Goal: Task Accomplishment & Management: Complete application form

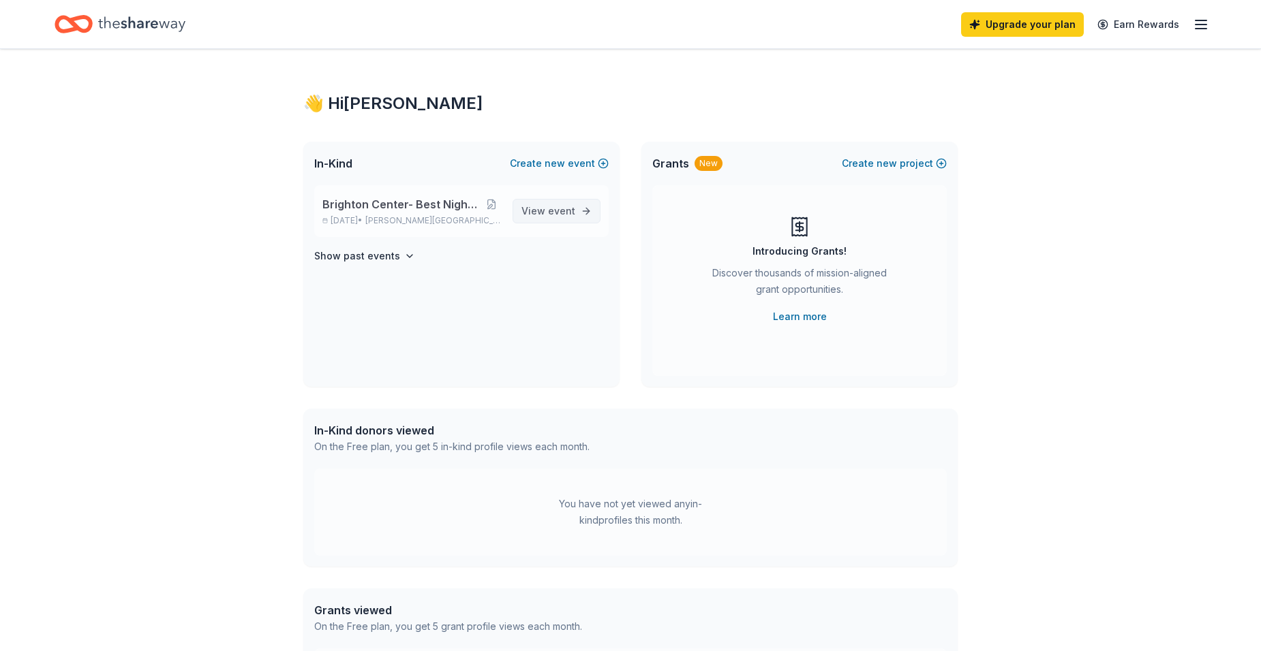
click at [542, 215] on span "View event" at bounding box center [548, 211] width 54 height 16
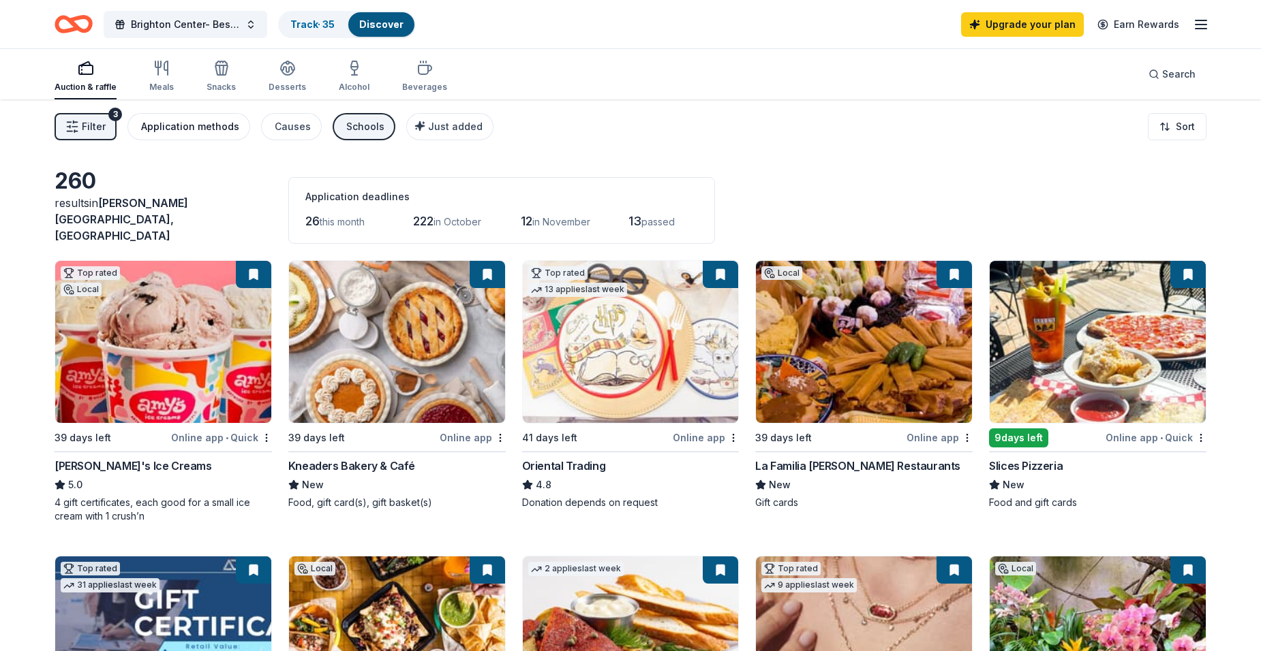
click at [196, 132] on div "Application methods" at bounding box center [190, 127] width 98 height 16
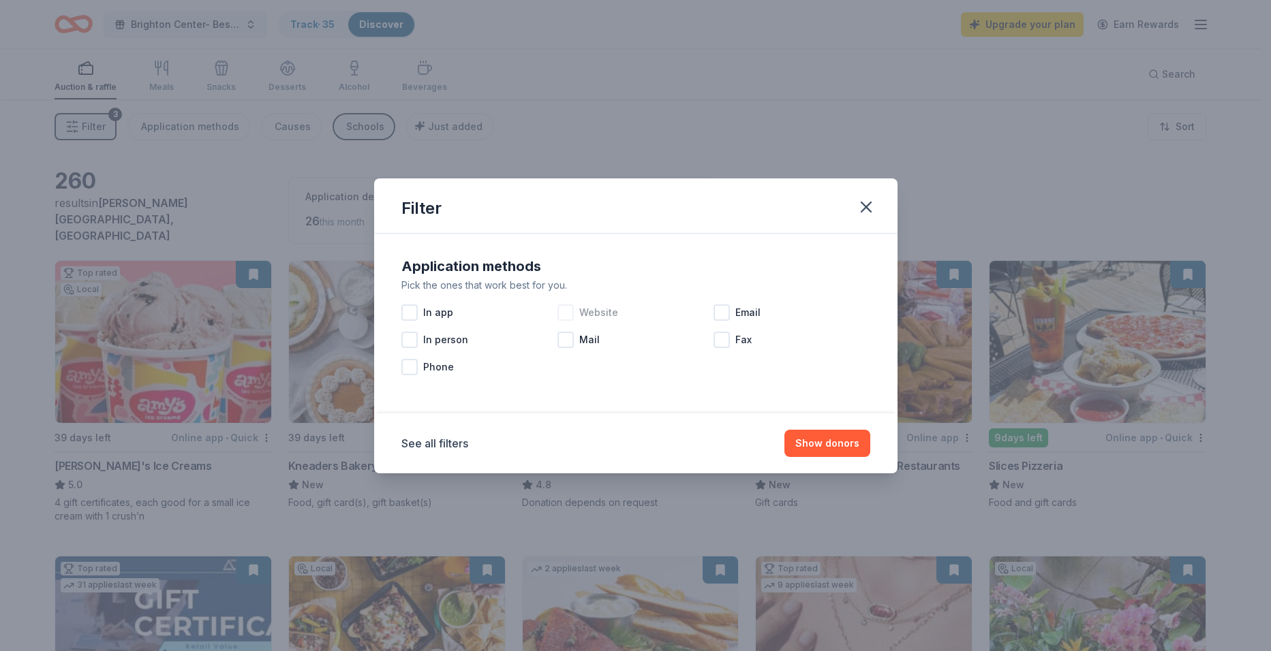
click at [562, 313] on div at bounding box center [565, 313] width 16 height 16
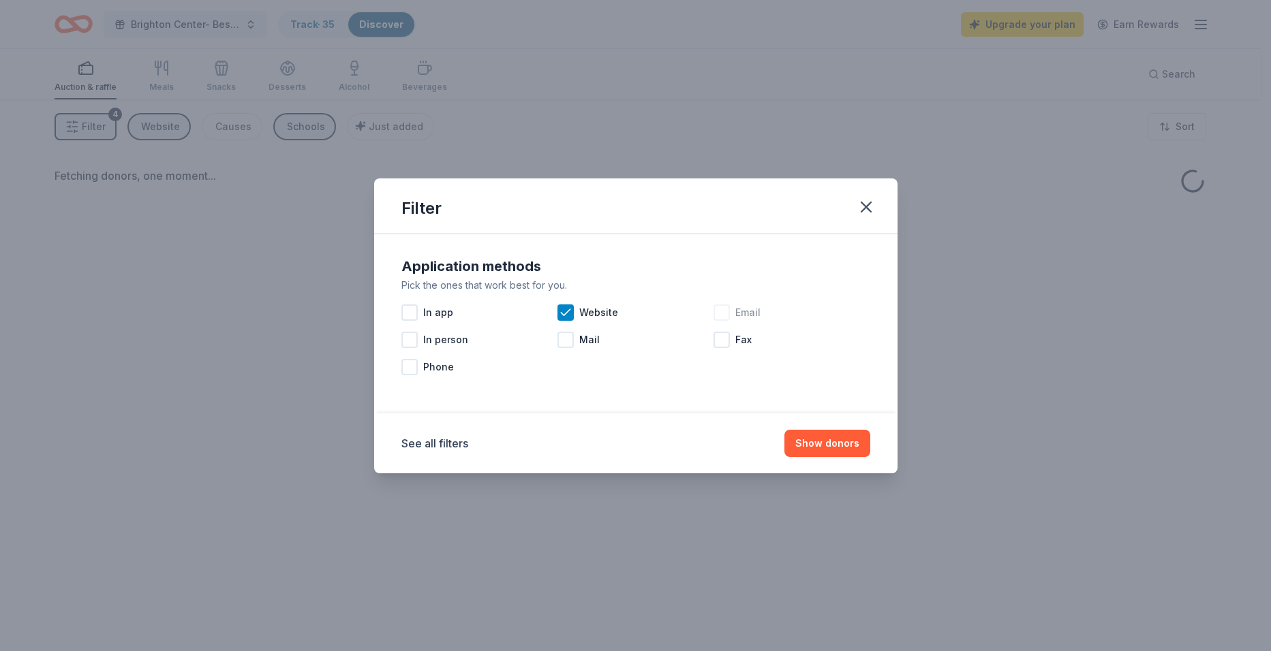
click at [720, 309] on div at bounding box center [721, 313] width 16 height 16
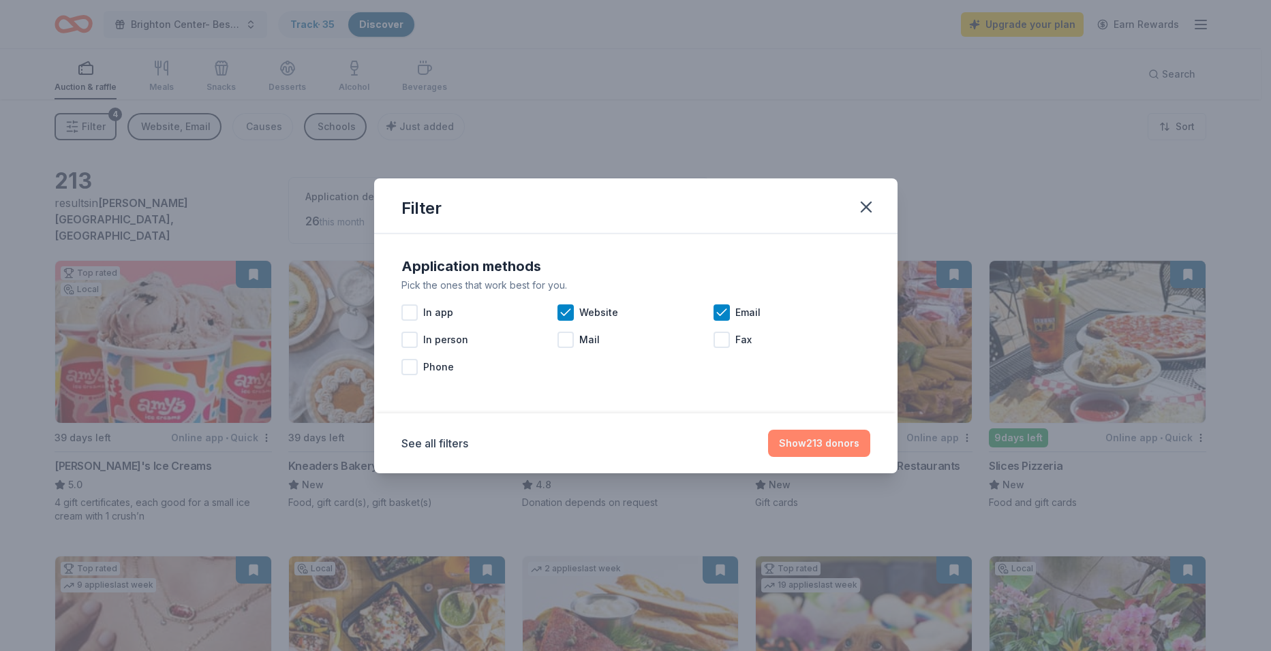
click at [801, 444] on button "Show 213 donors" at bounding box center [819, 443] width 102 height 27
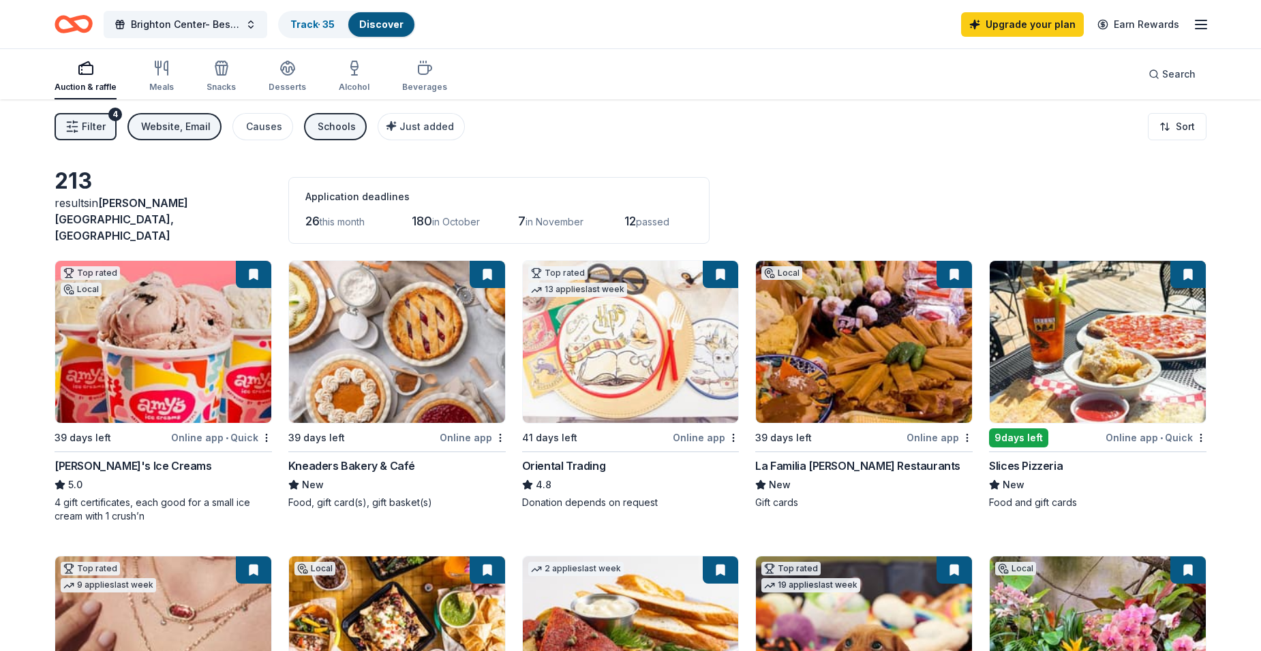
click at [171, 324] on img at bounding box center [163, 342] width 216 height 162
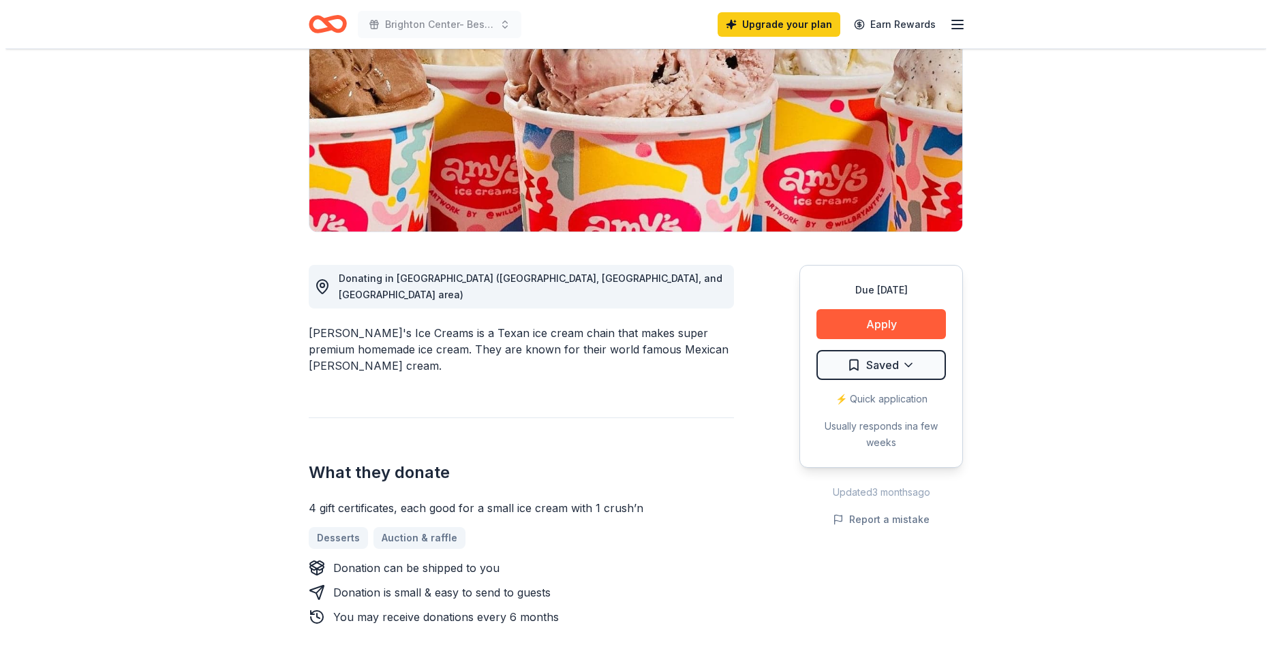
scroll to position [204, 0]
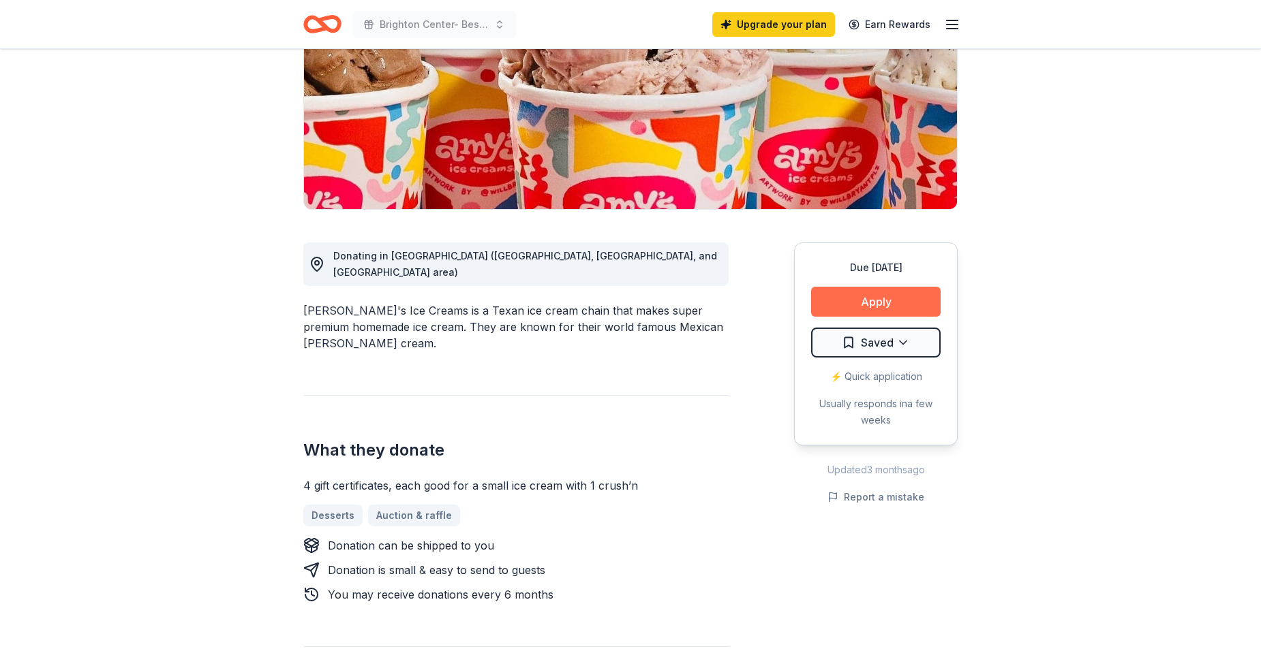
click at [857, 295] on button "Apply" at bounding box center [875, 302] width 129 height 30
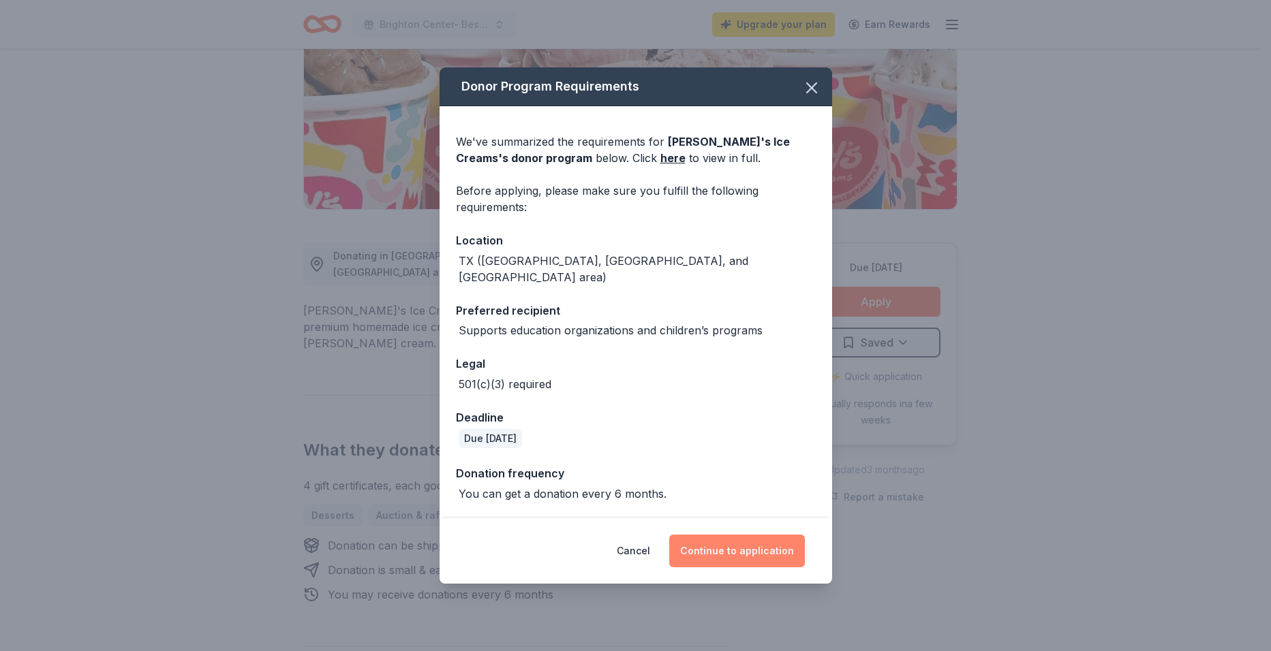
click at [701, 538] on button "Continue to application" at bounding box center [737, 551] width 136 height 33
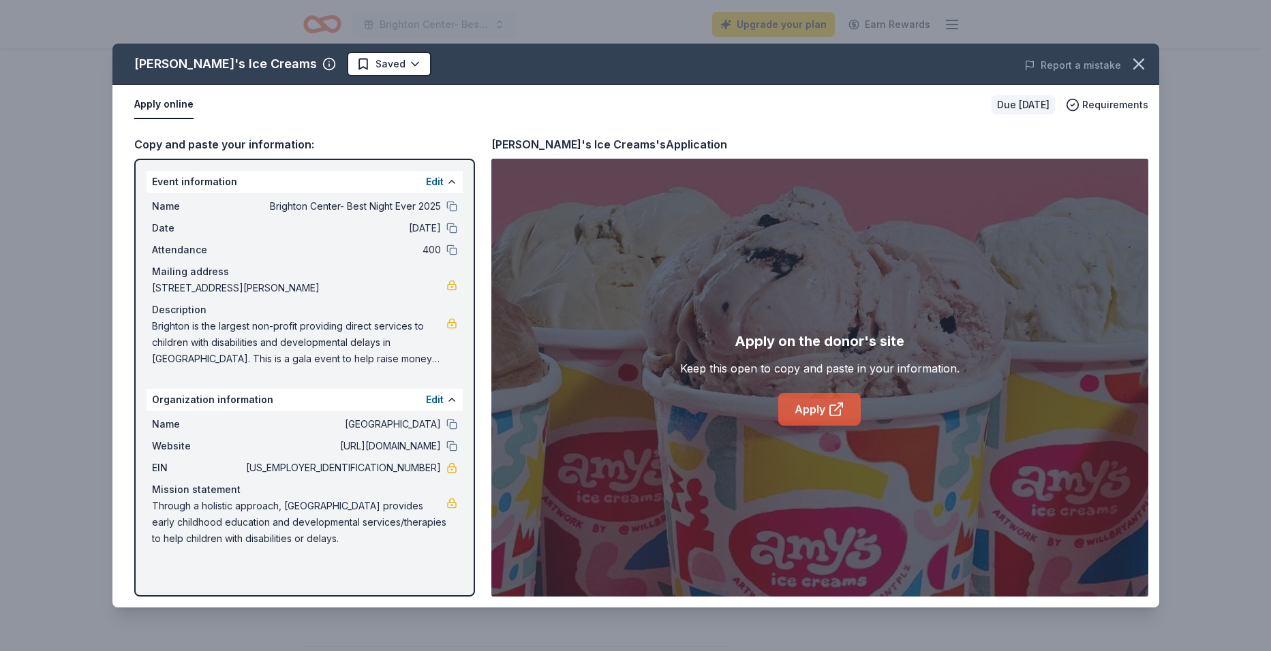
click at [803, 408] on link "Apply" at bounding box center [819, 409] width 82 height 33
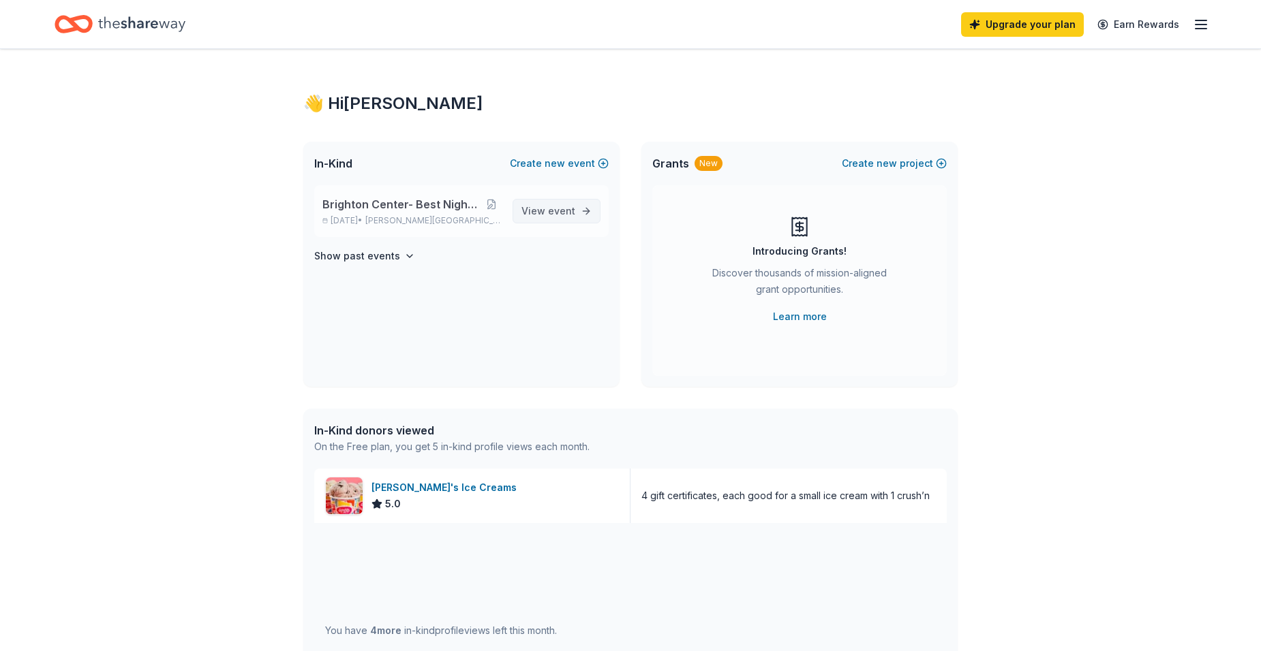
click at [536, 209] on span "View event" at bounding box center [548, 211] width 54 height 16
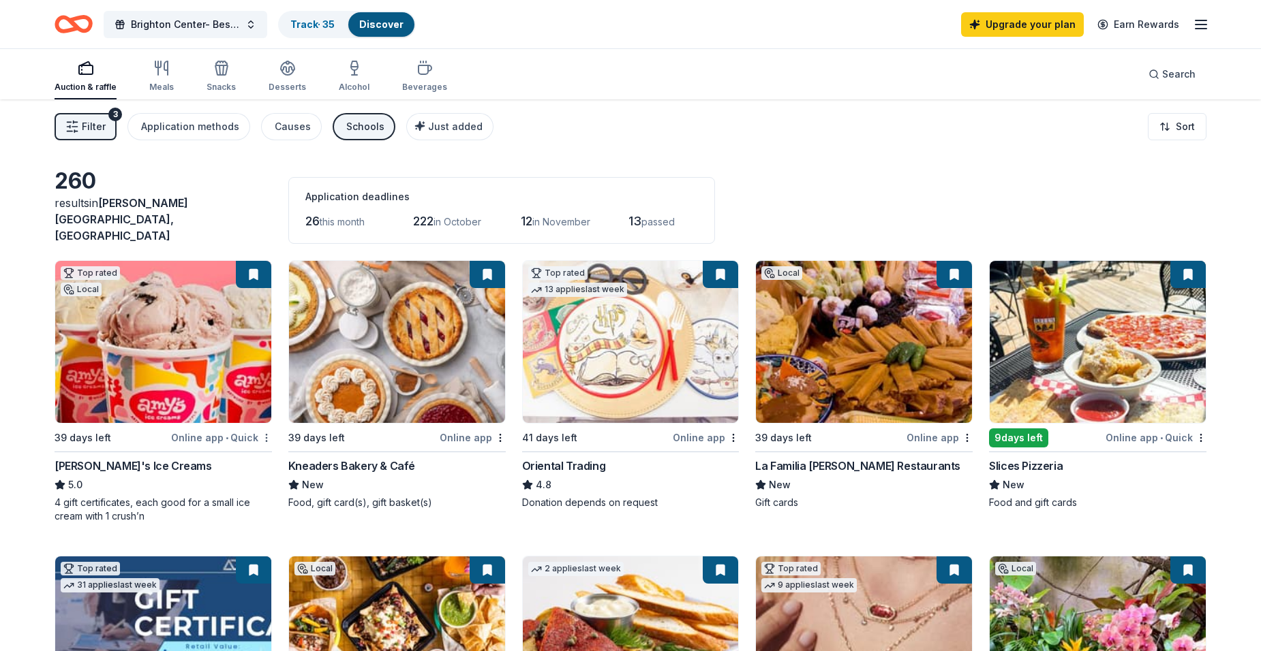
click at [265, 428] on html "Brighton Center- Best Night Ever 2025 Track · 35 Discover Upgrade your plan Ear…" at bounding box center [630, 325] width 1261 height 651
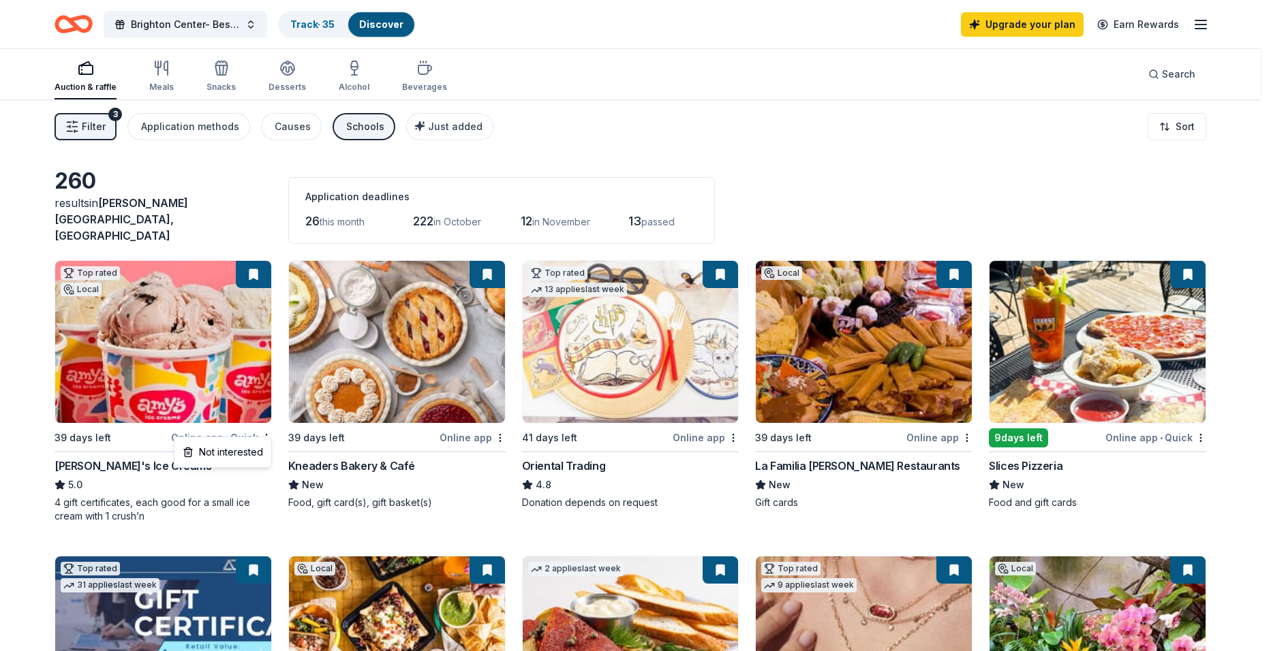
click at [142, 461] on html "Brighton Center- Best Night Ever 2025 Track · 35 Discover Upgrade your plan Ear…" at bounding box center [635, 325] width 1271 height 651
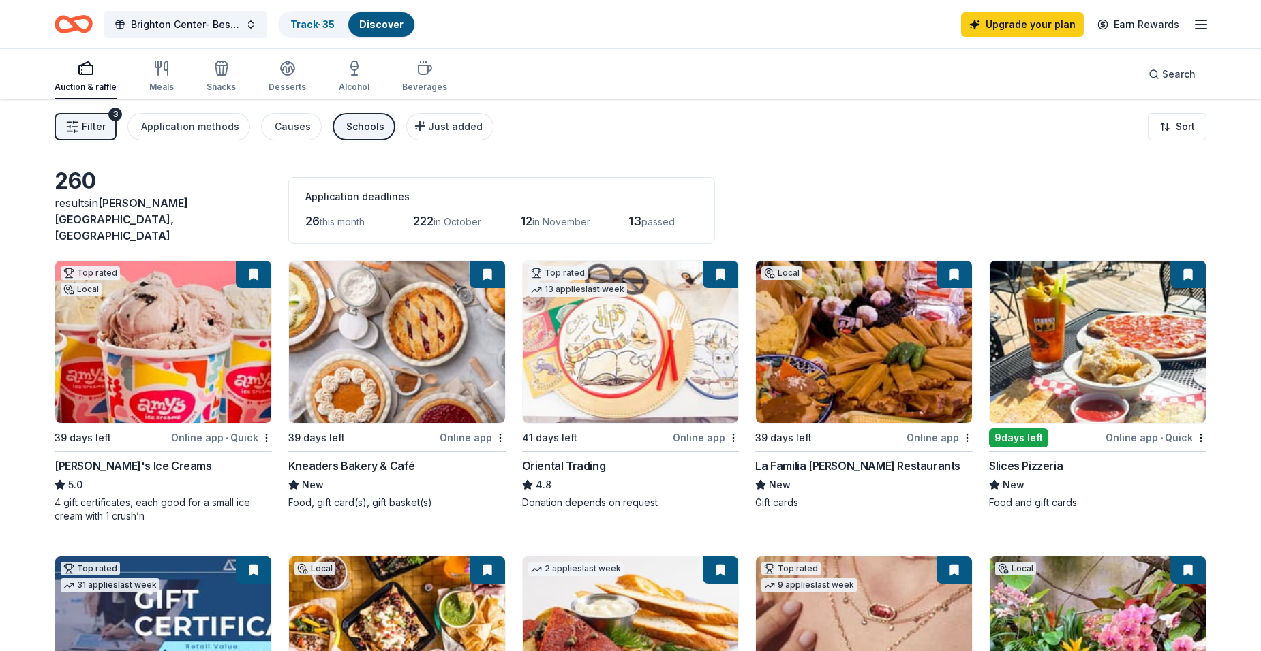
click at [385, 348] on img at bounding box center [397, 342] width 216 height 162
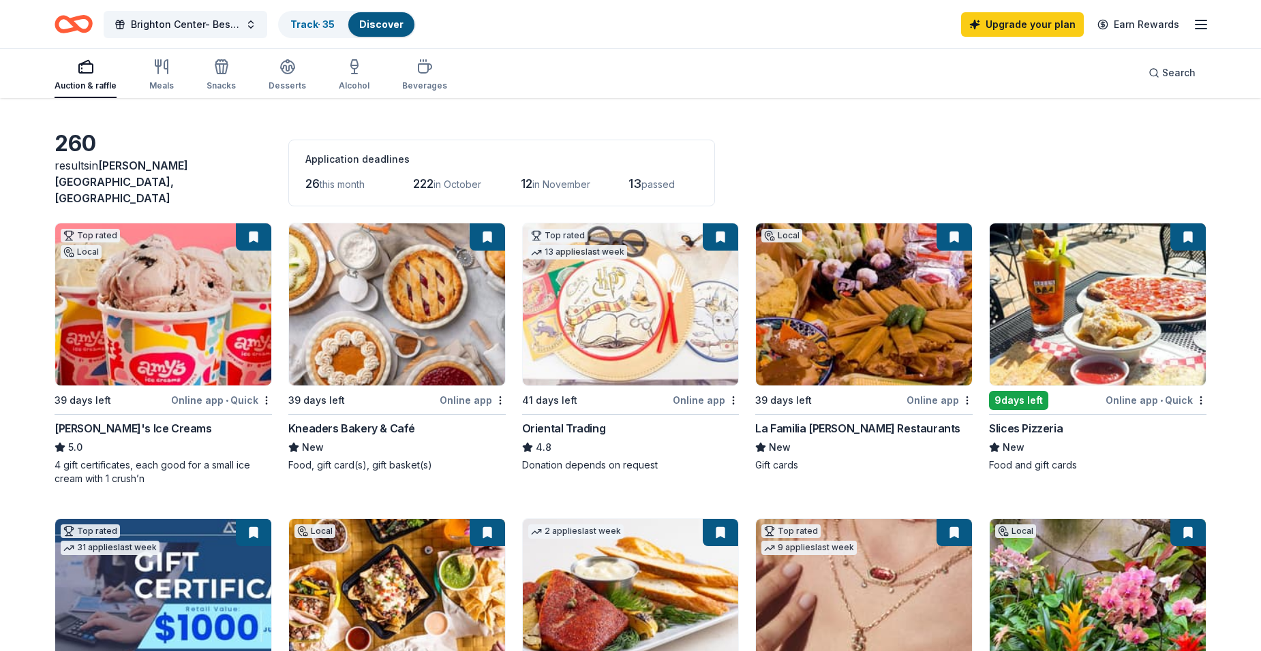
scroll to position [68, 0]
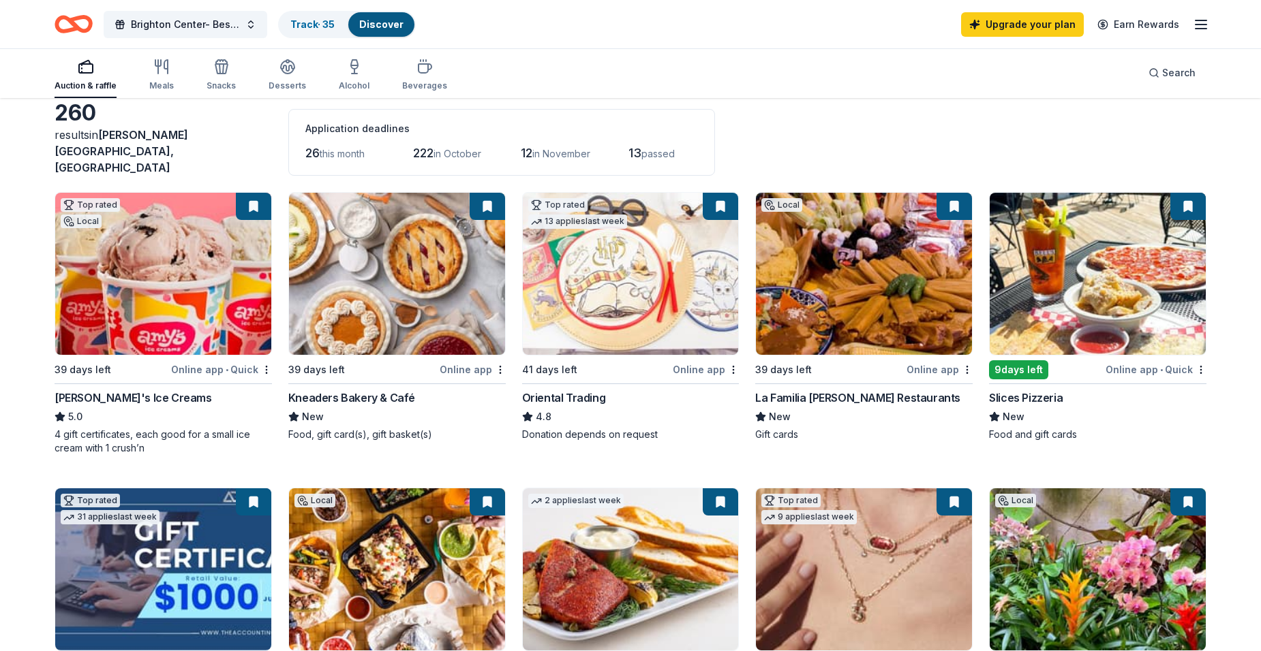
click at [1045, 265] on img at bounding box center [1097, 274] width 216 height 162
click at [1186, 196] on button at bounding box center [1187, 206] width 35 height 27
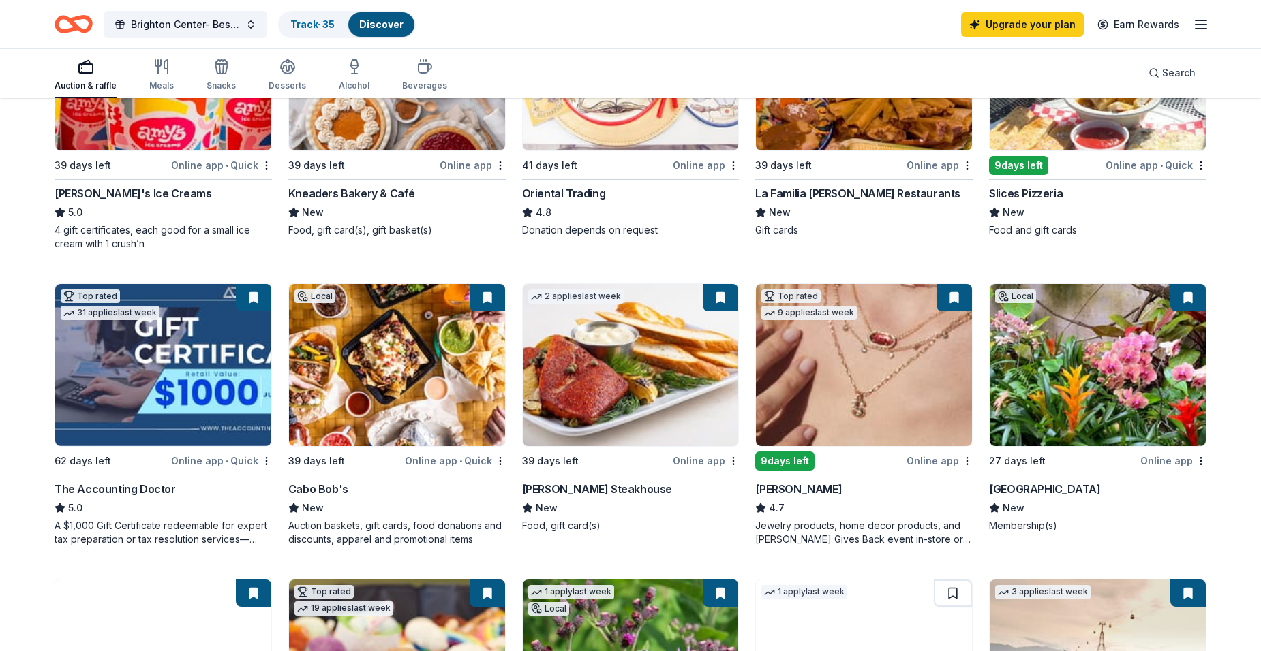
scroll to position [341, 0]
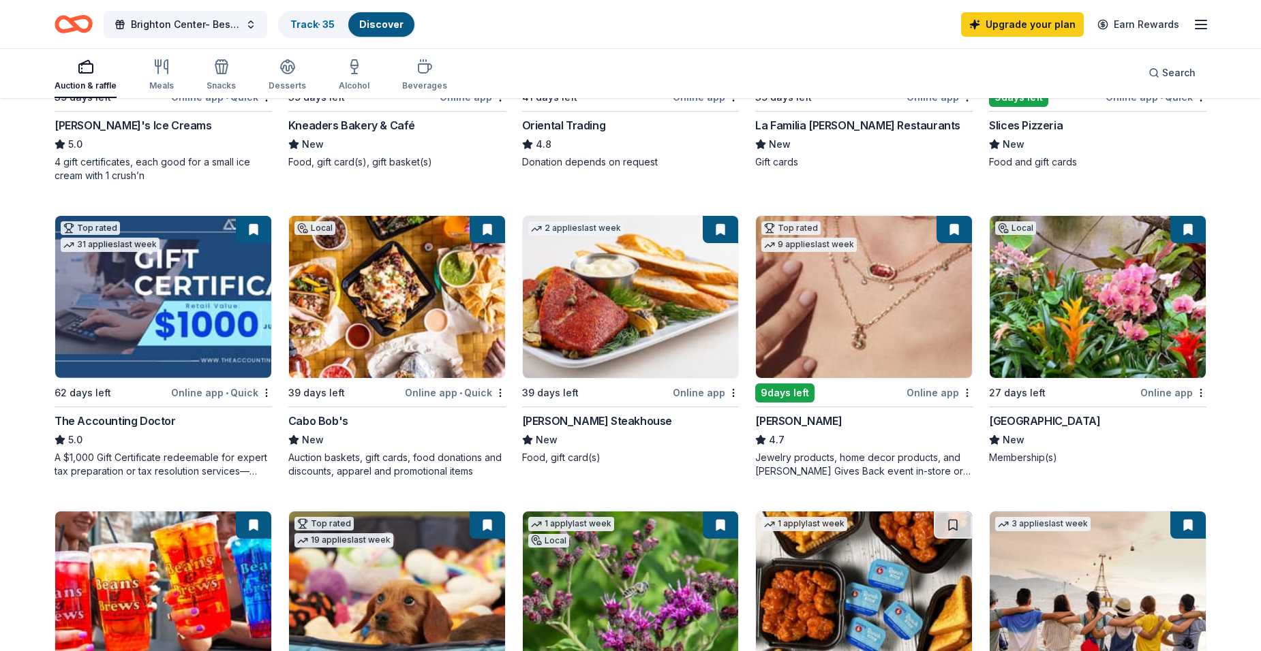
click at [156, 312] on img at bounding box center [163, 297] width 216 height 162
click at [380, 292] on img at bounding box center [397, 297] width 216 height 162
click at [577, 325] on img at bounding box center [631, 297] width 216 height 162
click at [615, 312] on img at bounding box center [631, 297] width 216 height 162
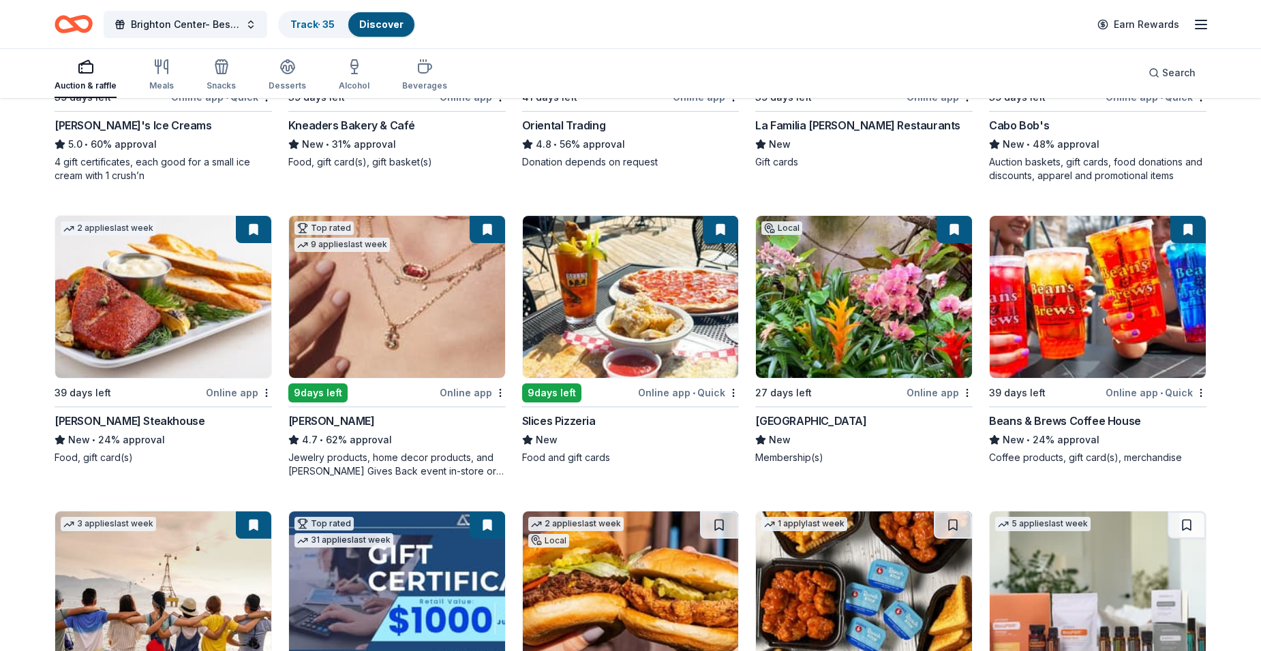
click at [375, 312] on img at bounding box center [397, 297] width 216 height 162
click at [840, 298] on img at bounding box center [864, 297] width 216 height 162
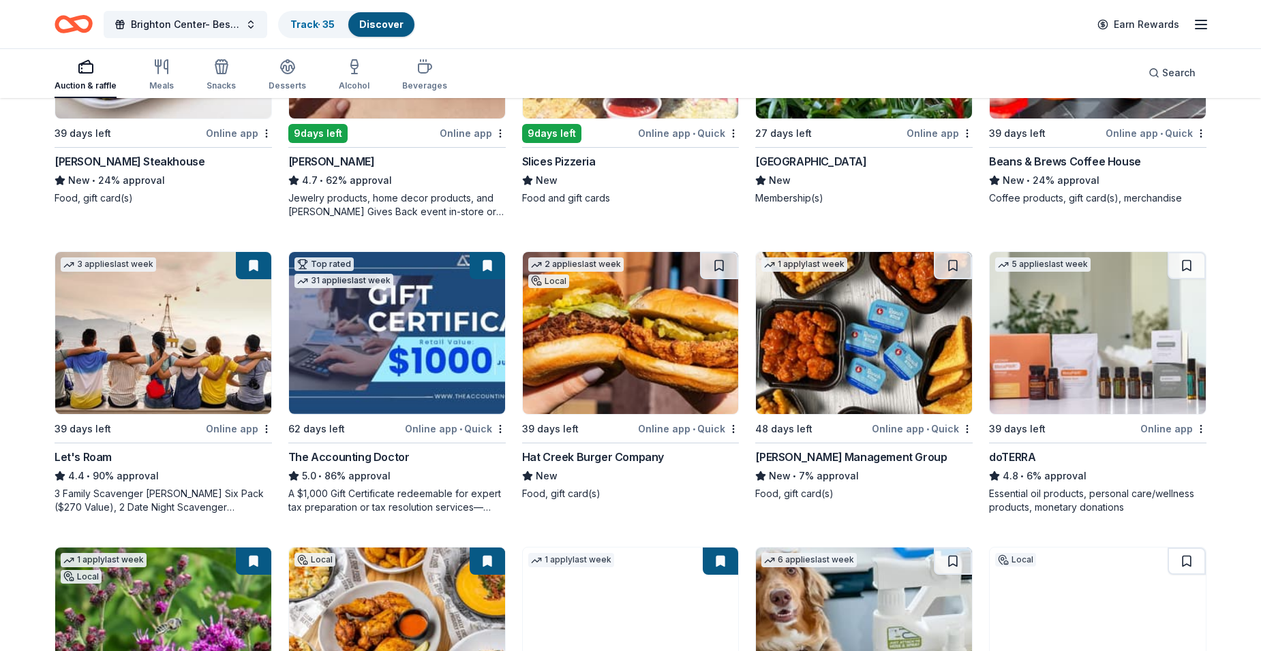
scroll to position [613, 0]
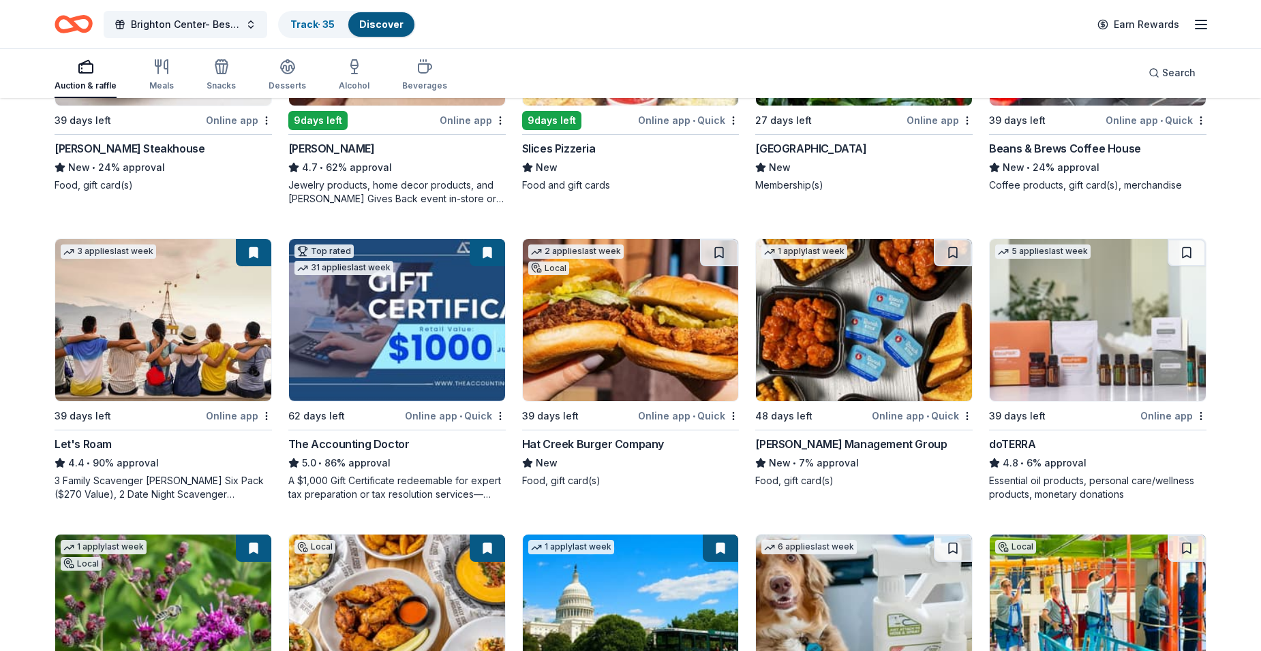
click at [1047, 350] on img at bounding box center [1097, 320] width 216 height 162
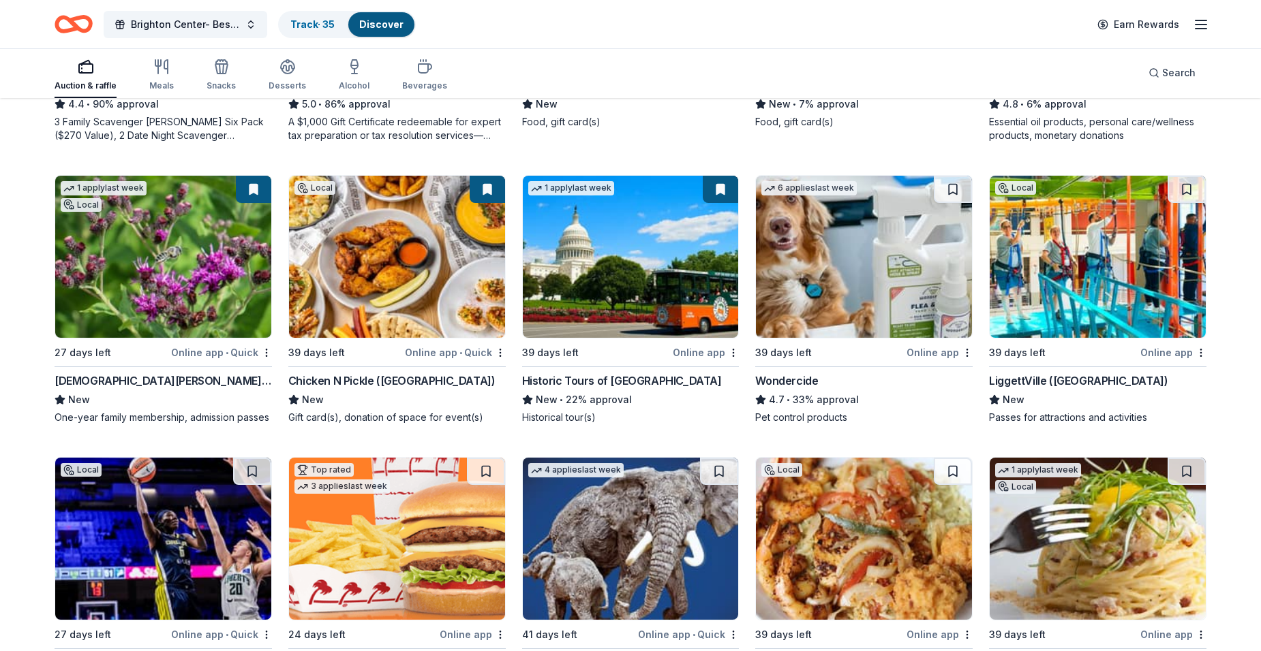
scroll to position [981, 0]
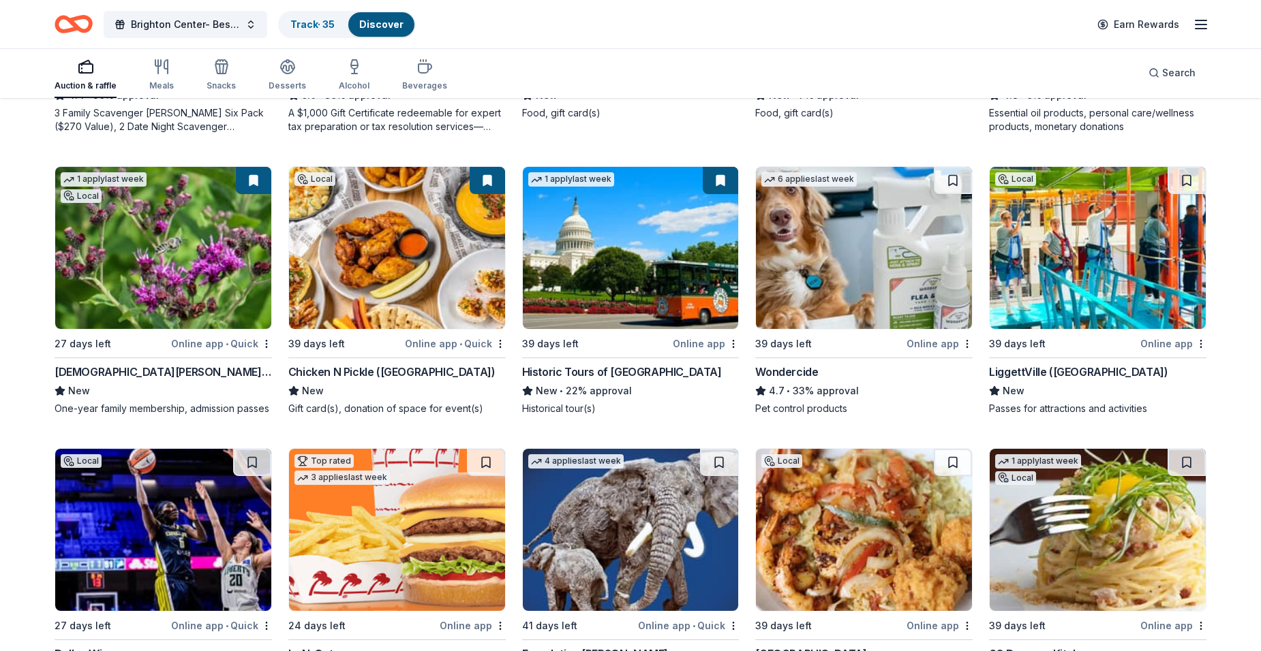
click at [1009, 364] on div "LiggettVille (San Antonio)" at bounding box center [1078, 372] width 179 height 16
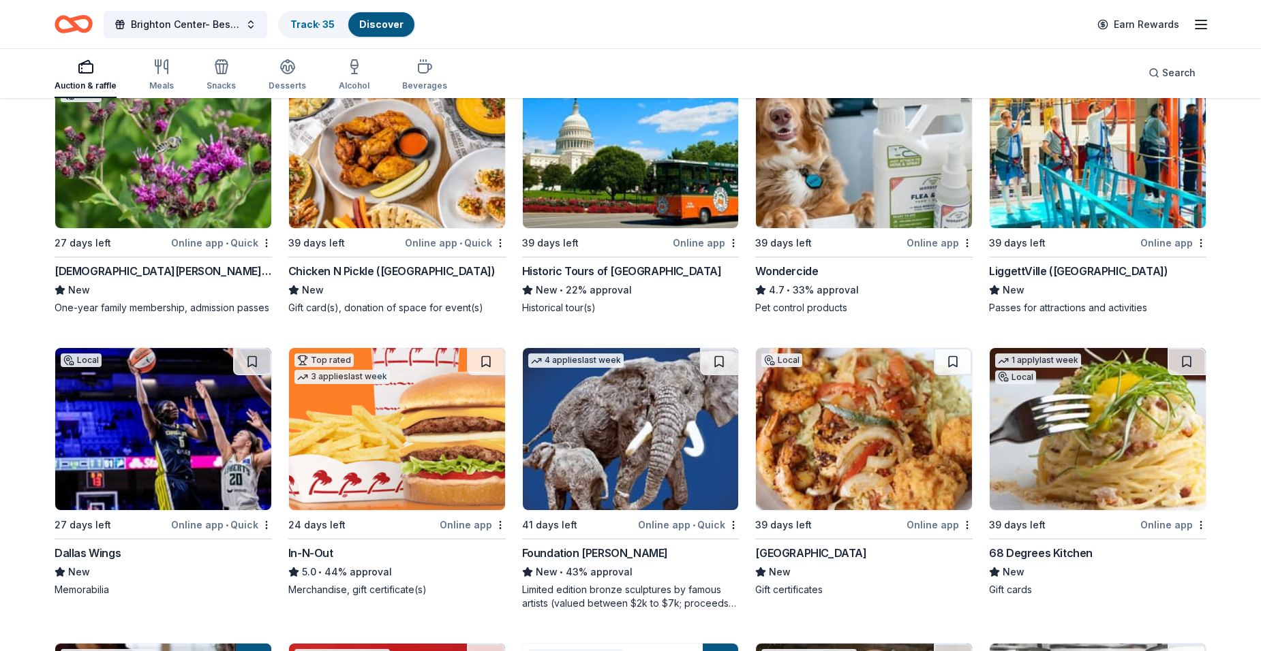
scroll to position [1118, 0]
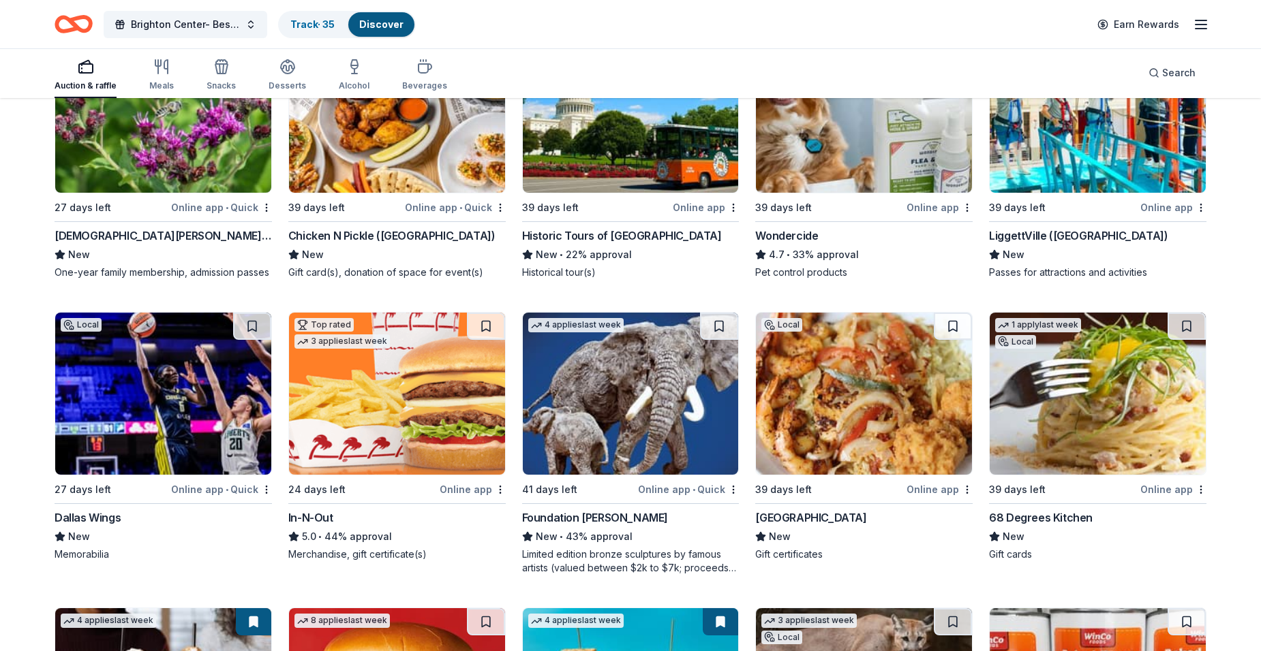
click at [373, 388] on img at bounding box center [397, 394] width 216 height 162
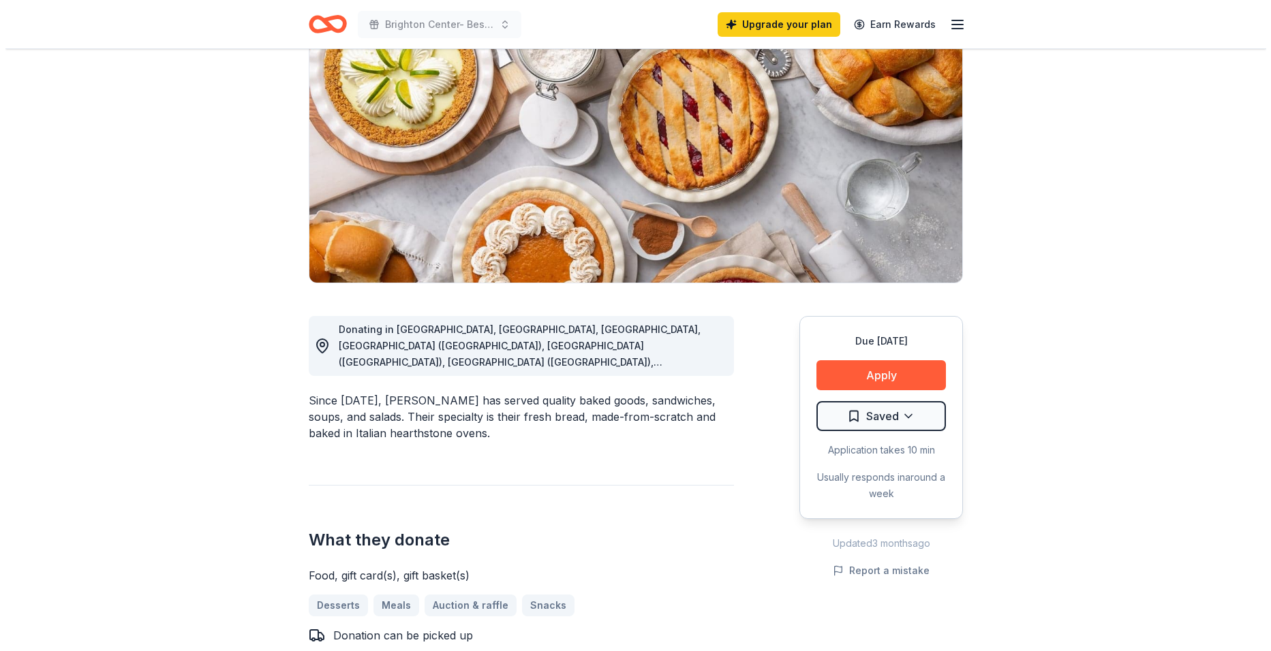
scroll to position [136, 0]
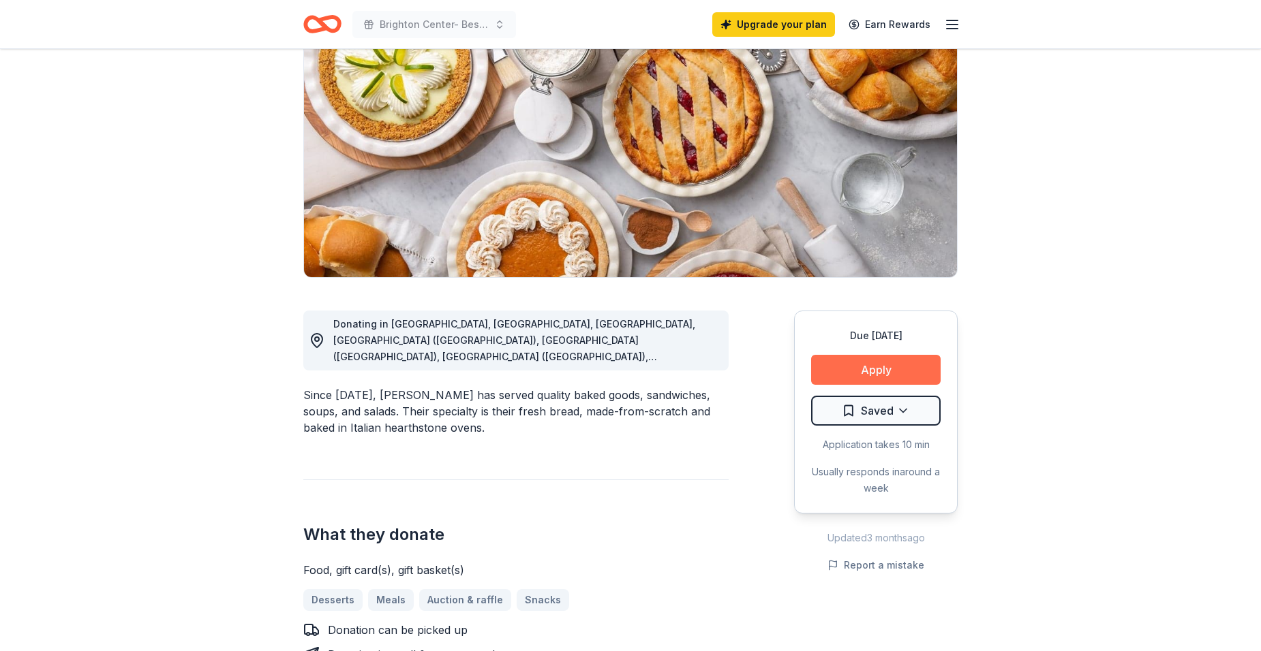
click at [838, 363] on button "Apply" at bounding box center [875, 370] width 129 height 30
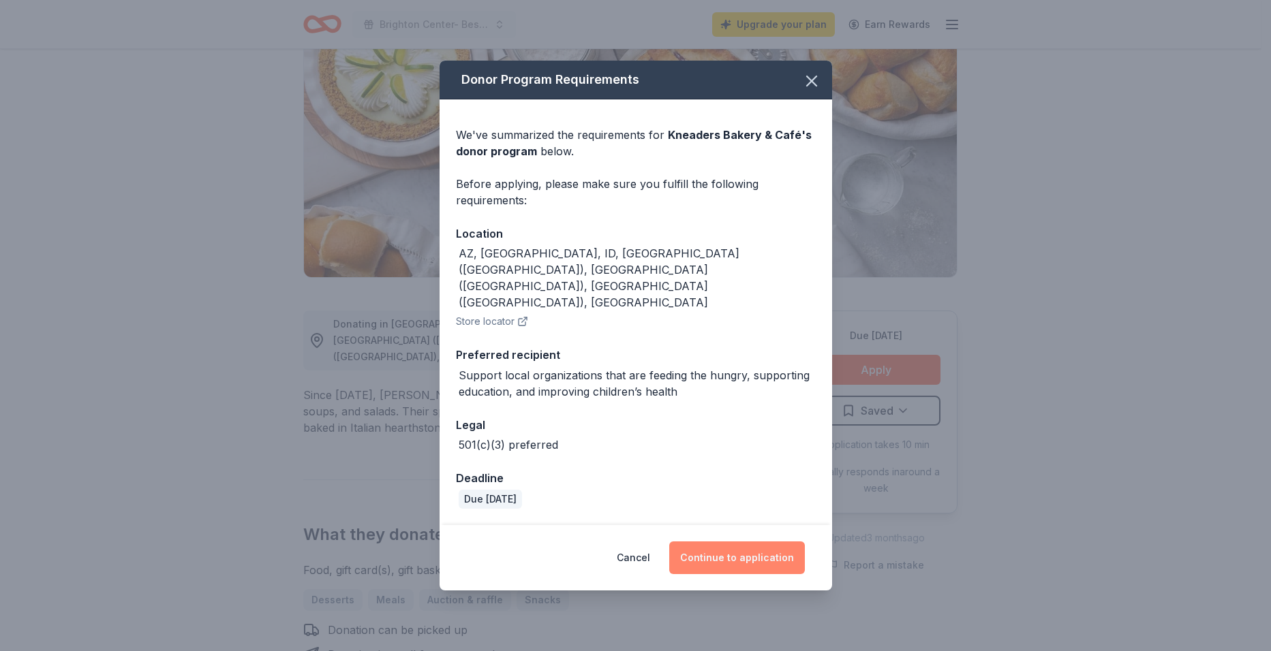
click at [692, 542] on button "Continue to application" at bounding box center [737, 558] width 136 height 33
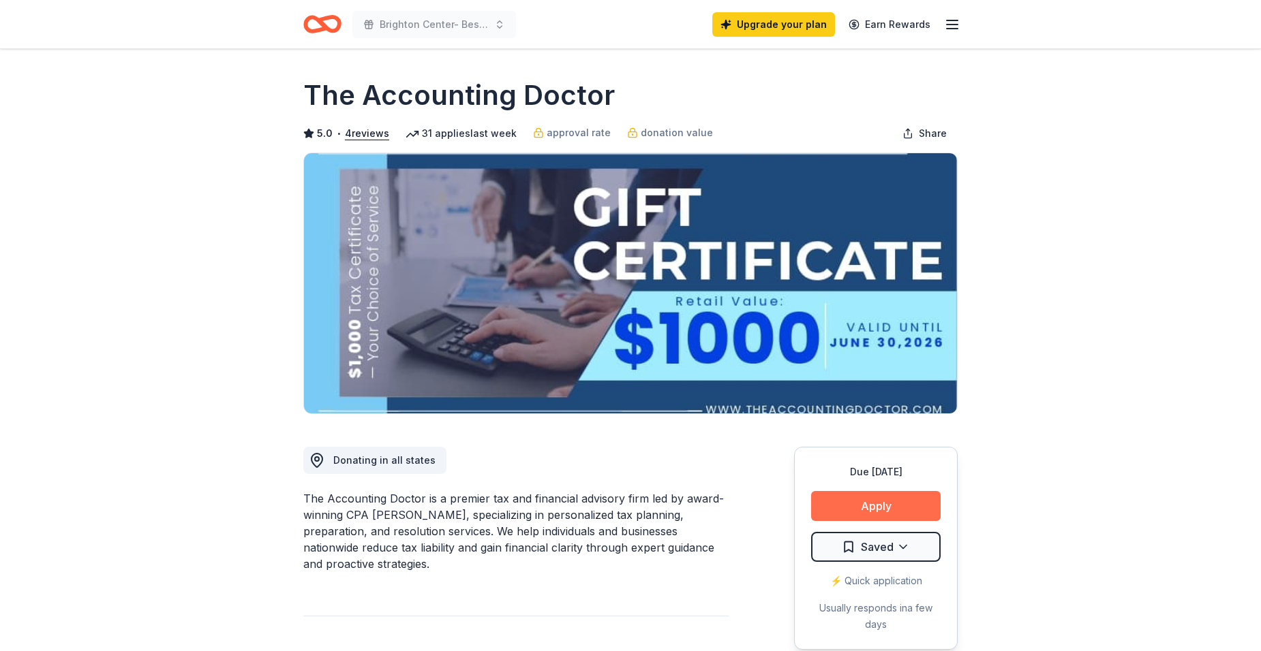
click at [834, 500] on button "Apply" at bounding box center [875, 506] width 129 height 30
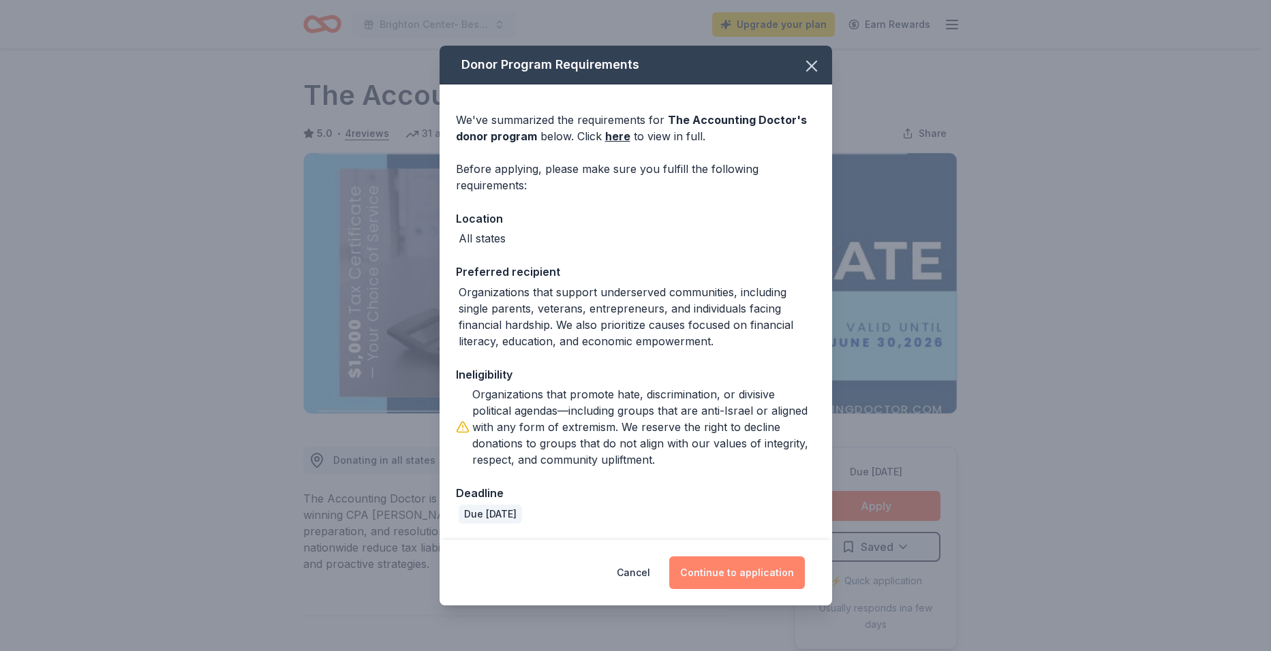
click at [700, 571] on button "Continue to application" at bounding box center [737, 573] width 136 height 33
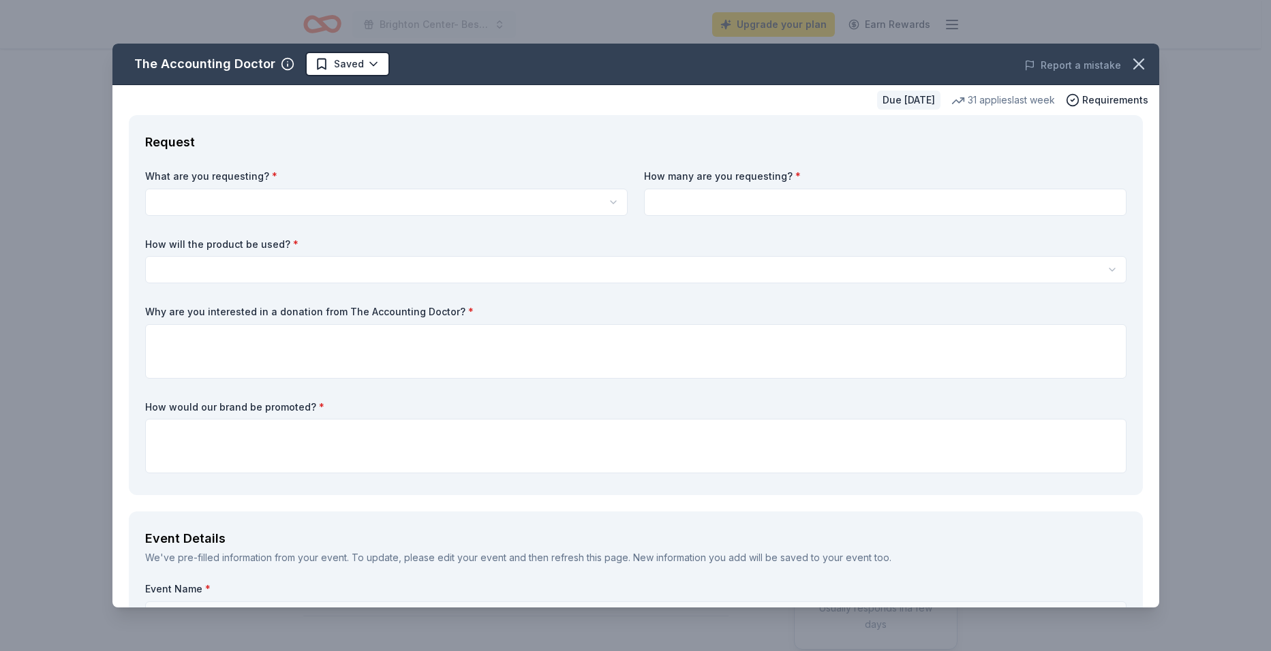
click at [206, 205] on html "Brighton Center- Best Night Ever 2025 Upgrade your plan Earn Rewards Due in 62 …" at bounding box center [635, 325] width 1271 height 651
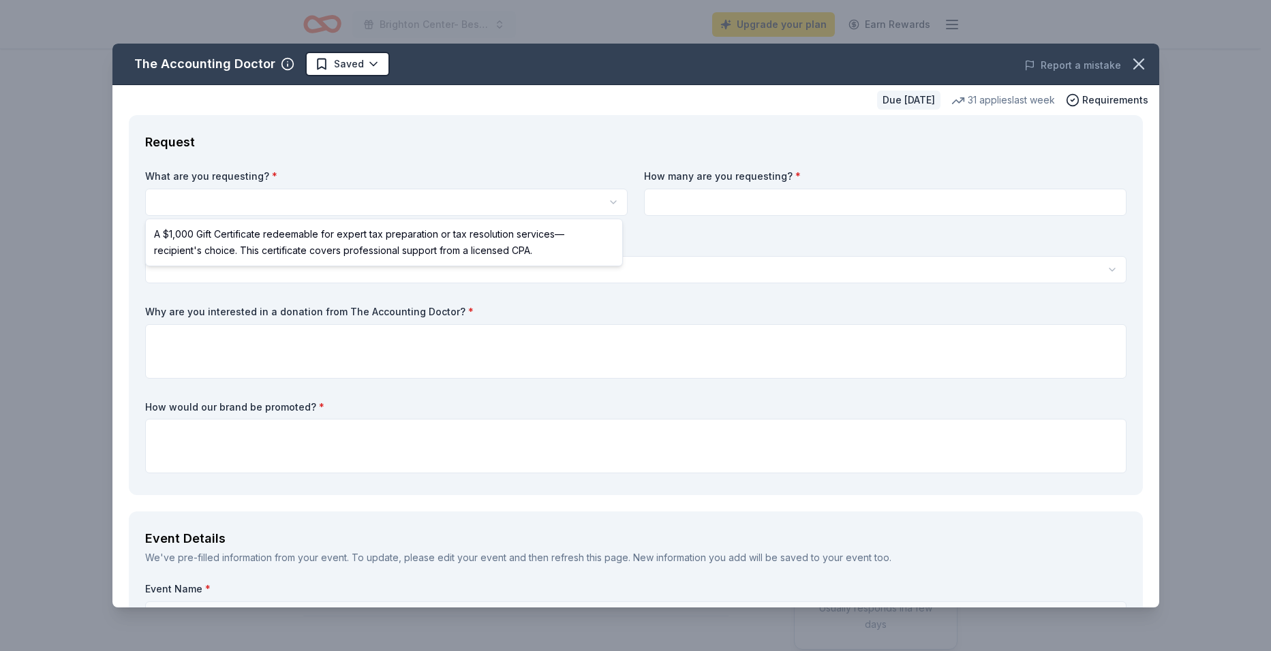
select select "A $1,000 Gift Certificate redeemable for expert tax preparation or tax resoluti…"
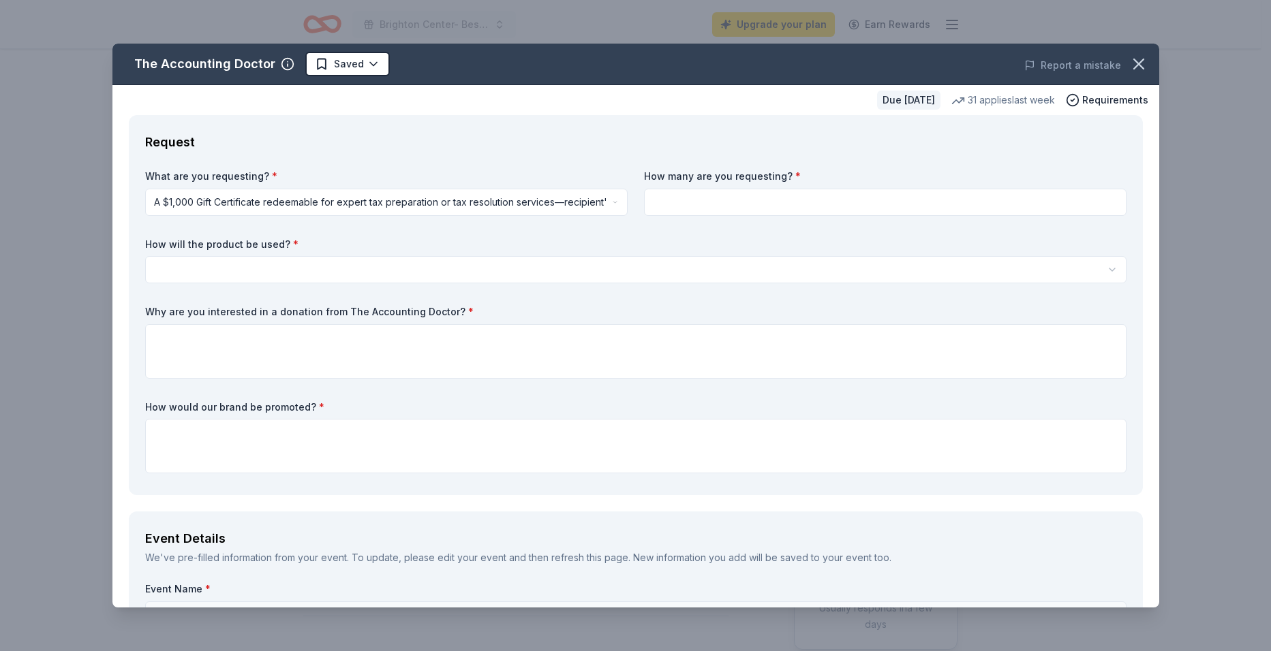
click at [677, 204] on input at bounding box center [885, 202] width 482 height 27
type input "1"
click at [204, 267] on html "Brighton Center- Best Night Ever 2025 Upgrade your plan Earn Rewards Due in 62 …" at bounding box center [635, 325] width 1271 height 651
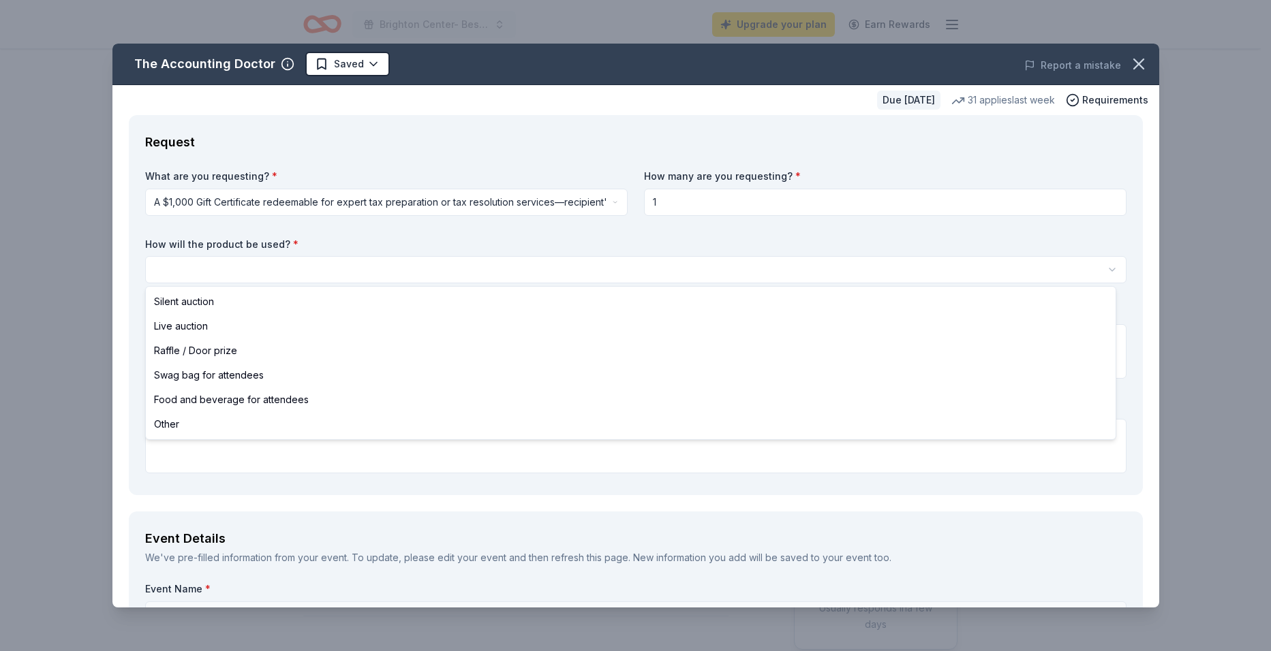
select select "silentAuction"
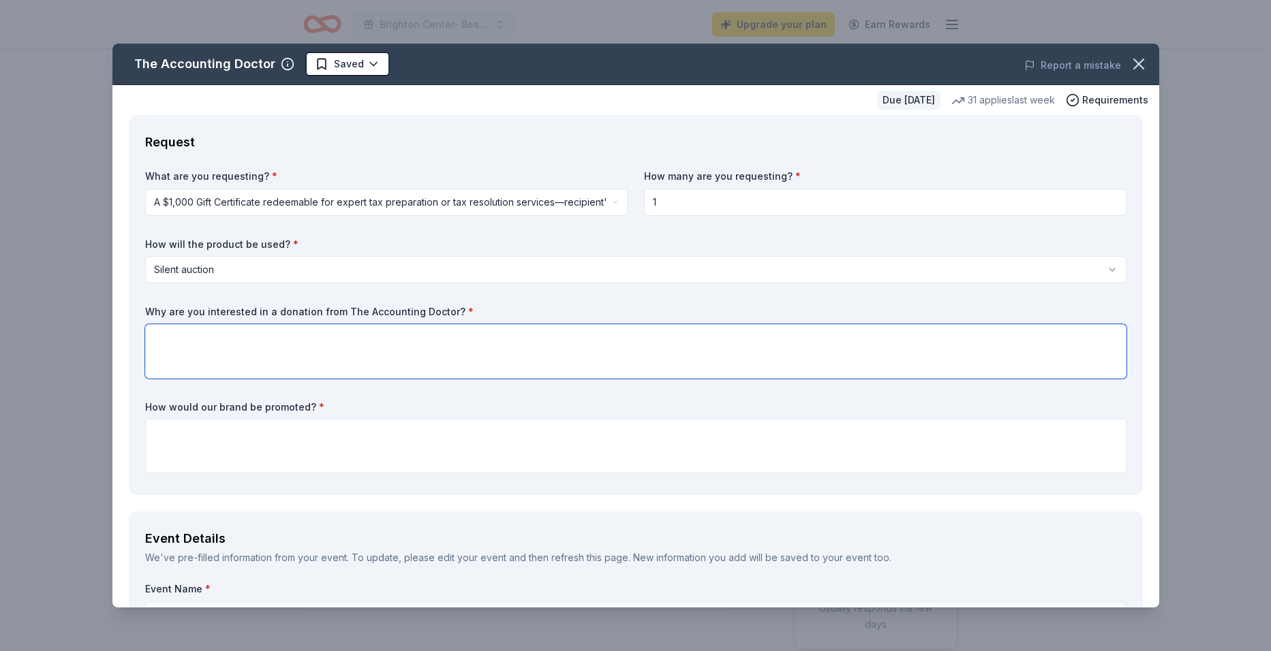
click at [194, 341] on textarea at bounding box center [635, 351] width 981 height 55
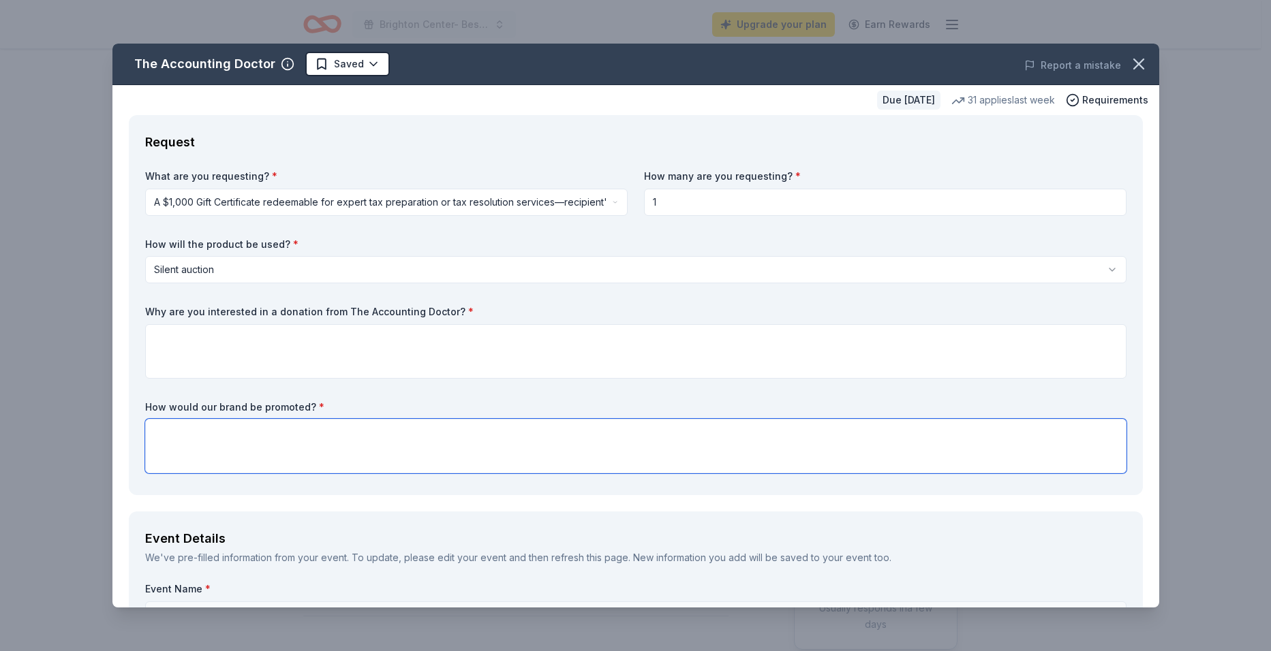
click at [200, 435] on textarea at bounding box center [635, 446] width 981 height 55
type textarea "Silent Auction Website, emails and text to attendees and at the event"
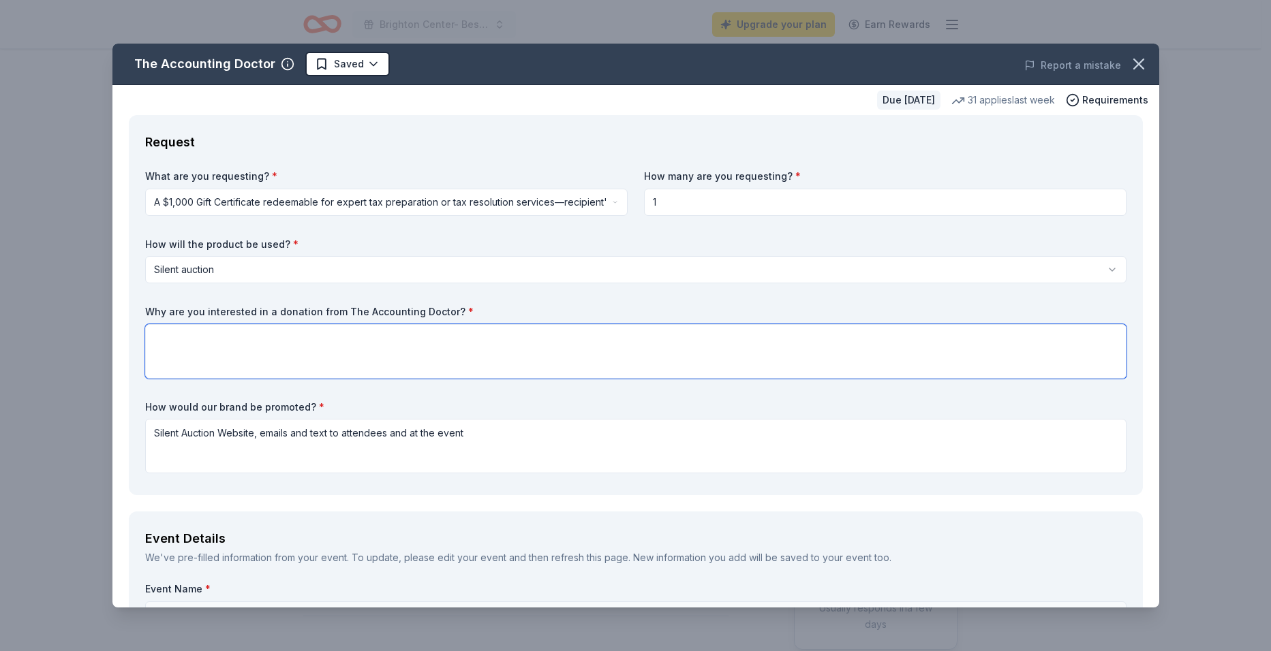
click at [200, 340] on textarea at bounding box center [635, 351] width 981 height 55
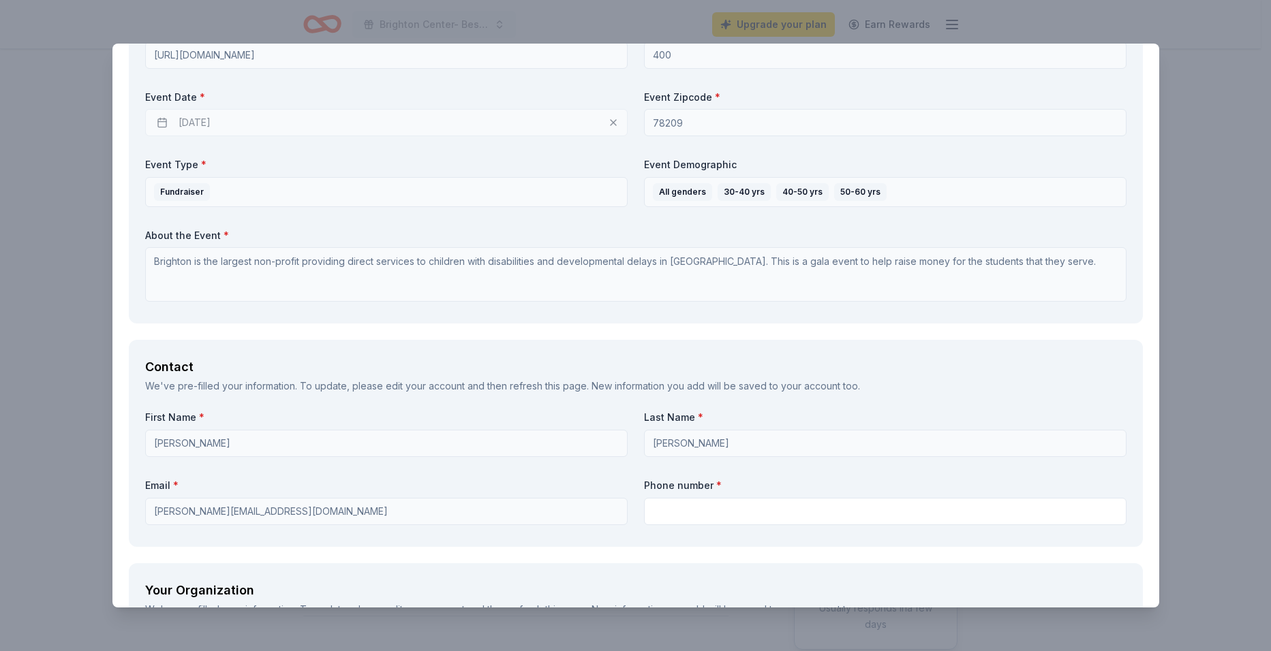
scroll to position [681, 0]
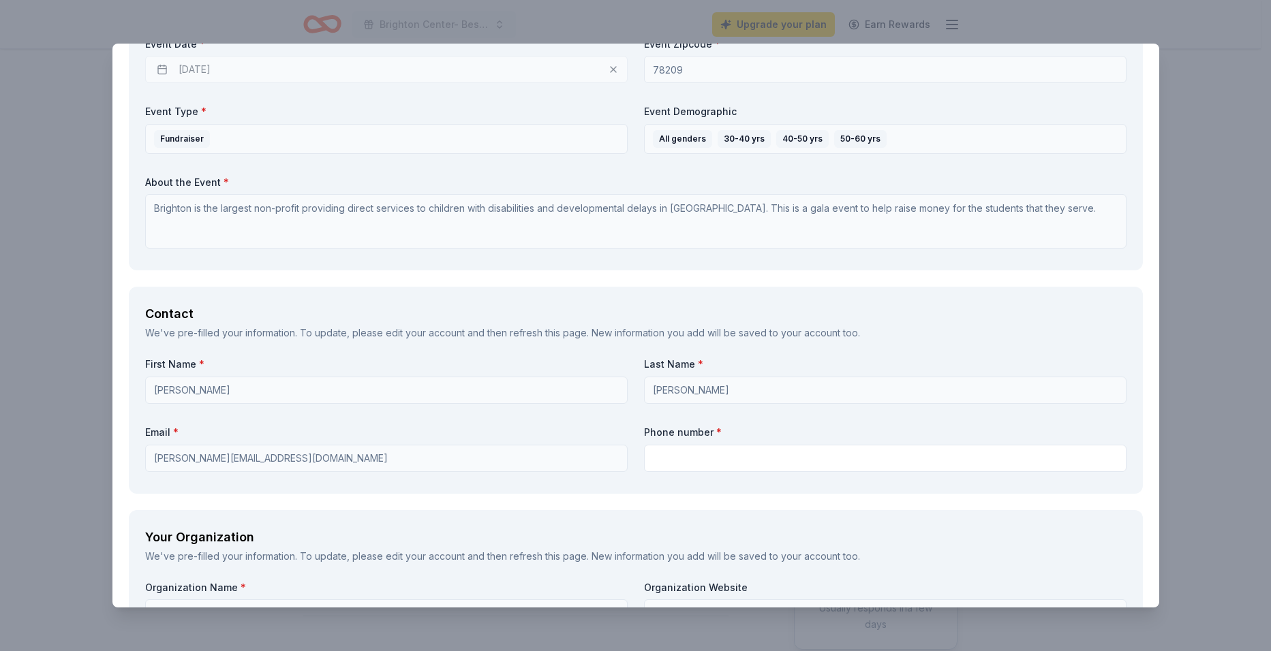
type textarea "I think this would make a wonderful silent auction donation. We will have aroun…"
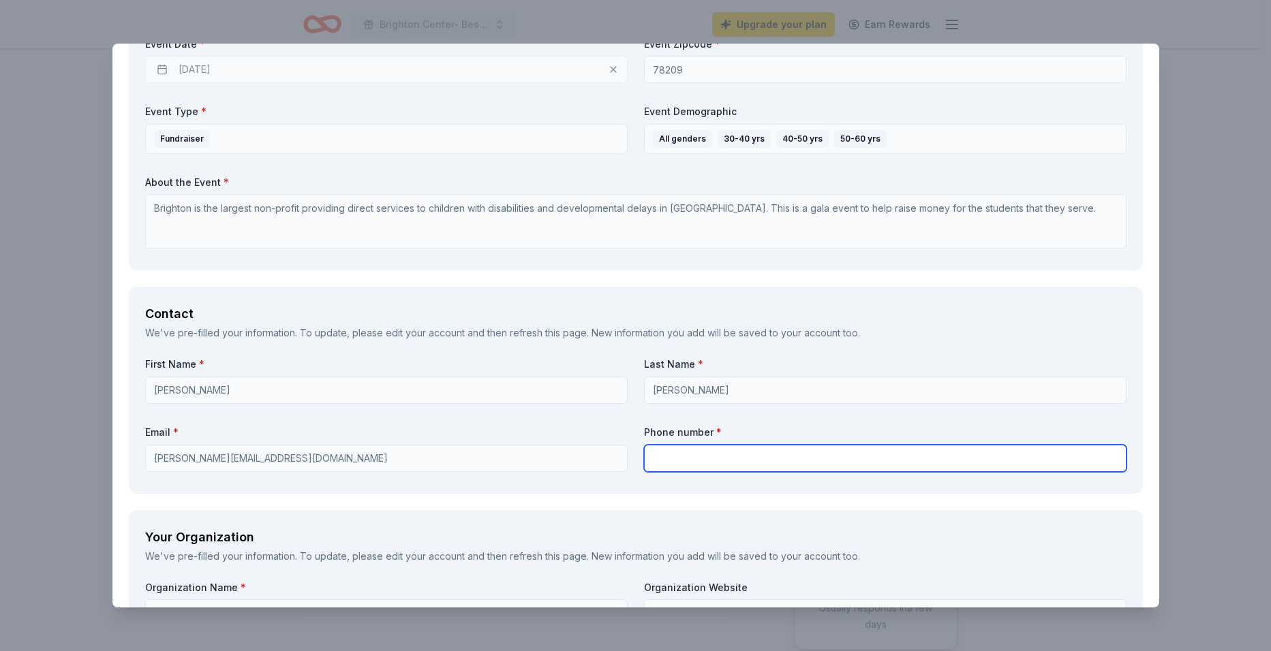
click at [679, 451] on input "text" at bounding box center [885, 458] width 482 height 27
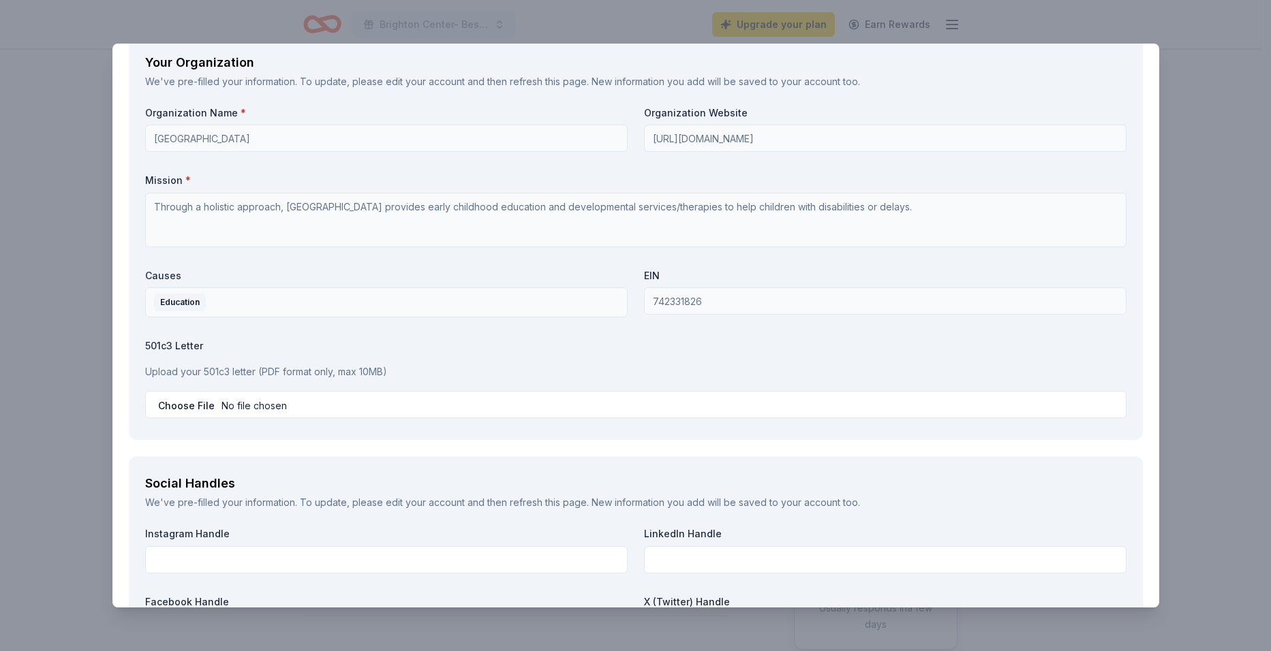
scroll to position [1158, 0]
type input "210-241-4701"
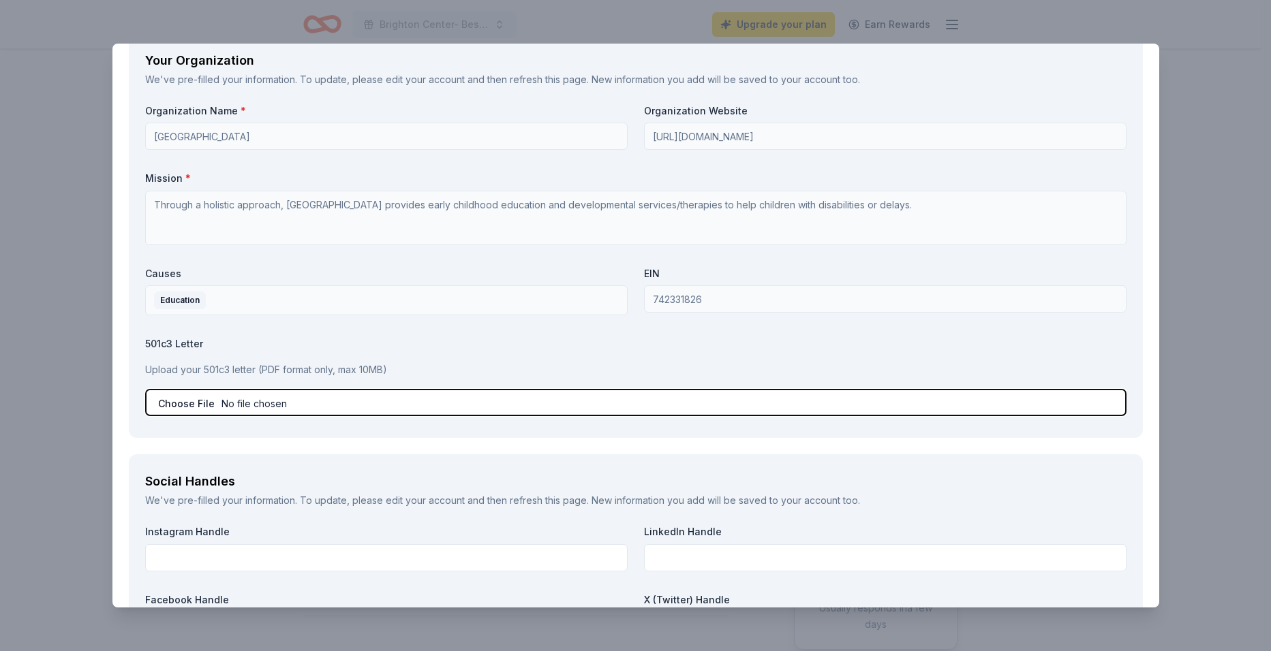
click at [190, 405] on input "file" at bounding box center [635, 402] width 981 height 27
type input "C:\fakepath\Brighton W-9 2025 1.pdf"
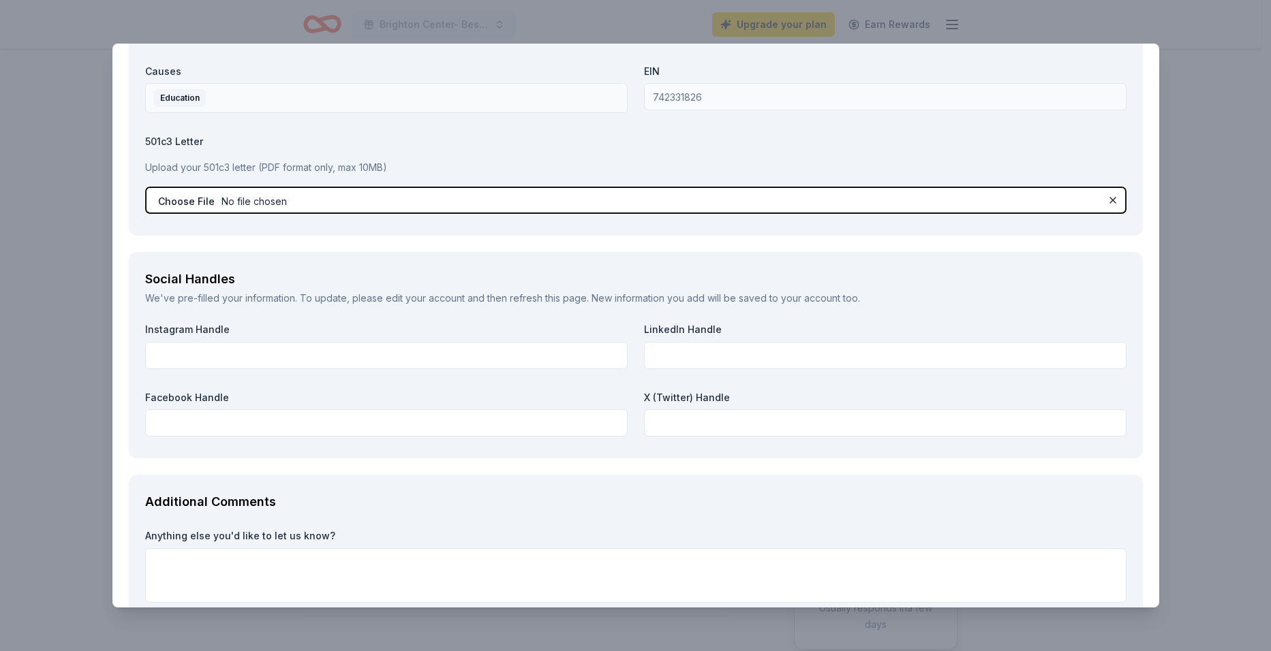
scroll to position [1363, 0]
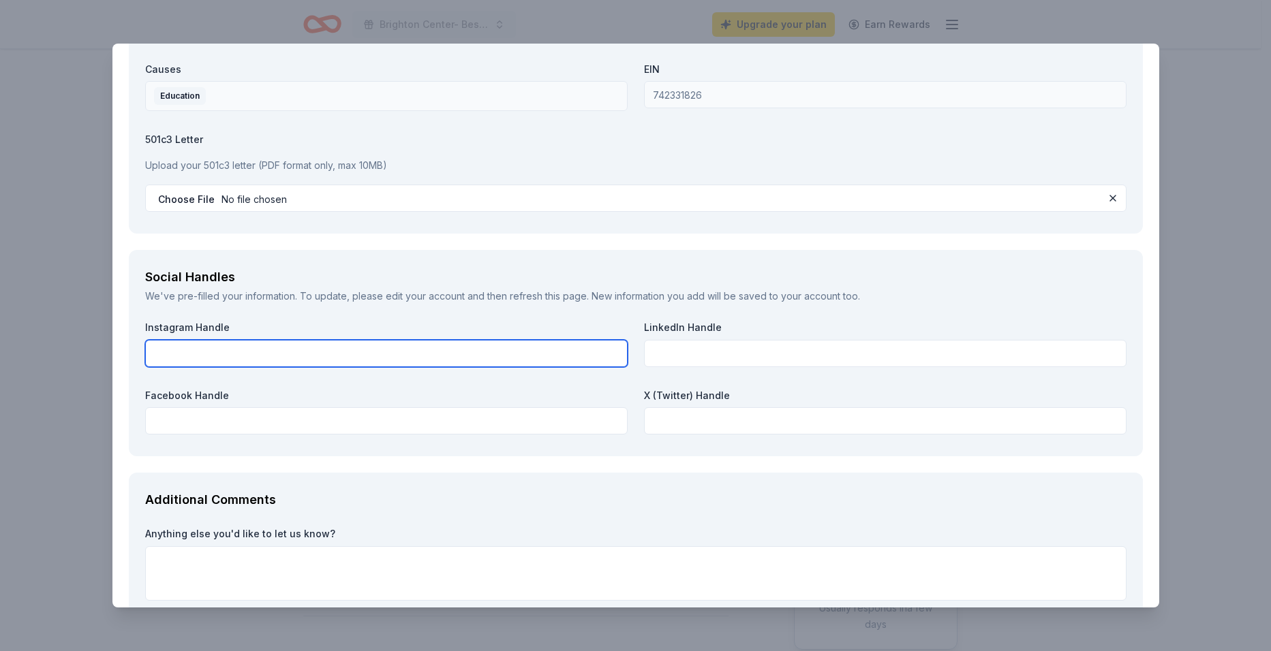
click at [222, 345] on input "text" at bounding box center [386, 353] width 482 height 27
type input "Brightoncentersa"
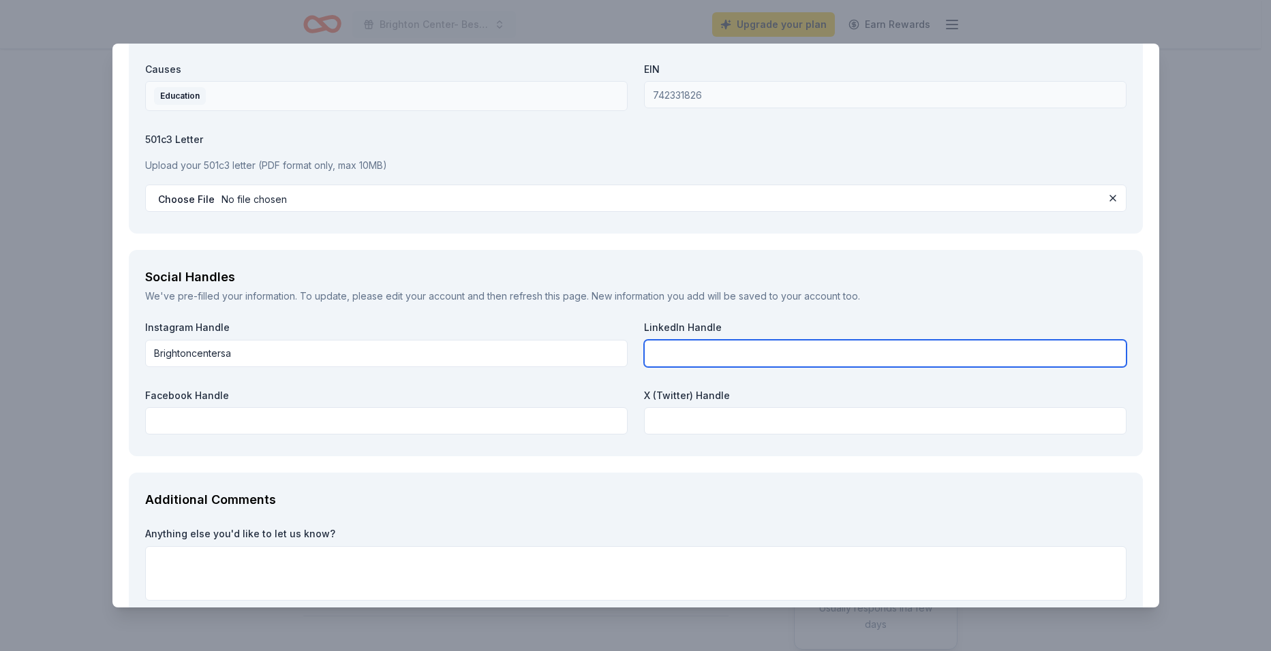
click at [675, 353] on input "text" at bounding box center [885, 353] width 482 height 27
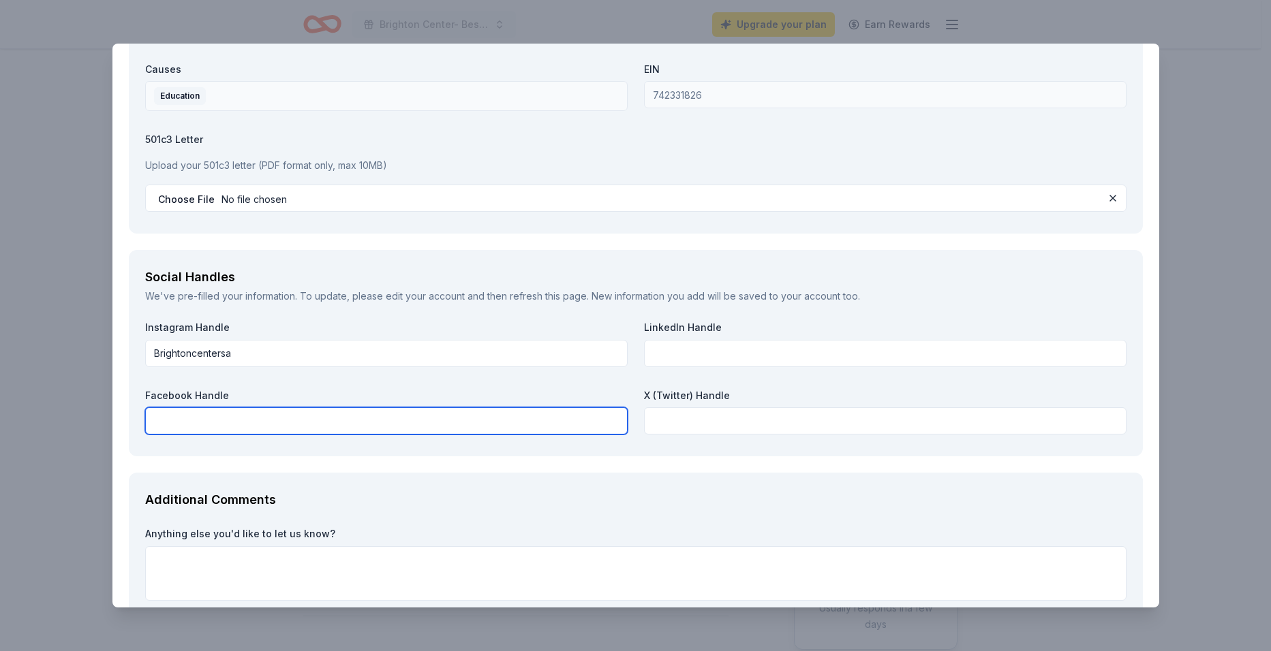
click at [228, 413] on input "text" at bounding box center [386, 420] width 482 height 27
paste input "https://www.facebook.com/BrightonCenterSA/"
type input "https://www.facebook.com/BrightonCenterSA/"
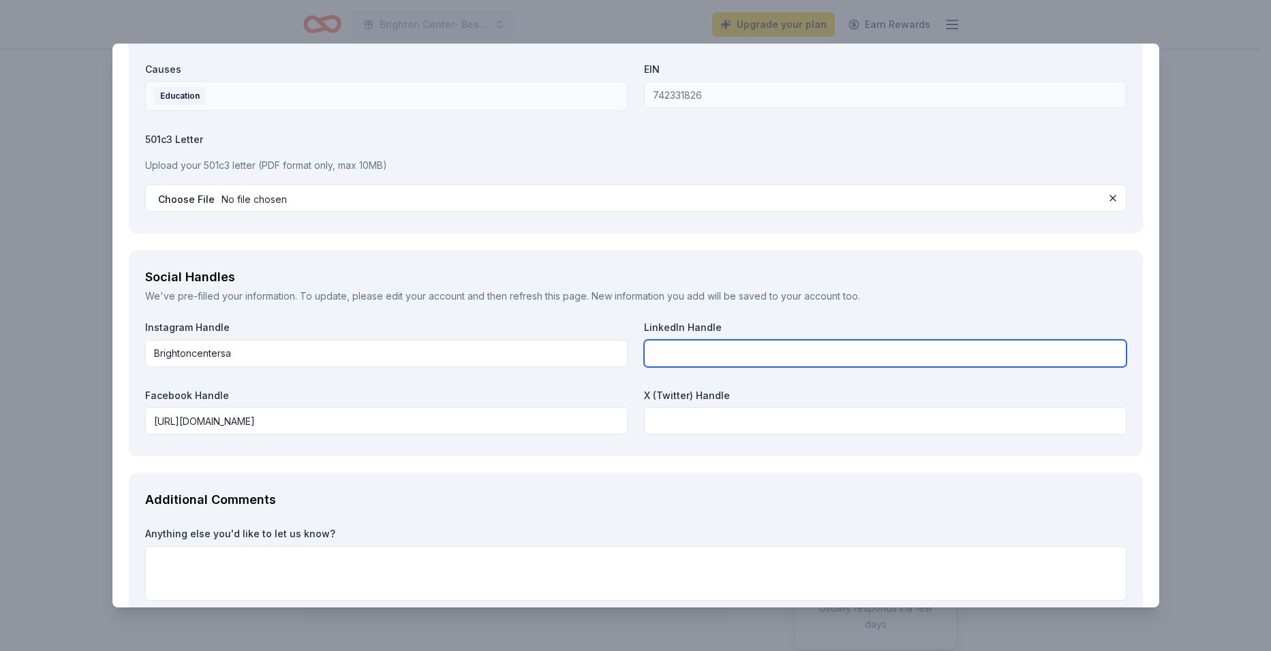
click at [653, 351] on input "text" at bounding box center [885, 353] width 482 height 27
paste input "https://www.linkedin.com/company/brighton-center-san-antonio-/posts/?feedView=a…"
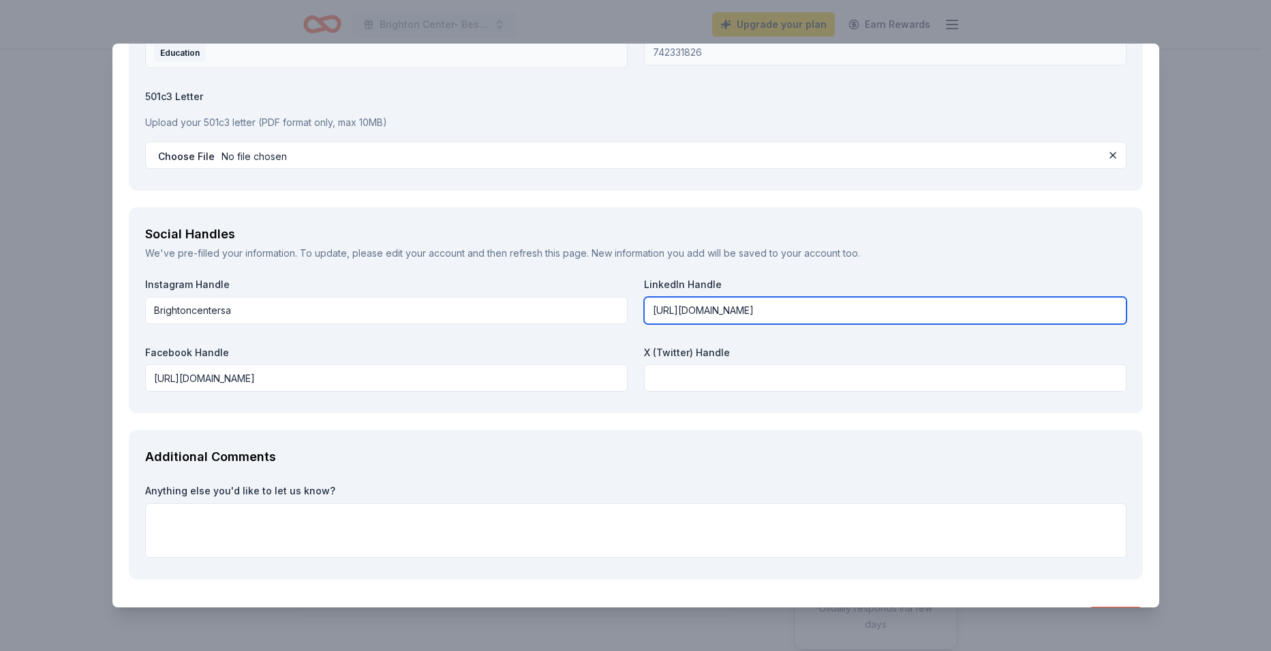
scroll to position [1449, 0]
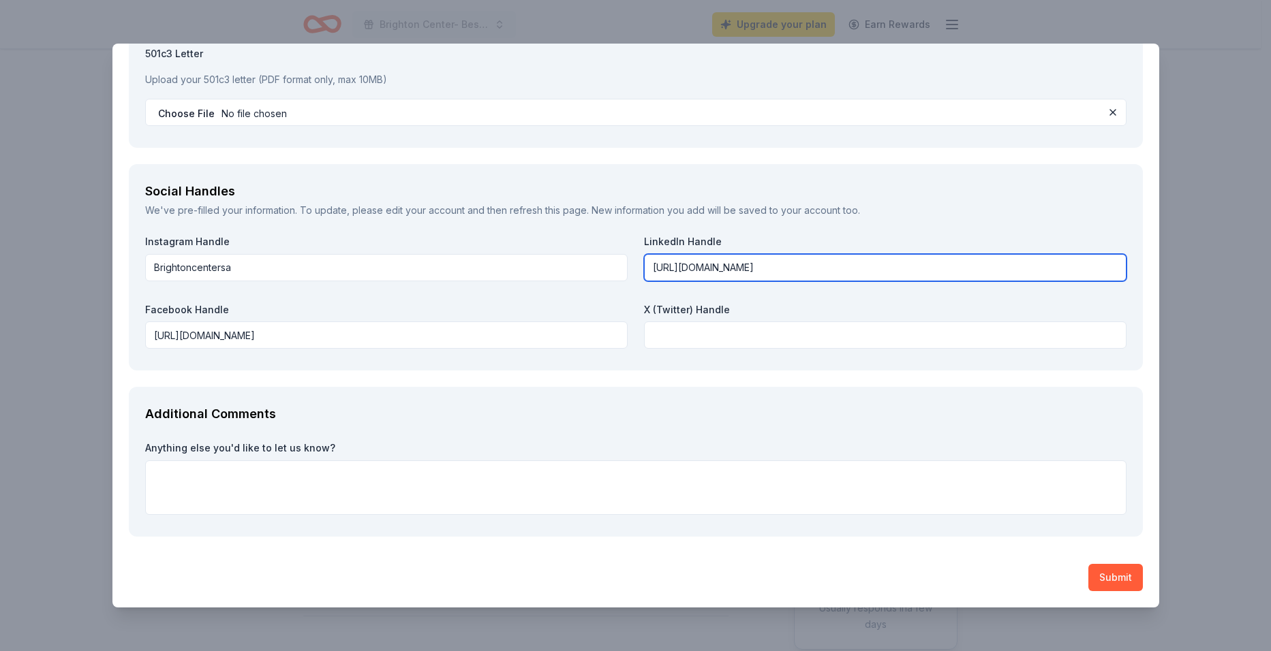
type input "https://www.linkedin.com/company/brighton-center-san-antonio"
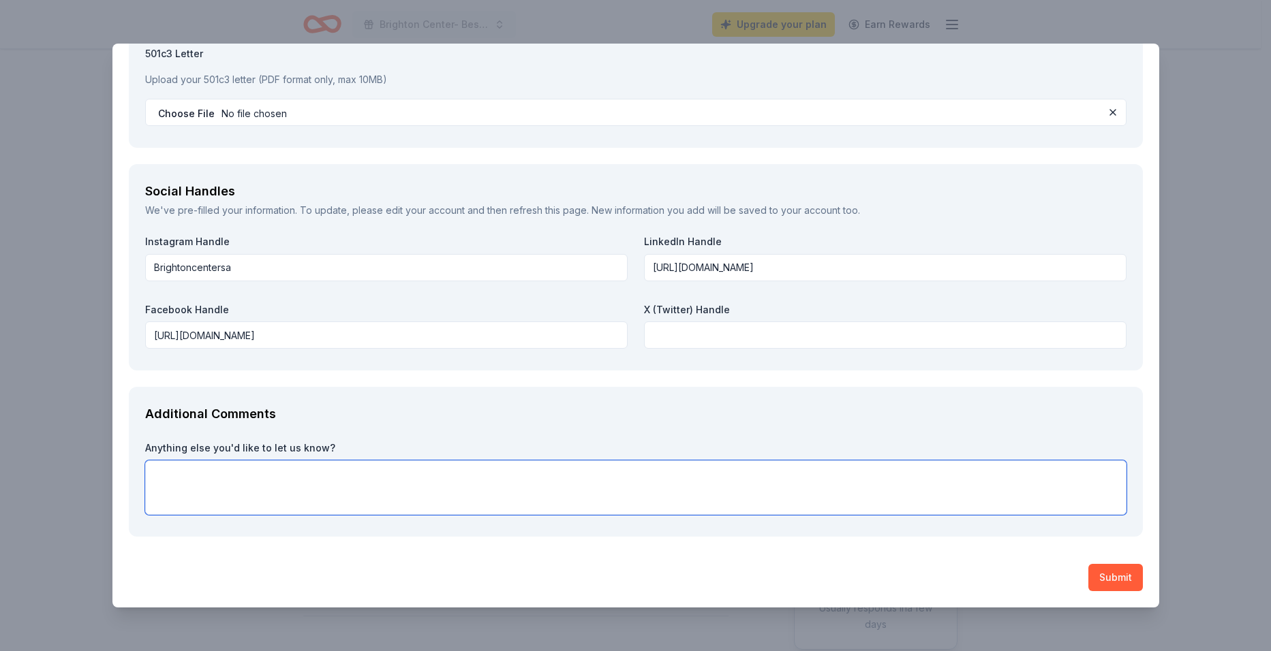
click at [292, 487] on textarea at bounding box center [635, 488] width 981 height 55
paste textarea "I hope this note finds you well! My name is Mary Rudy, and I’m reaching out onc…"
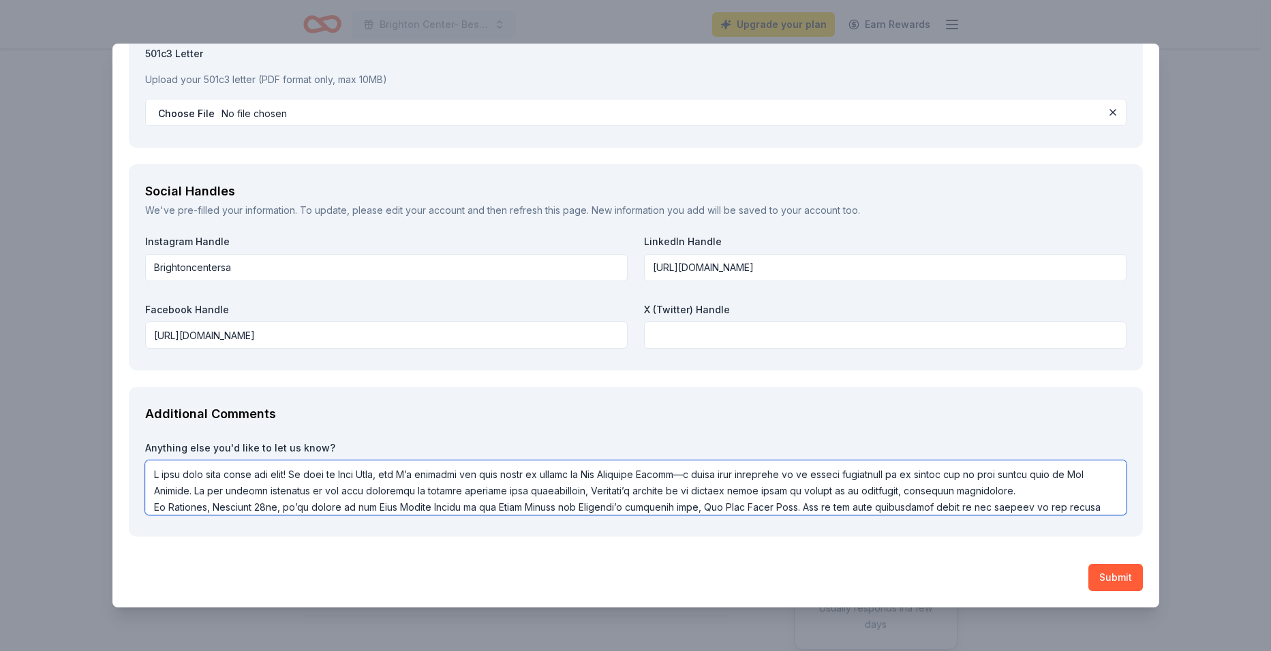
scroll to position [1534, 0]
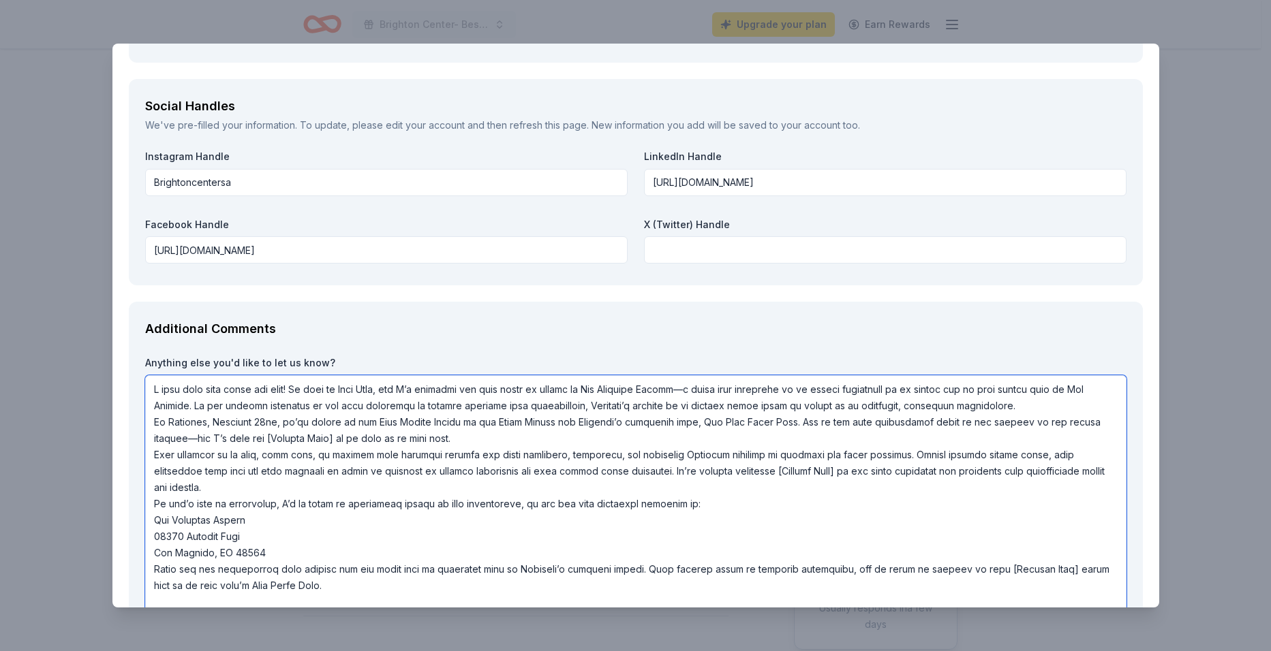
drag, startPoint x: 266, startPoint y: 438, endPoint x: 345, endPoint y: 444, distance: 80.0
click at [345, 444] on textarea at bounding box center [635, 495] width 981 height 240
drag, startPoint x: 725, startPoint y: 471, endPoint x: 801, endPoint y: 472, distance: 76.3
click at [801, 472] on textarea at bounding box center [635, 495] width 981 height 240
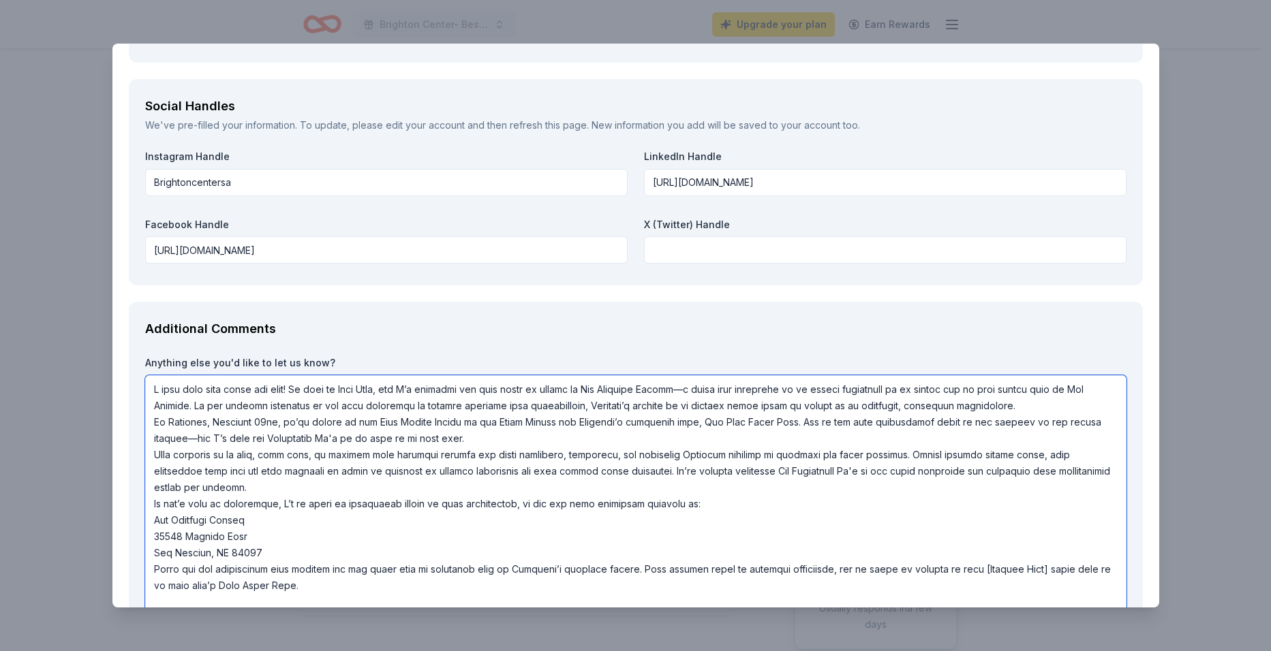
click at [995, 566] on textarea at bounding box center [635, 495] width 981 height 240
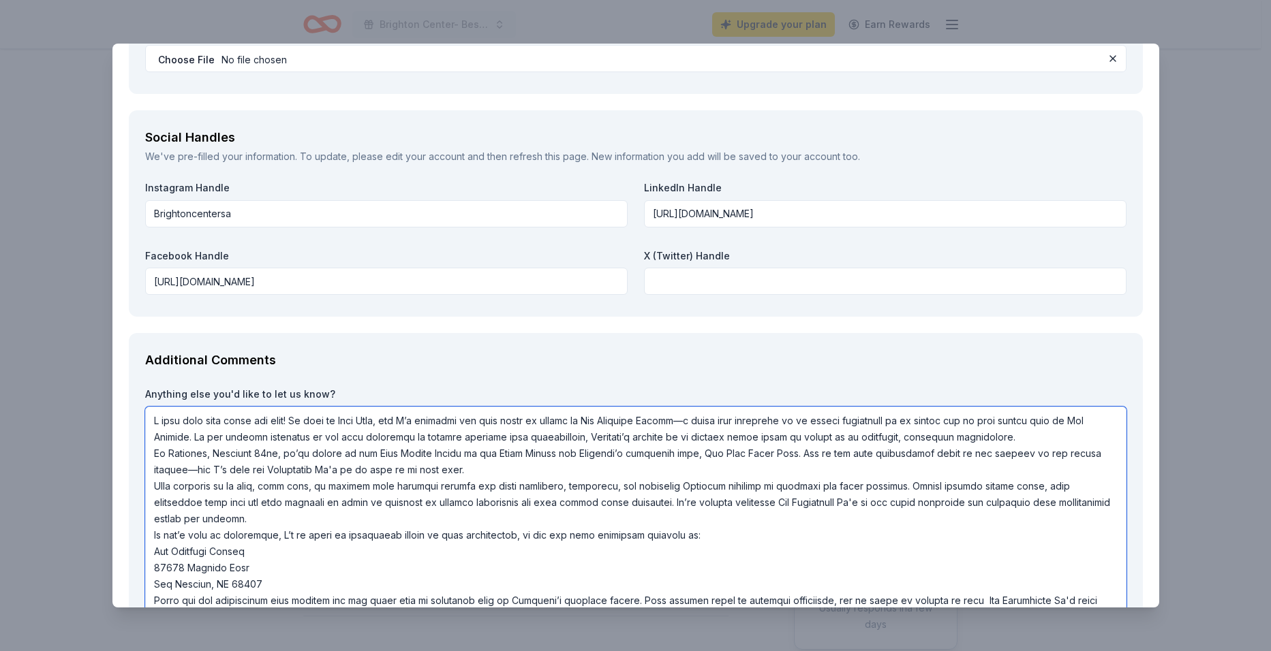
scroll to position [1498, 0]
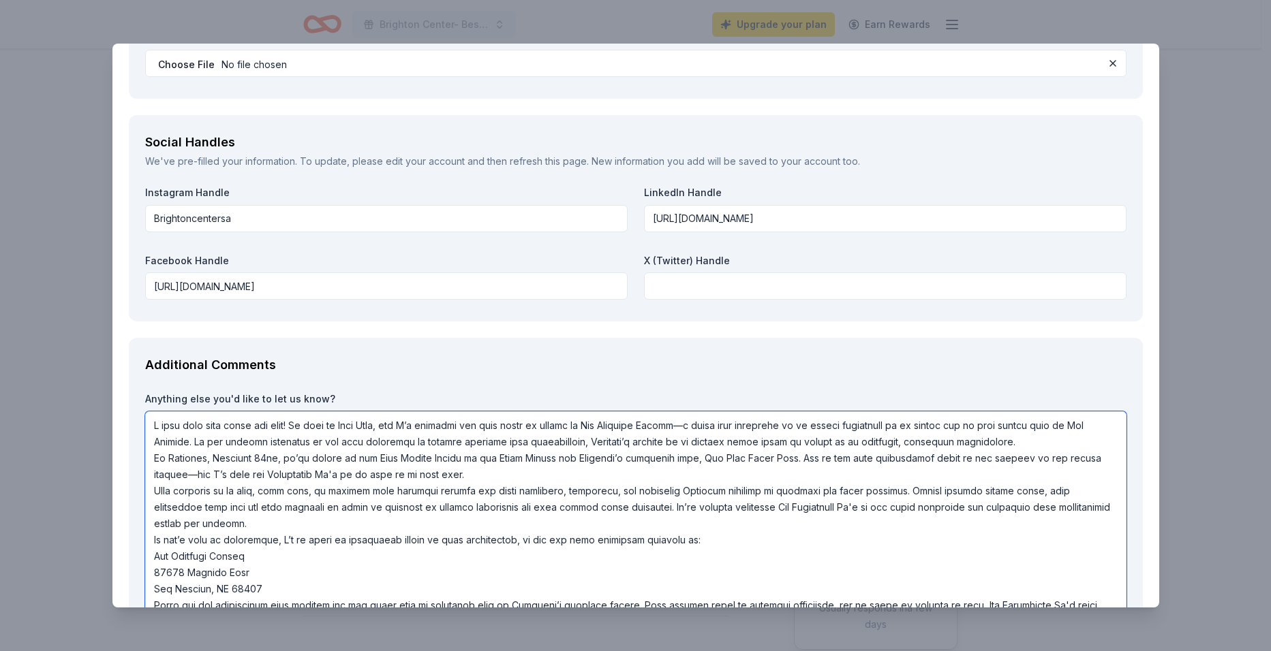
click at [266, 472] on textarea at bounding box center [635, 532] width 981 height 240
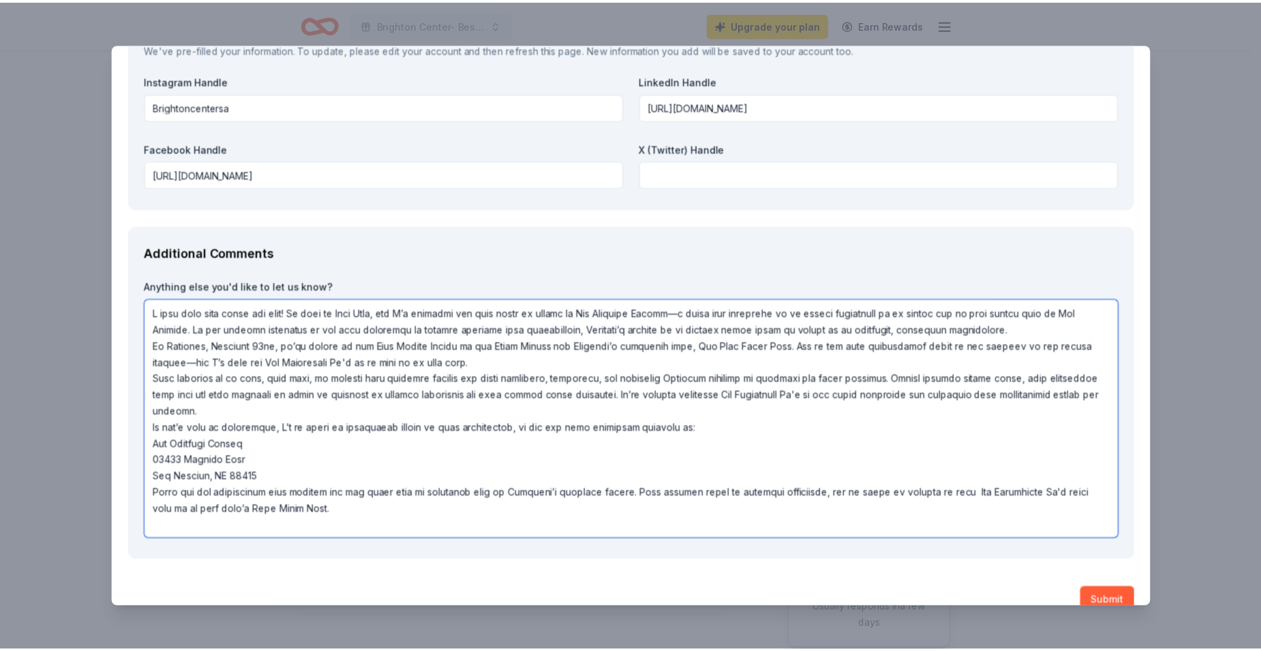
scroll to position [1634, 0]
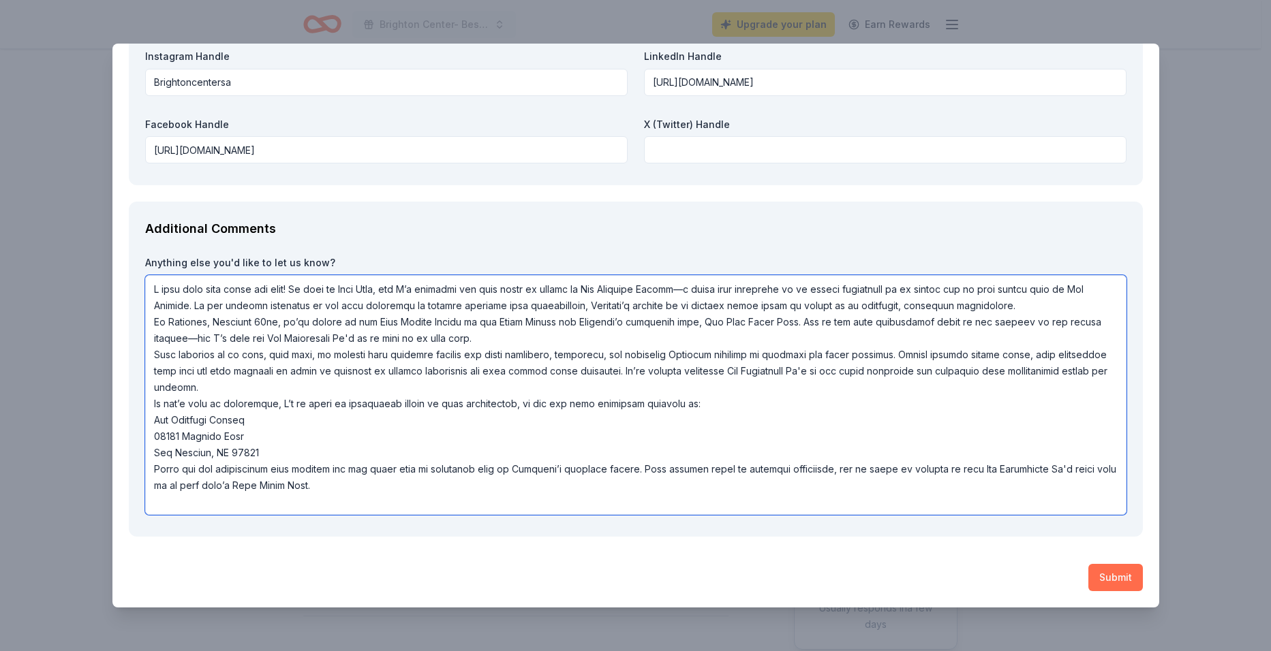
type textarea "I hope this note finds you well! My name is Mary Rudy, and I’m reaching out onc…"
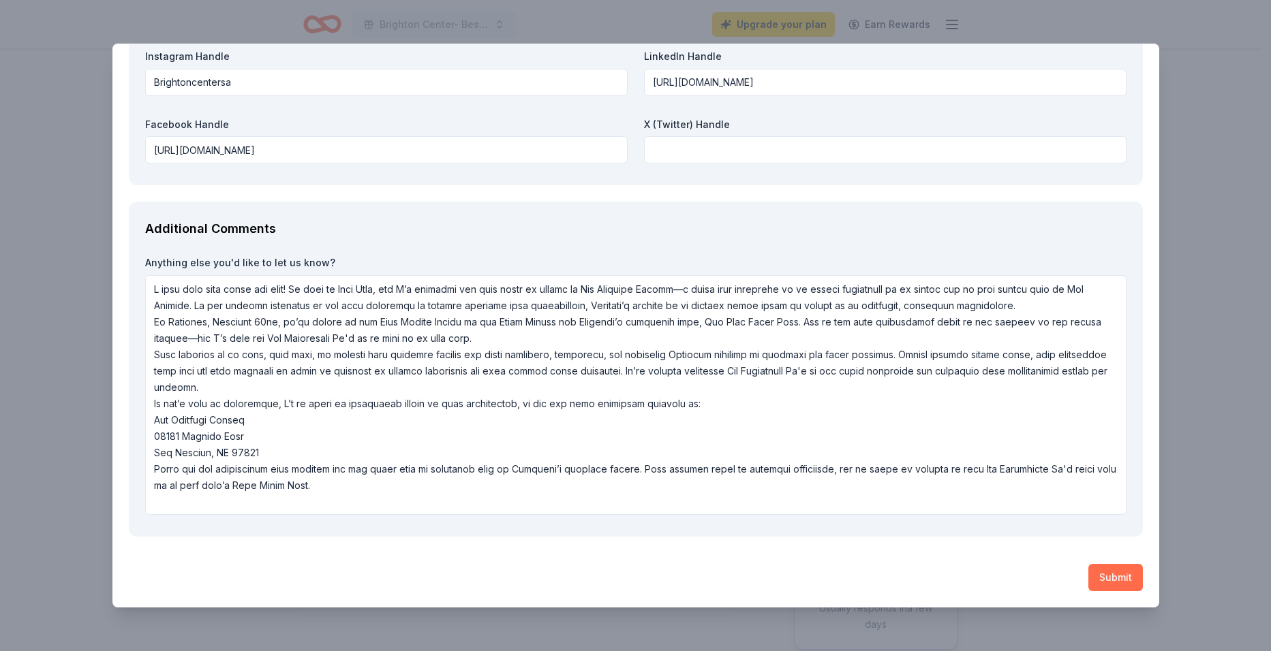
click at [1098, 572] on button "Submit" at bounding box center [1115, 577] width 55 height 27
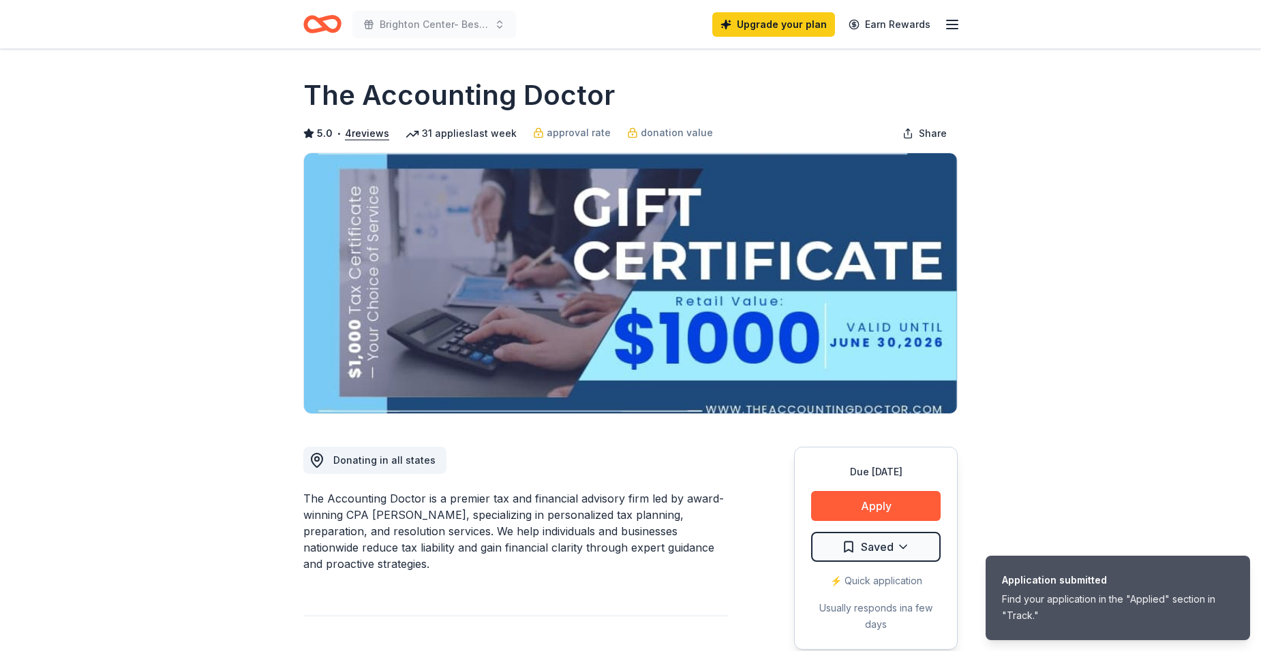
drag, startPoint x: 310, startPoint y: 95, endPoint x: 440, endPoint y: 93, distance: 130.2
click at [440, 93] on h1 "The Accounting Doctor" at bounding box center [458, 95] width 311 height 38
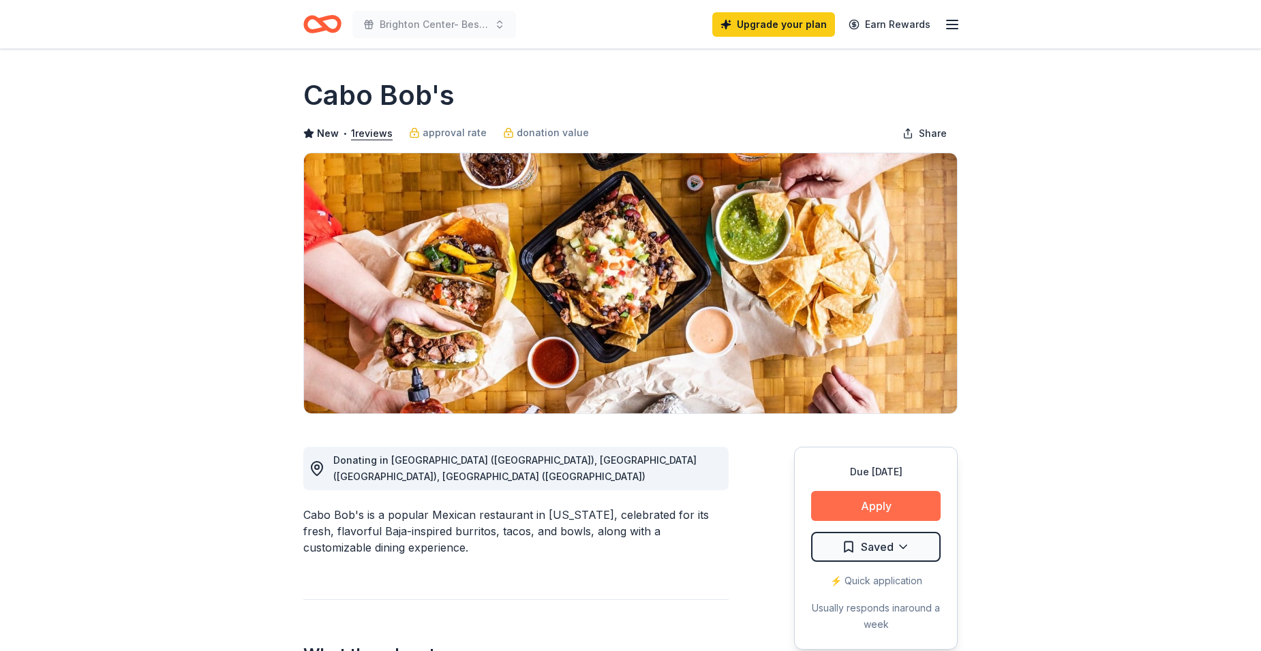
click at [833, 504] on button "Apply" at bounding box center [875, 506] width 129 height 30
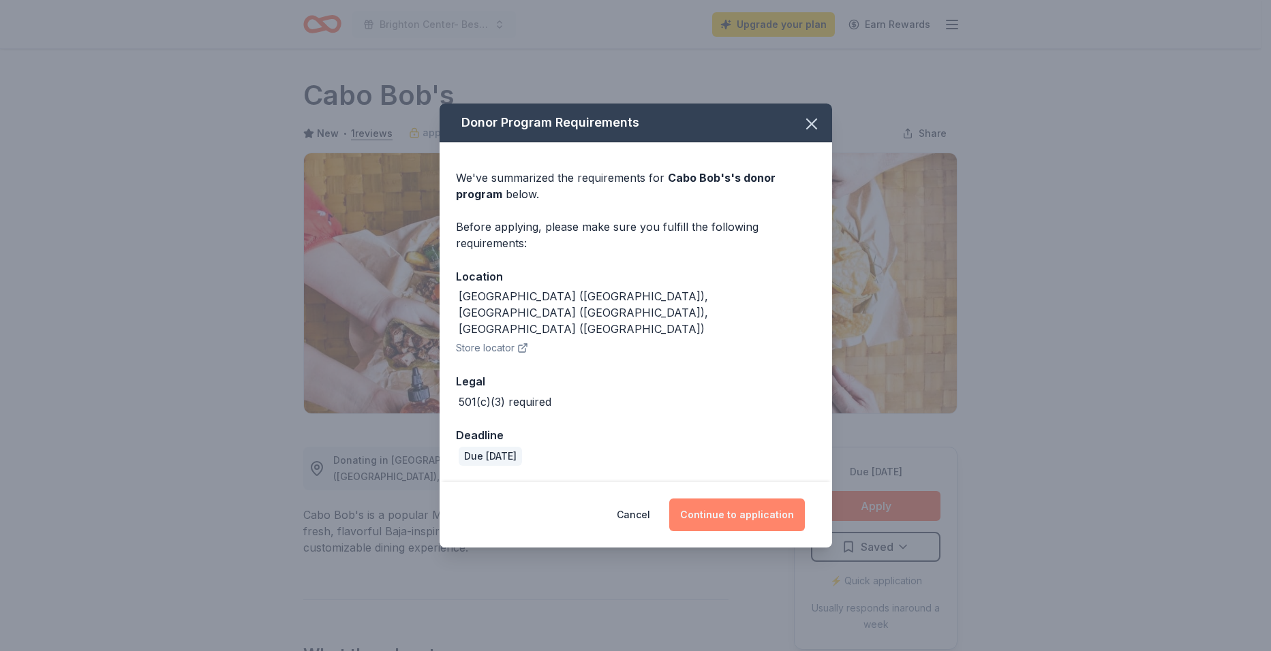
click at [707, 506] on button "Continue to application" at bounding box center [737, 515] width 136 height 33
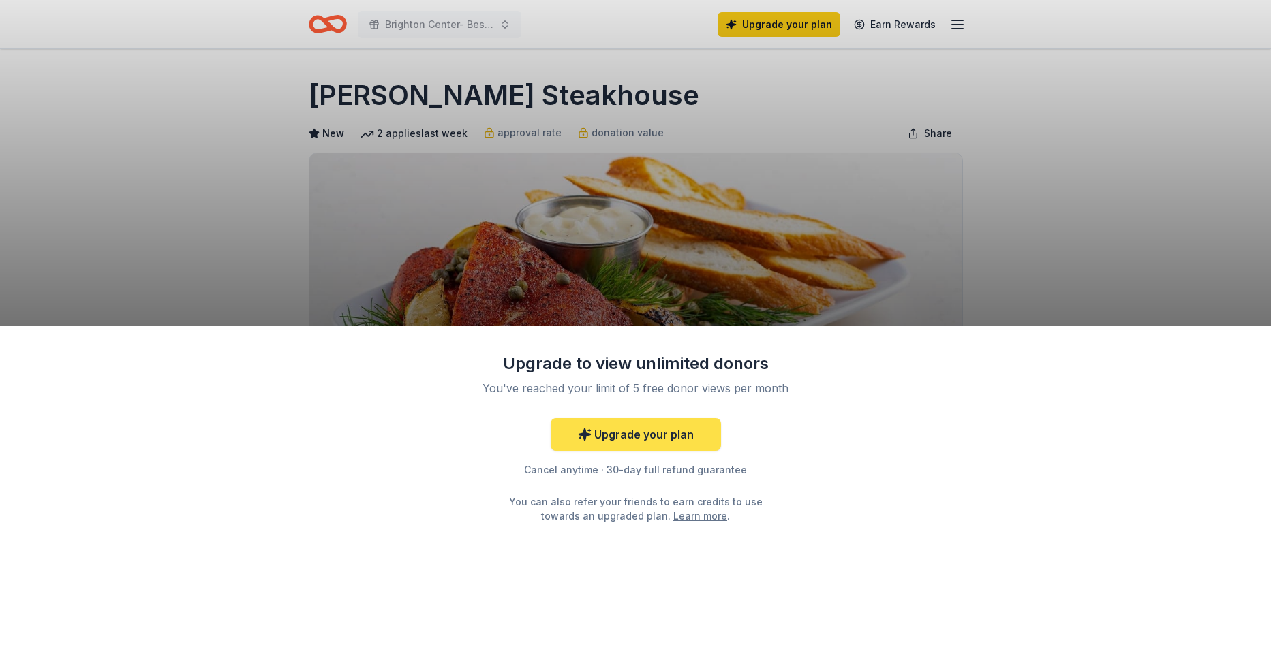
click at [649, 433] on link "Upgrade your plan" at bounding box center [636, 434] width 170 height 33
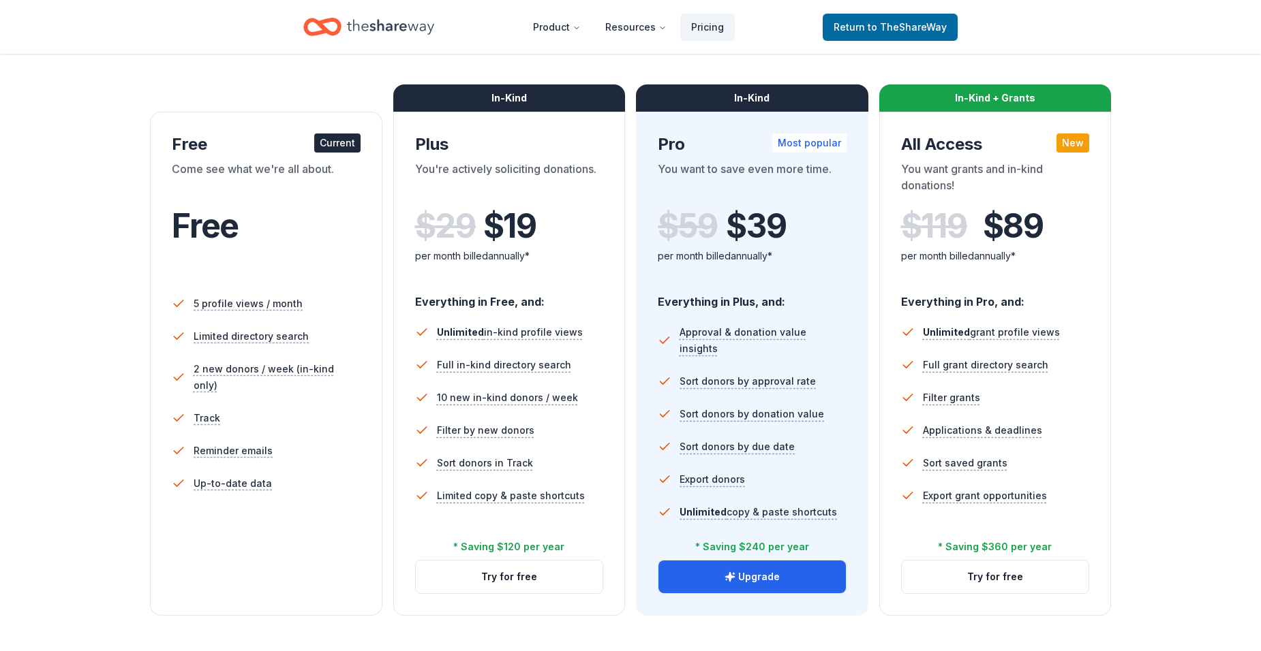
scroll to position [204, 0]
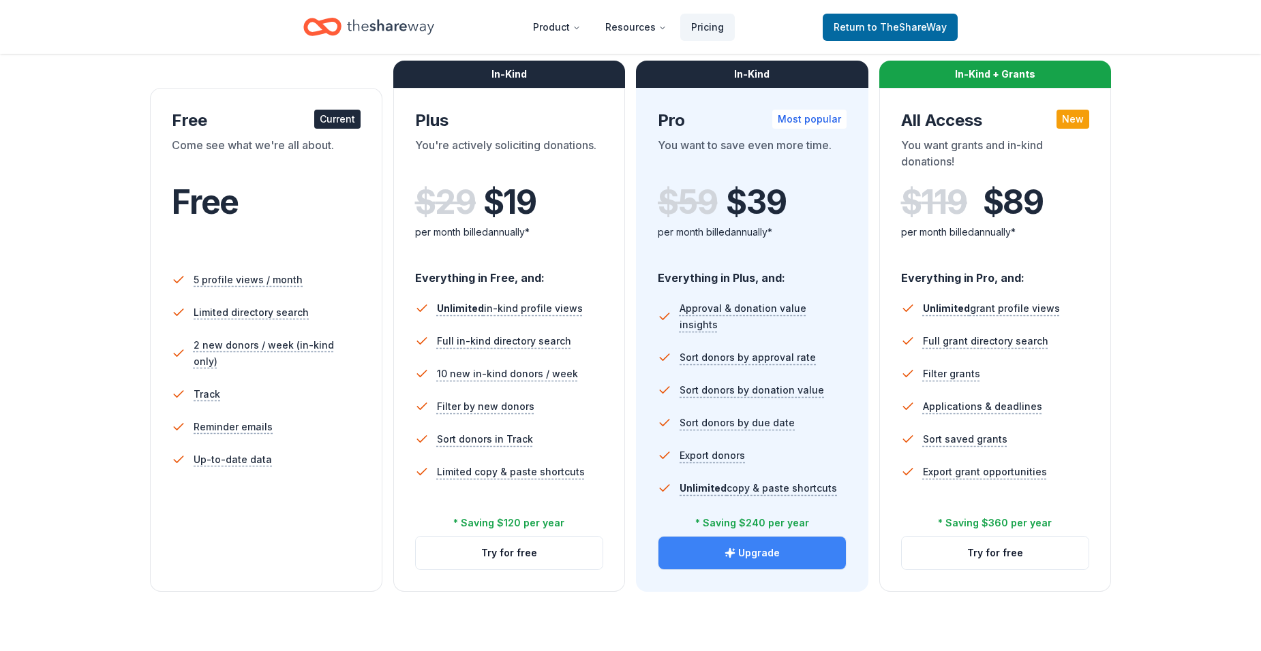
click at [720, 554] on button "Upgrade" at bounding box center [751, 553] width 187 height 33
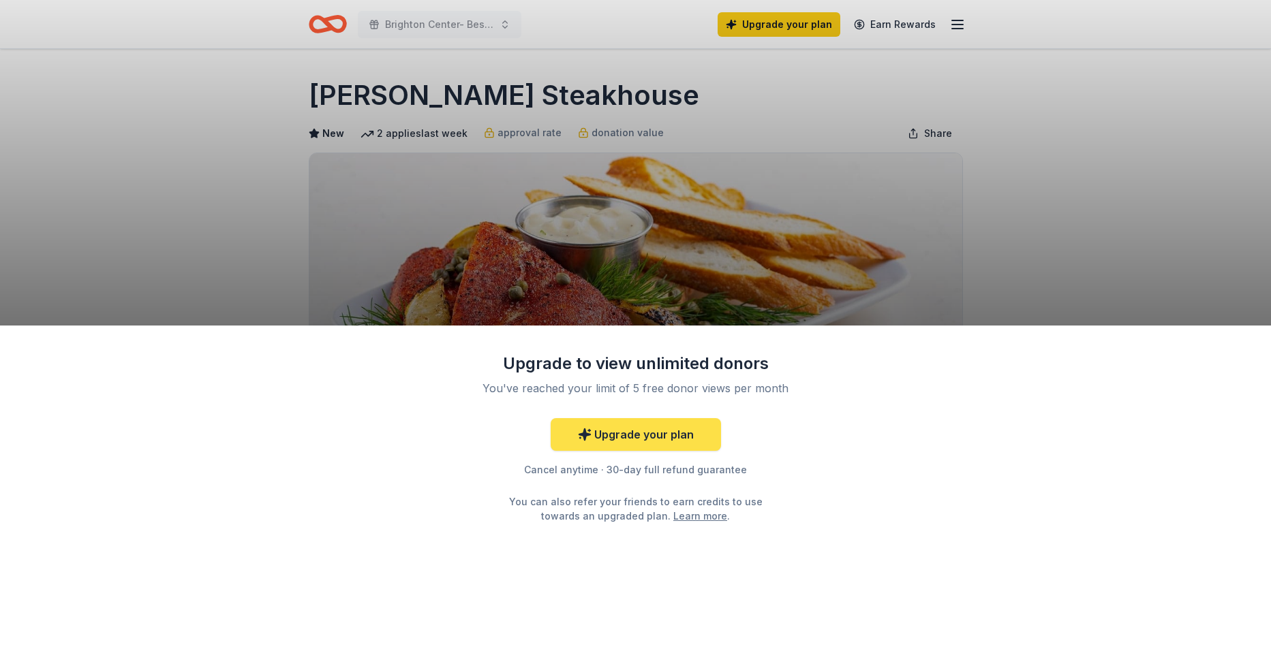
click at [618, 434] on link "Upgrade your plan" at bounding box center [636, 434] width 170 height 33
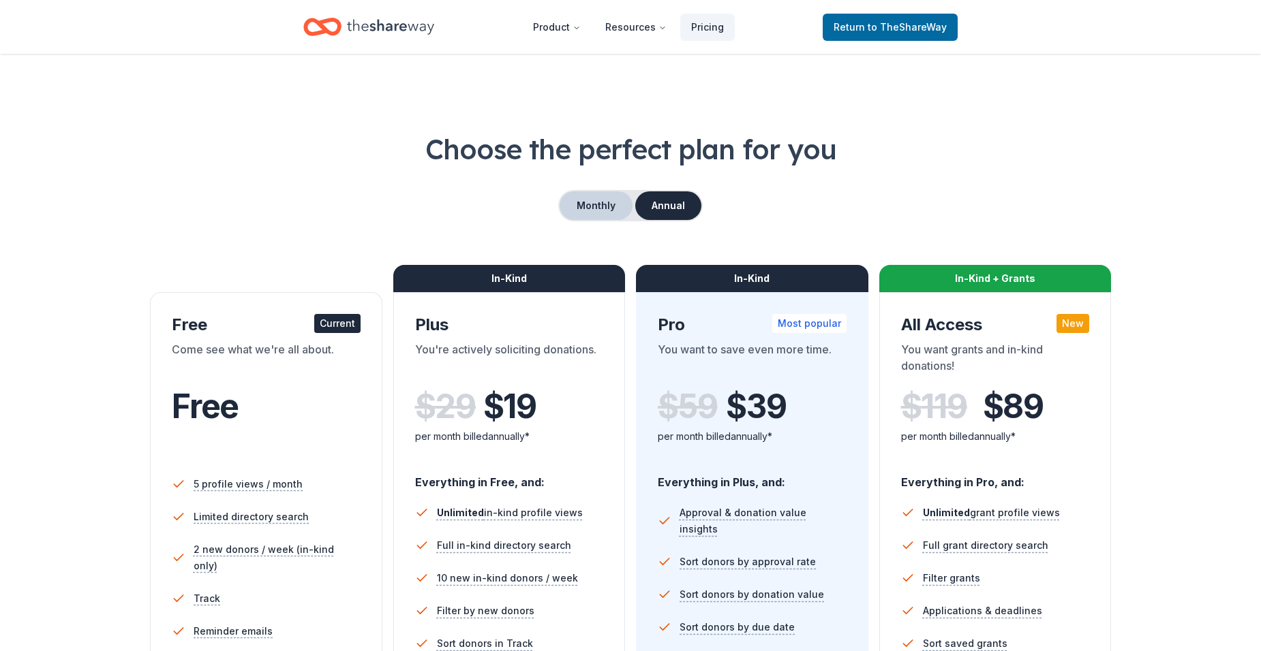
click at [591, 206] on button "Monthly" at bounding box center [595, 205] width 73 height 29
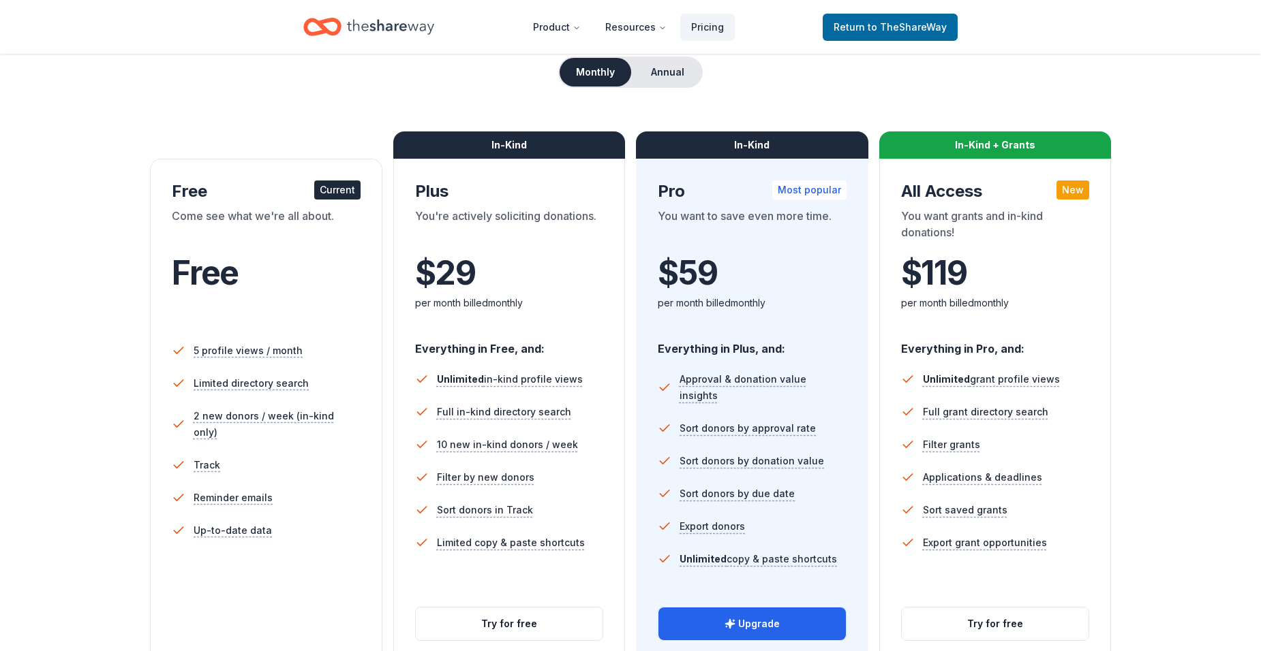
scroll to position [136, 0]
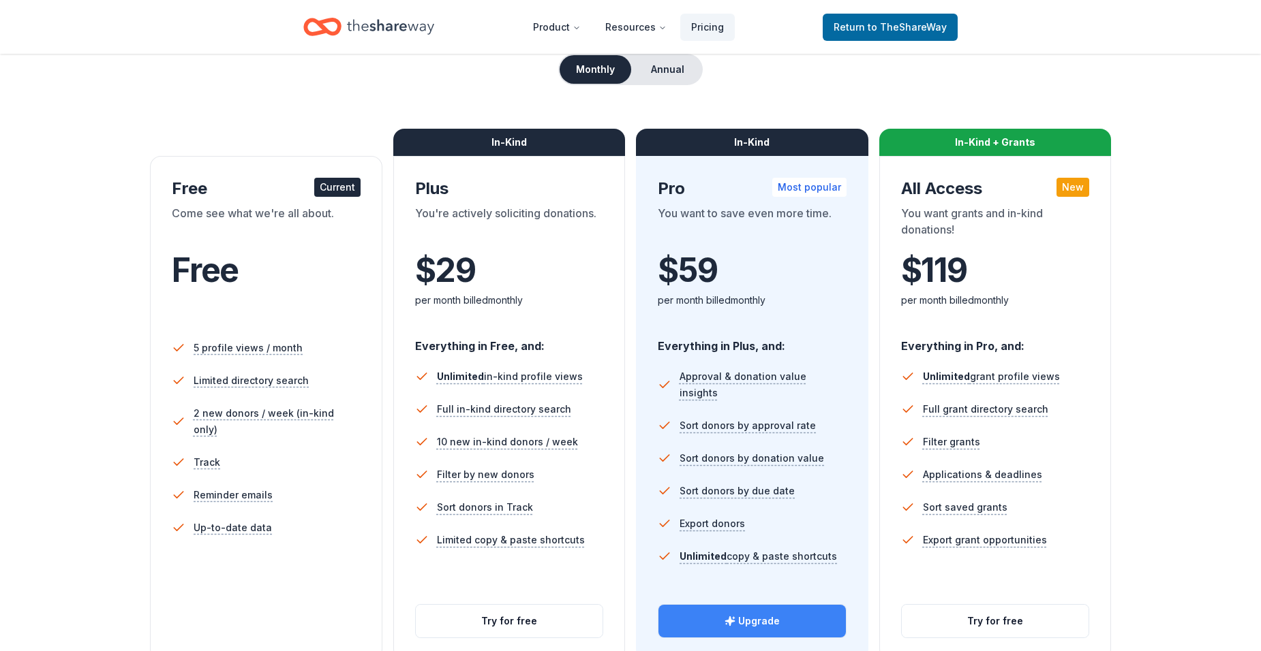
click at [720, 613] on button "Upgrade" at bounding box center [751, 621] width 187 height 33
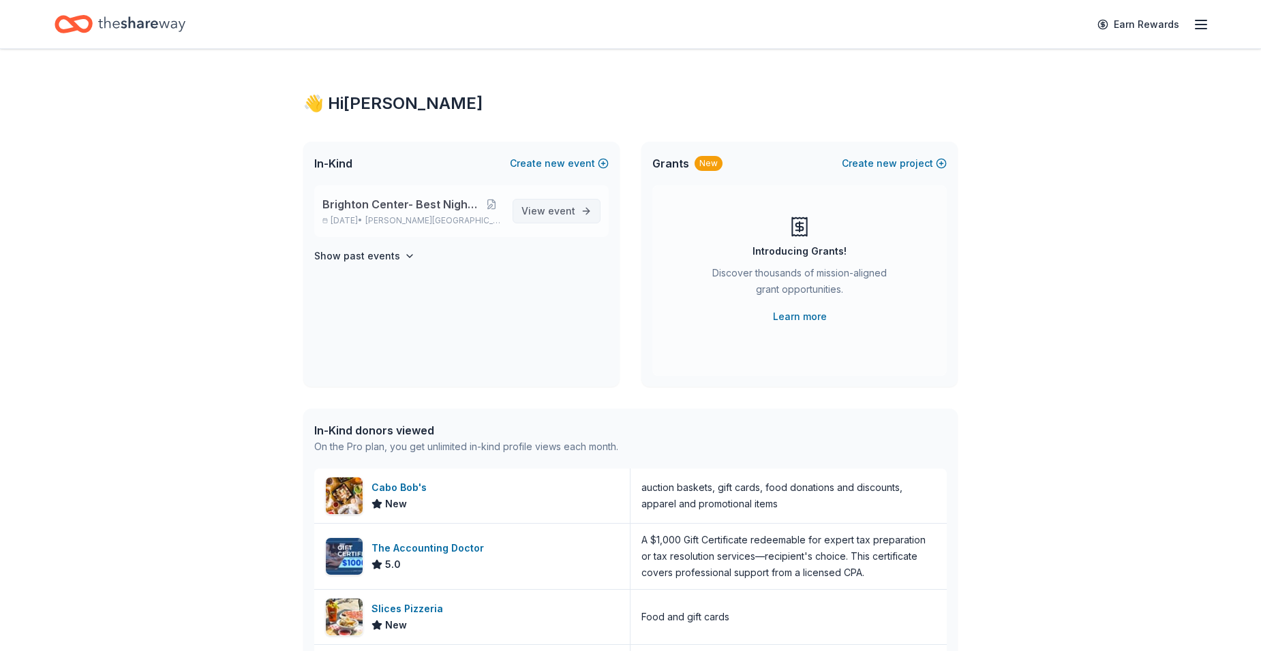
click at [541, 212] on span "View event" at bounding box center [548, 211] width 54 height 16
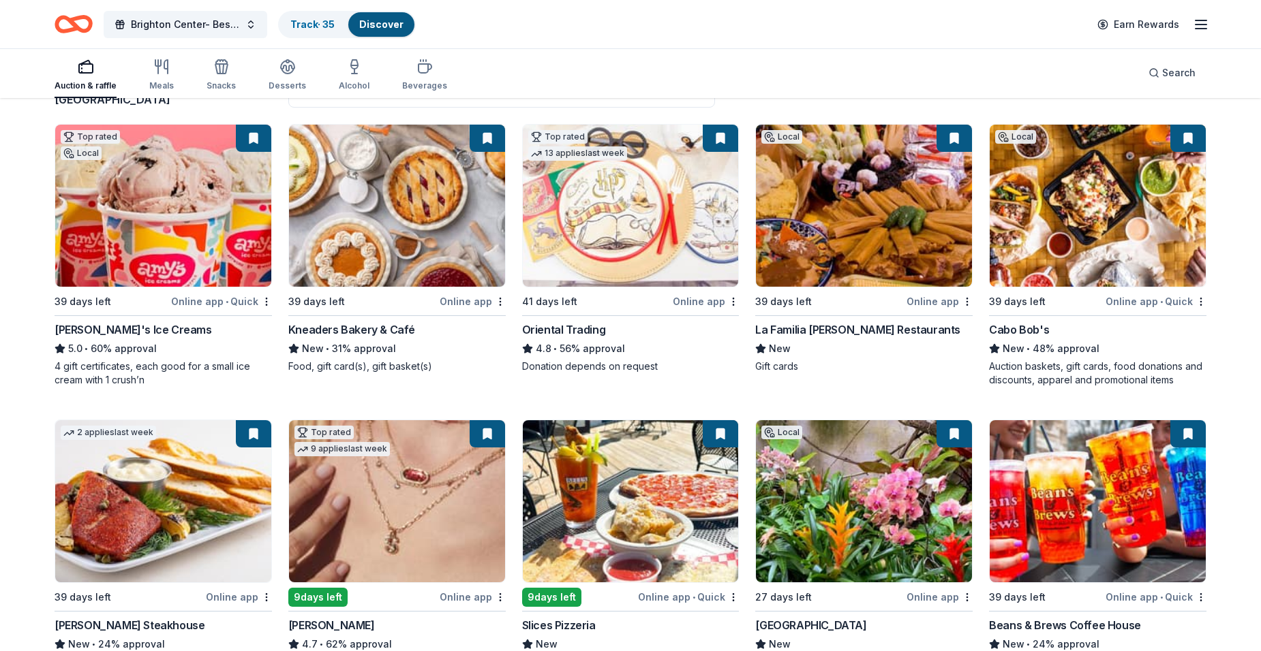
scroll to position [204, 0]
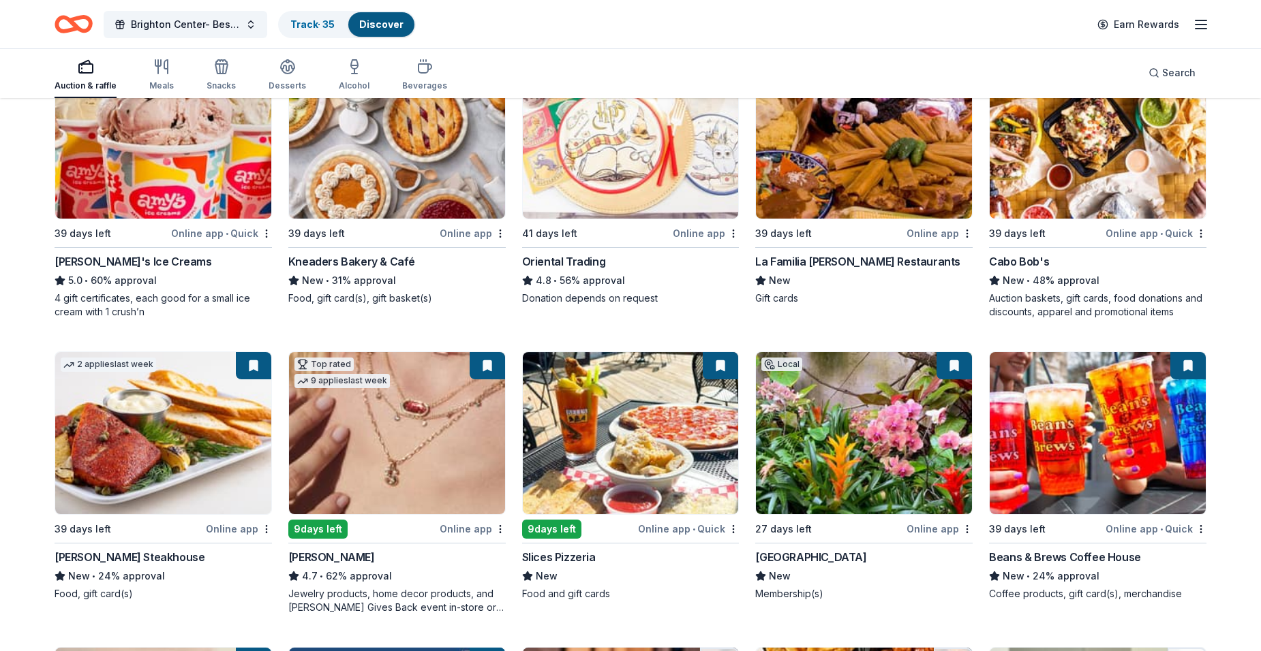
click at [191, 416] on img at bounding box center [163, 433] width 216 height 162
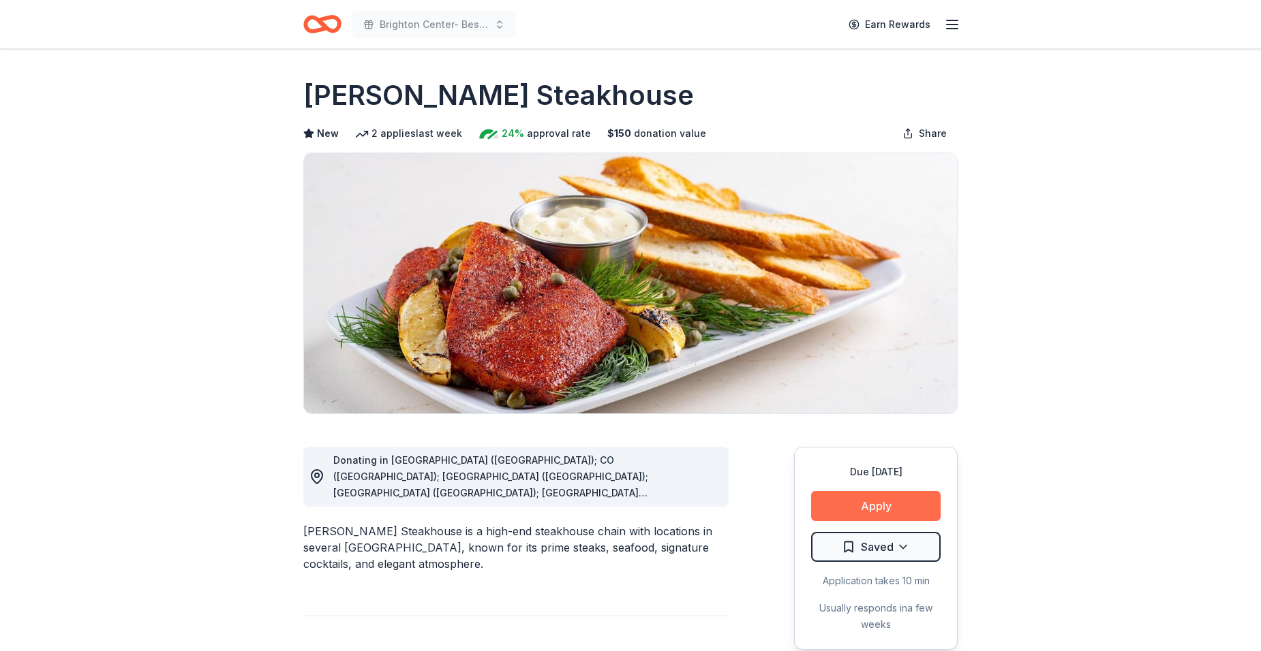
click at [821, 501] on button "Apply" at bounding box center [875, 506] width 129 height 30
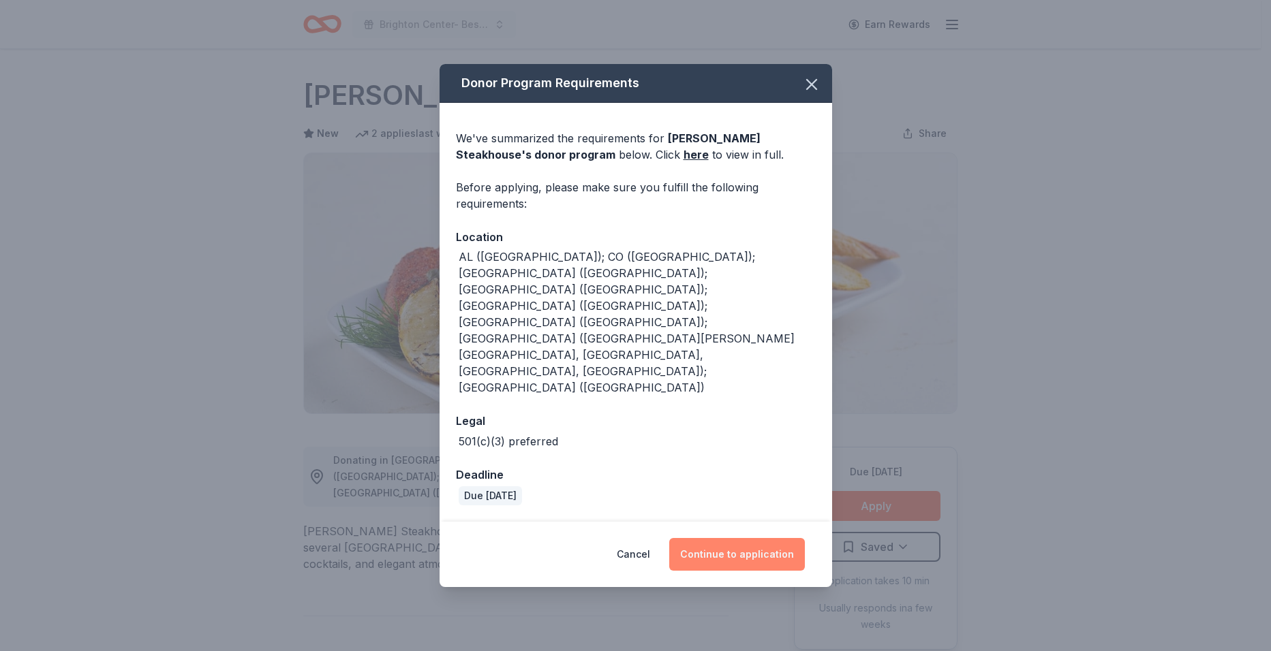
click at [705, 538] on button "Continue to application" at bounding box center [737, 554] width 136 height 33
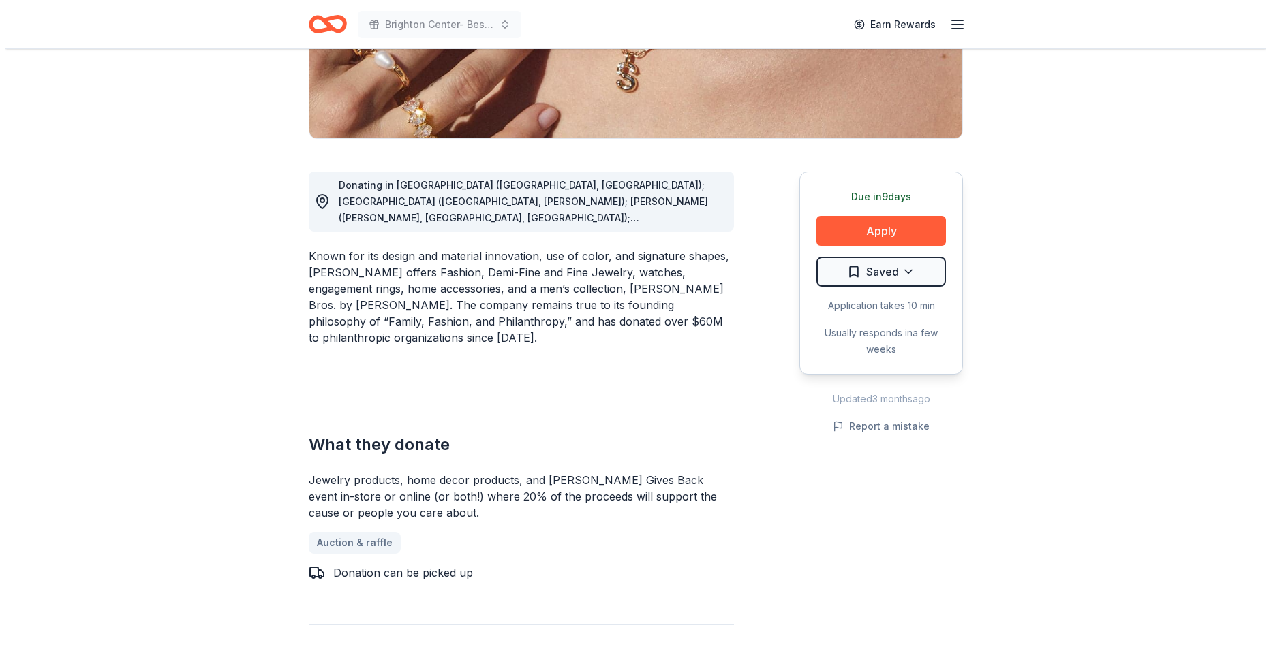
scroll to position [273, 0]
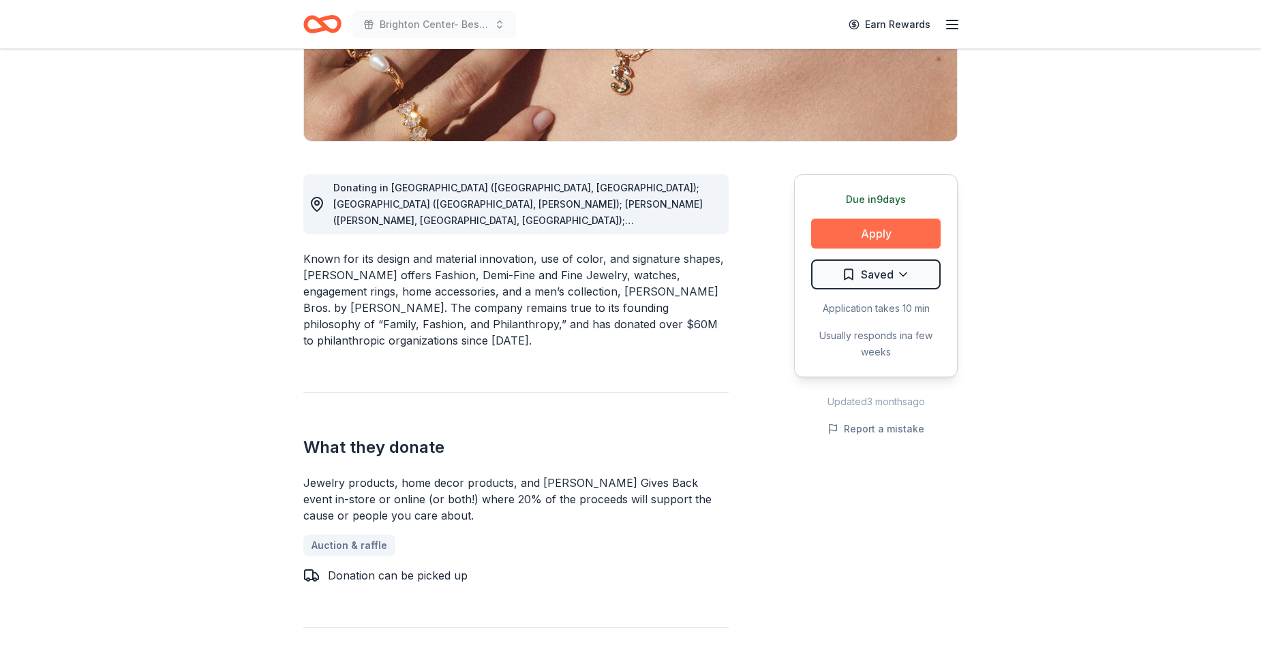
click at [874, 230] on button "Apply" at bounding box center [875, 234] width 129 height 30
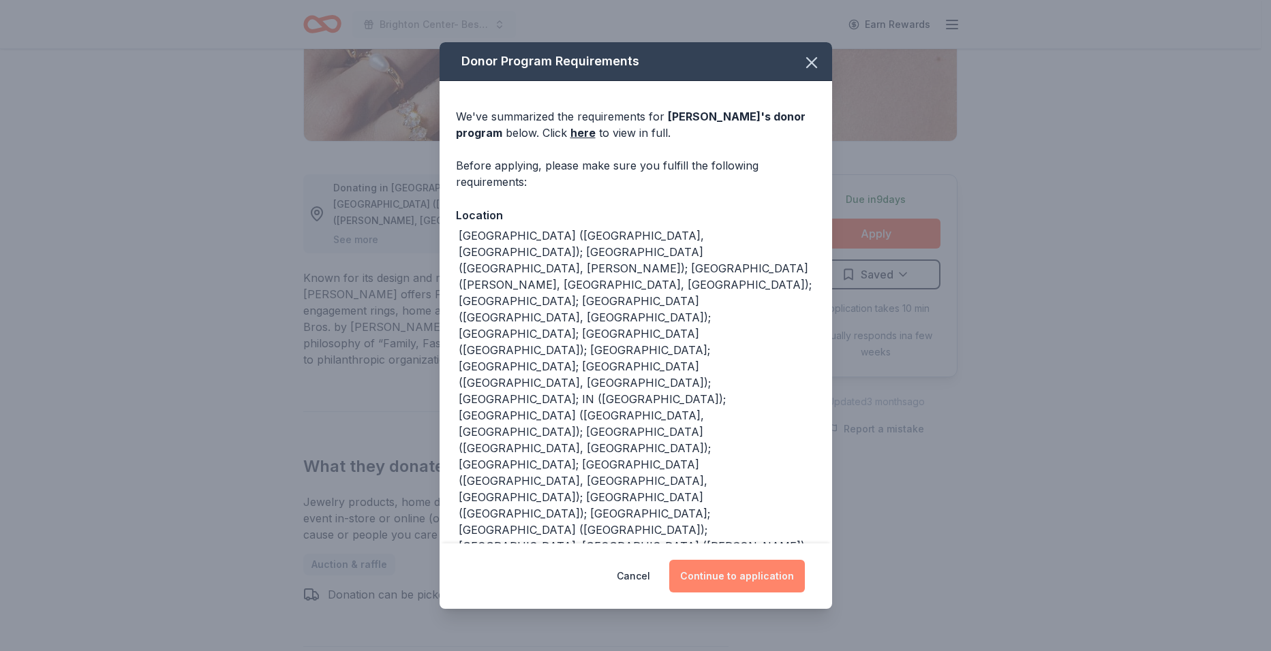
click at [709, 575] on button "Continue to application" at bounding box center [737, 576] width 136 height 33
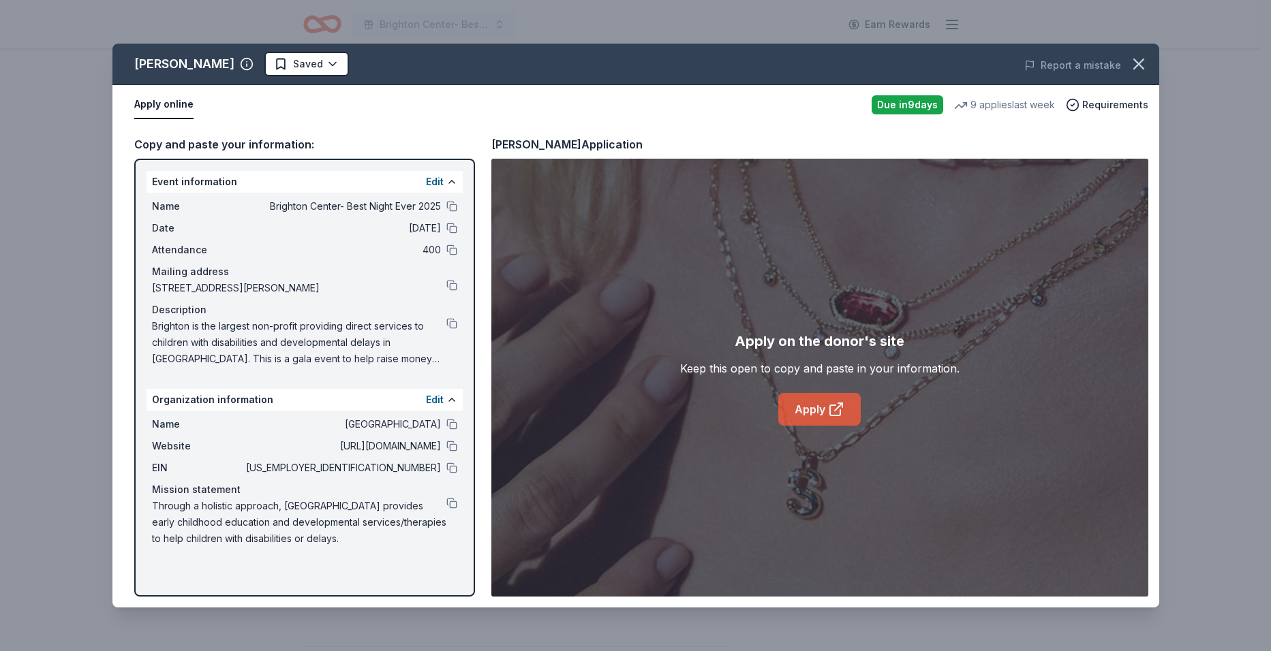
click at [800, 402] on link "Apply" at bounding box center [819, 409] width 82 height 33
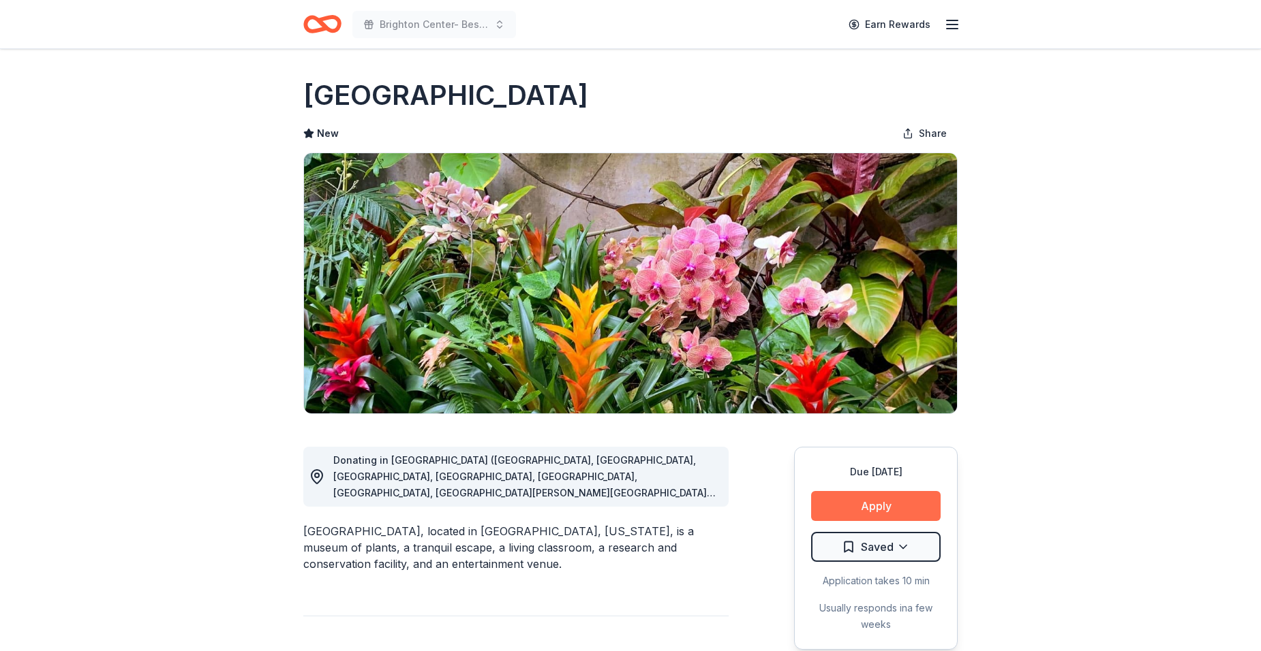
click at [833, 501] on button "Apply" at bounding box center [875, 506] width 129 height 30
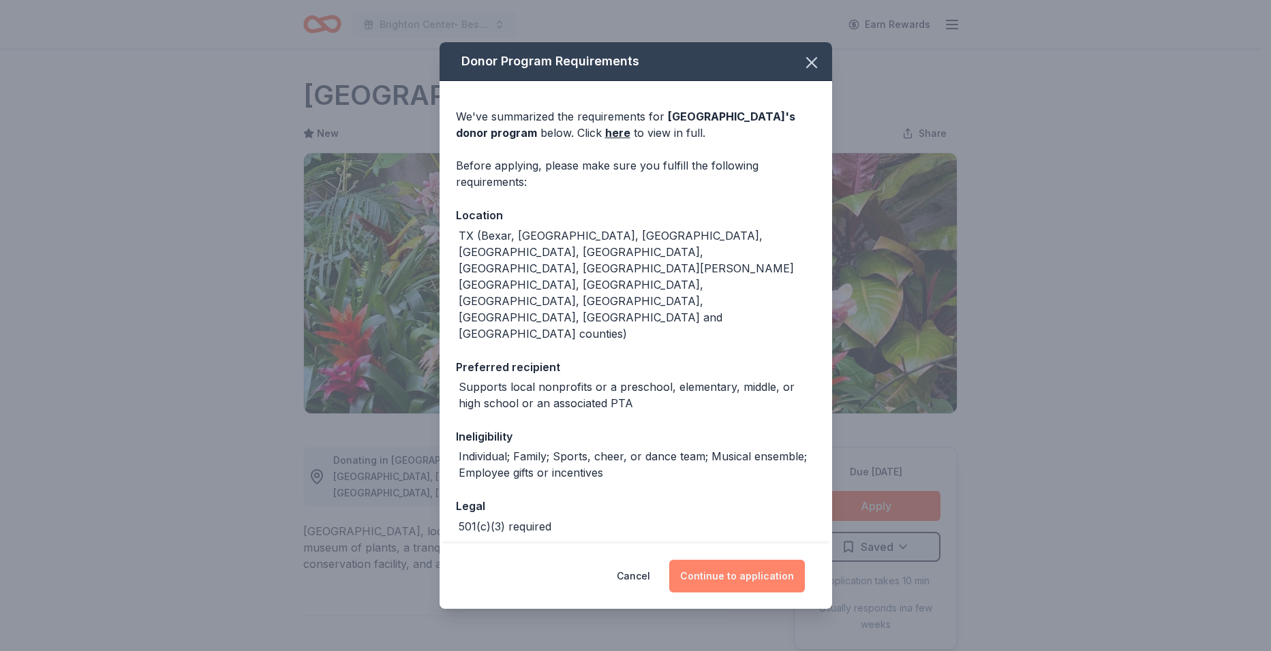
click at [714, 567] on button "Continue to application" at bounding box center [737, 576] width 136 height 33
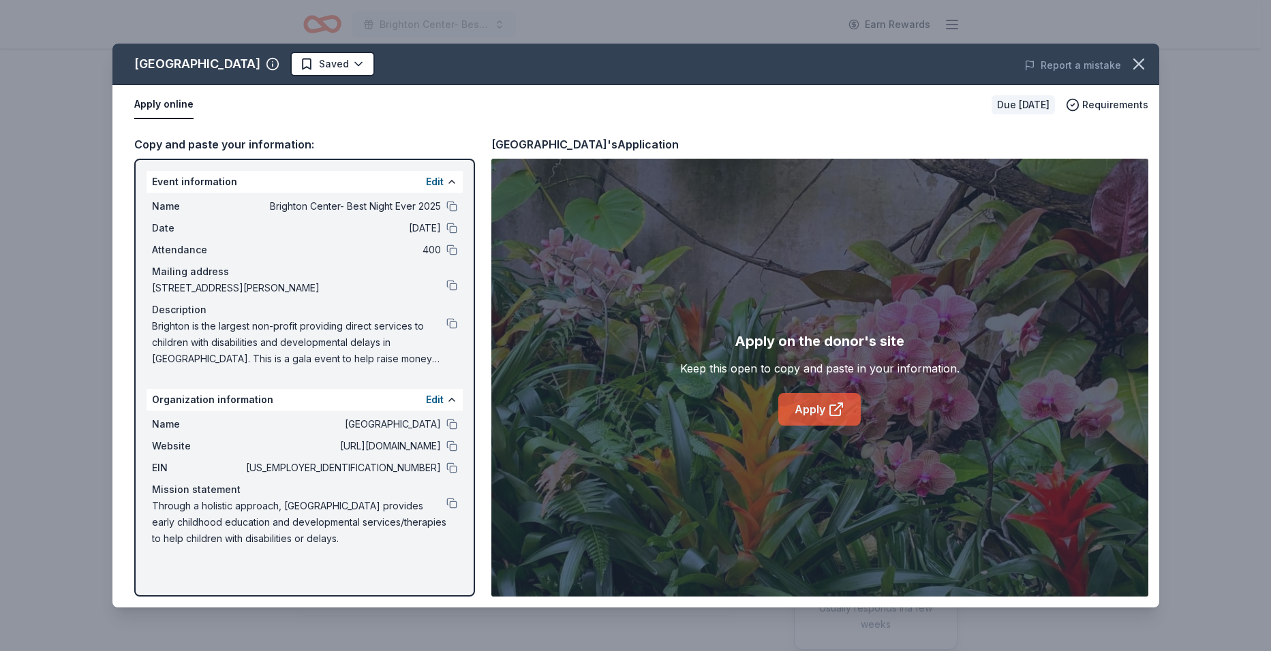
click at [812, 412] on link "Apply" at bounding box center [819, 409] width 82 height 33
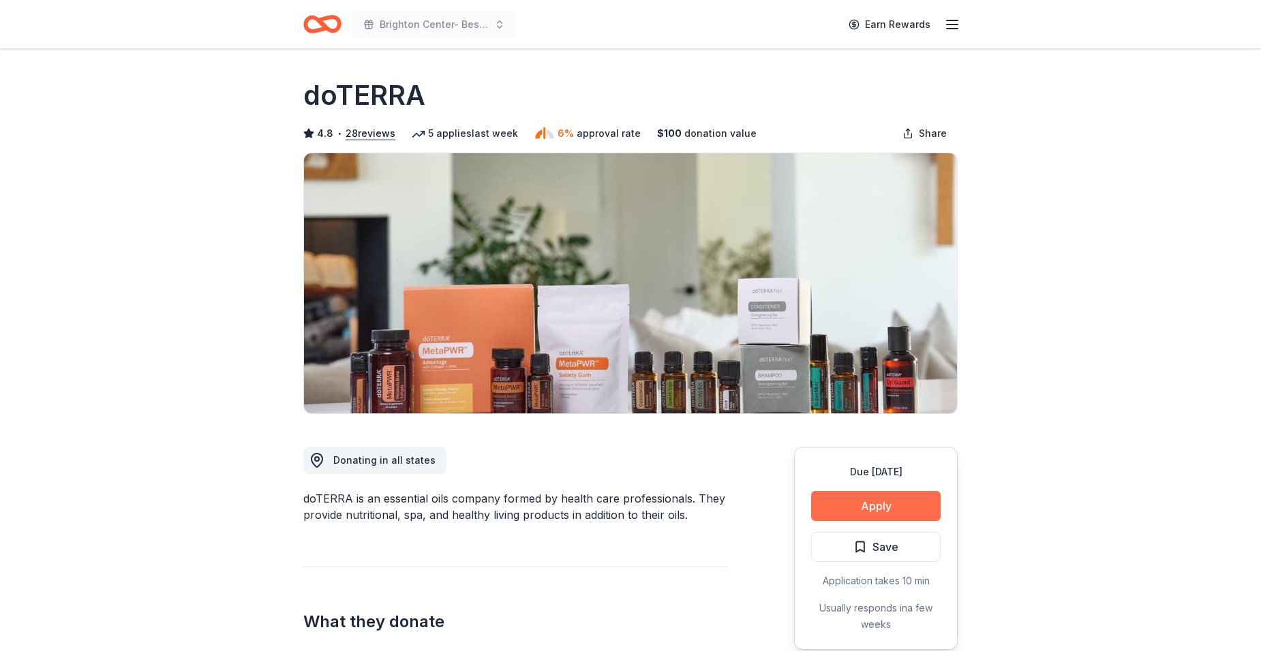
click at [848, 506] on button "Apply" at bounding box center [875, 506] width 129 height 30
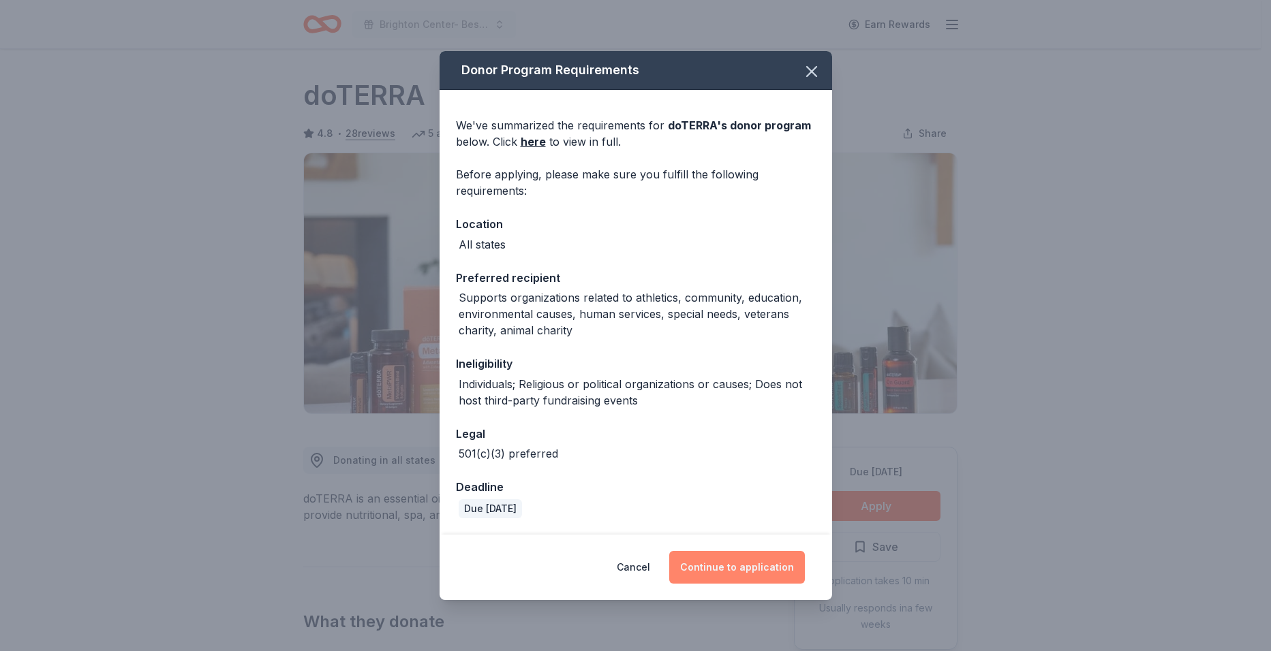
click at [705, 570] on button "Continue to application" at bounding box center [737, 567] width 136 height 33
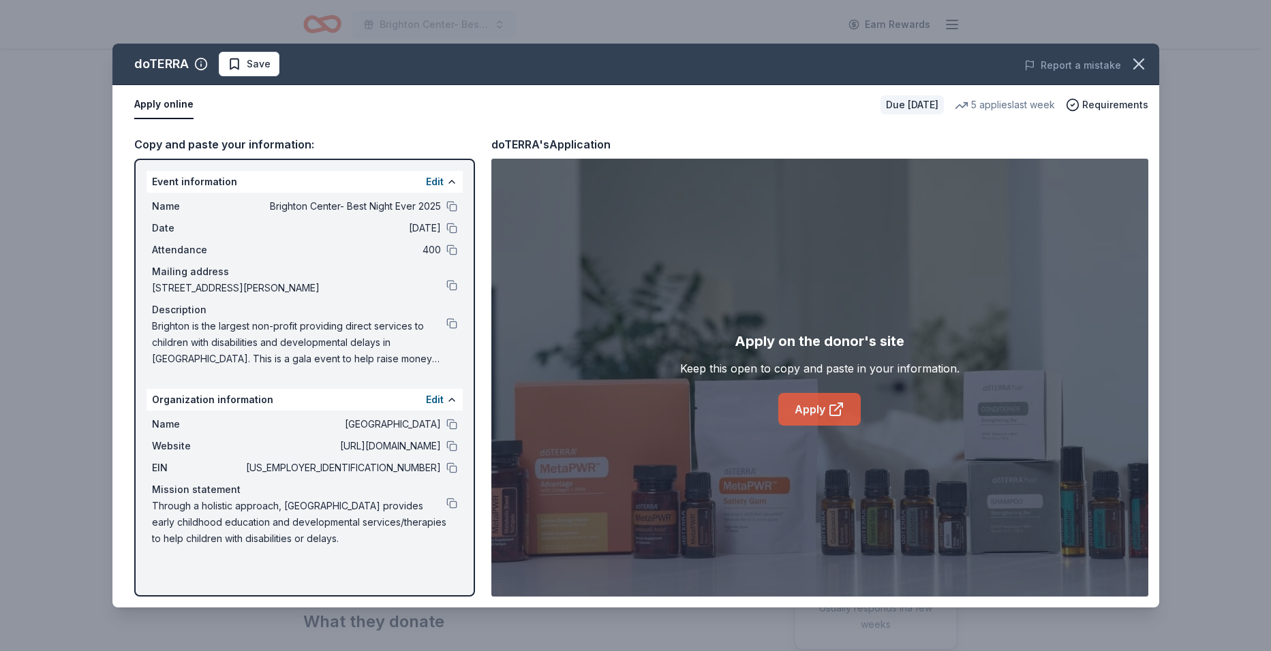
click at [804, 415] on link "Apply" at bounding box center [819, 409] width 82 height 33
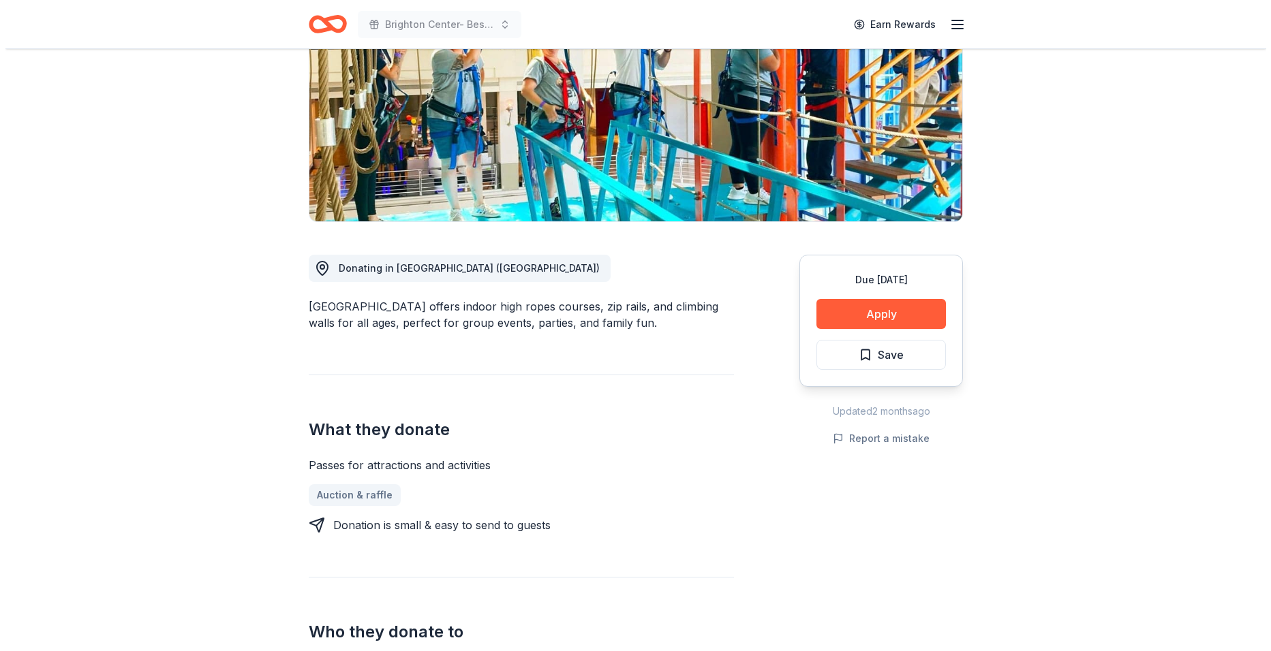
scroll to position [204, 0]
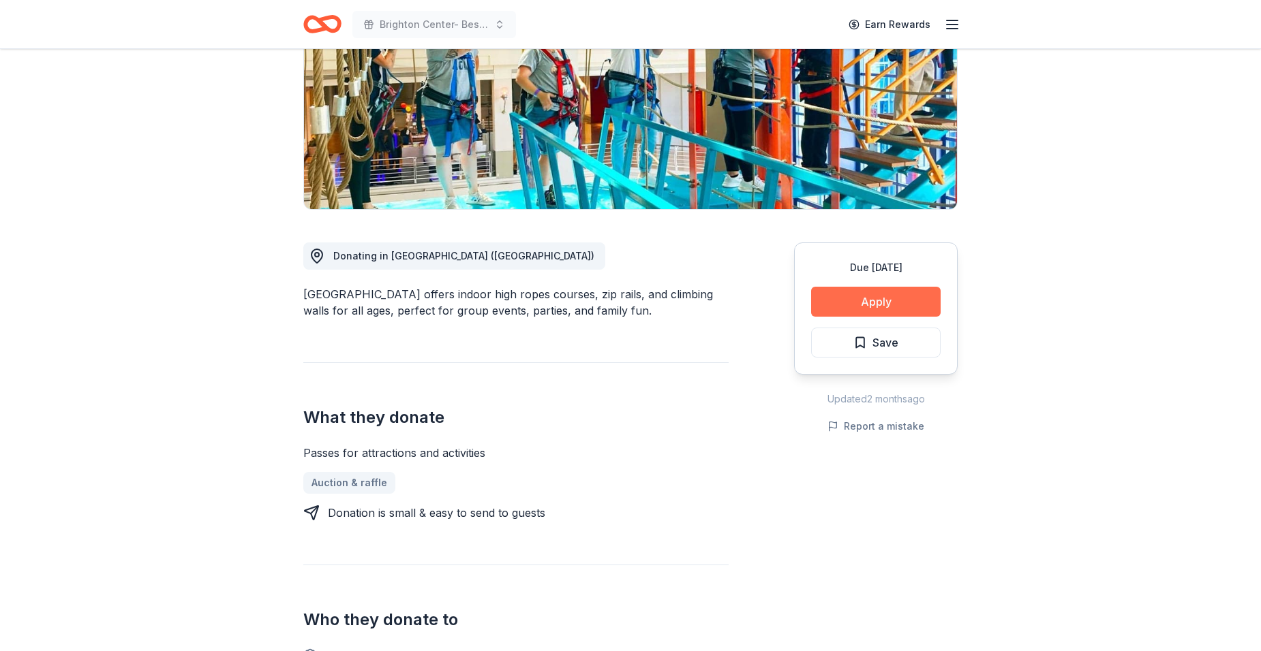
click at [880, 303] on button "Apply" at bounding box center [875, 302] width 129 height 30
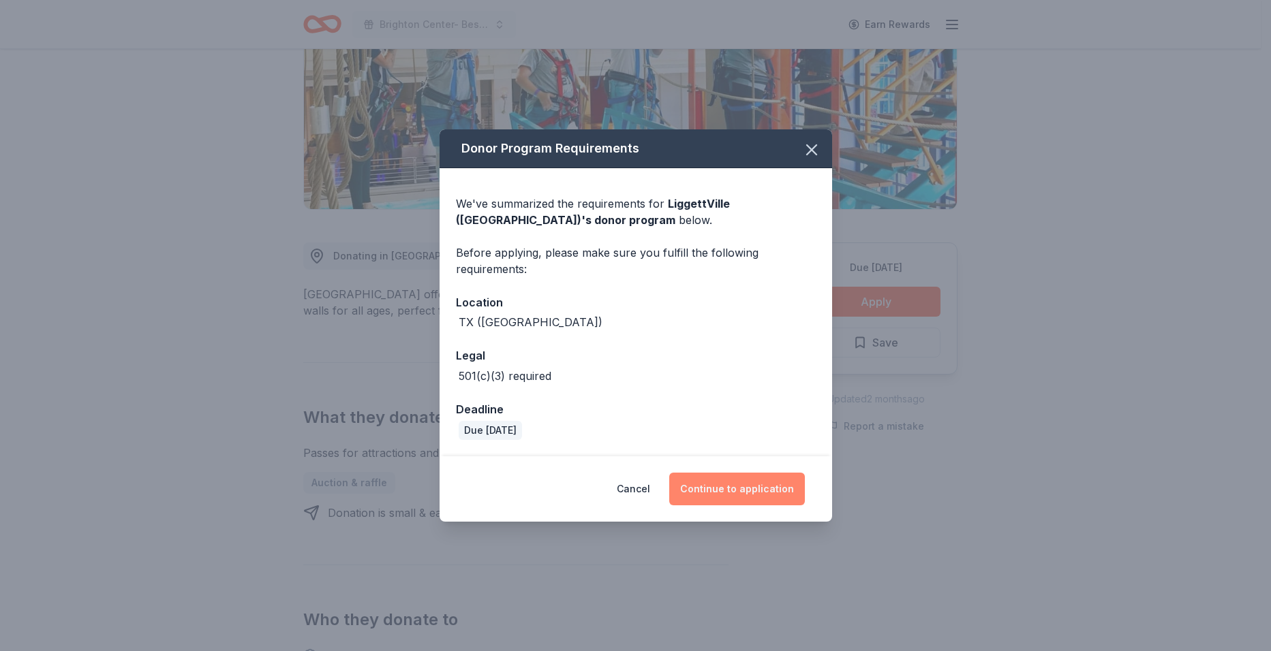
click at [711, 480] on button "Continue to application" at bounding box center [737, 489] width 136 height 33
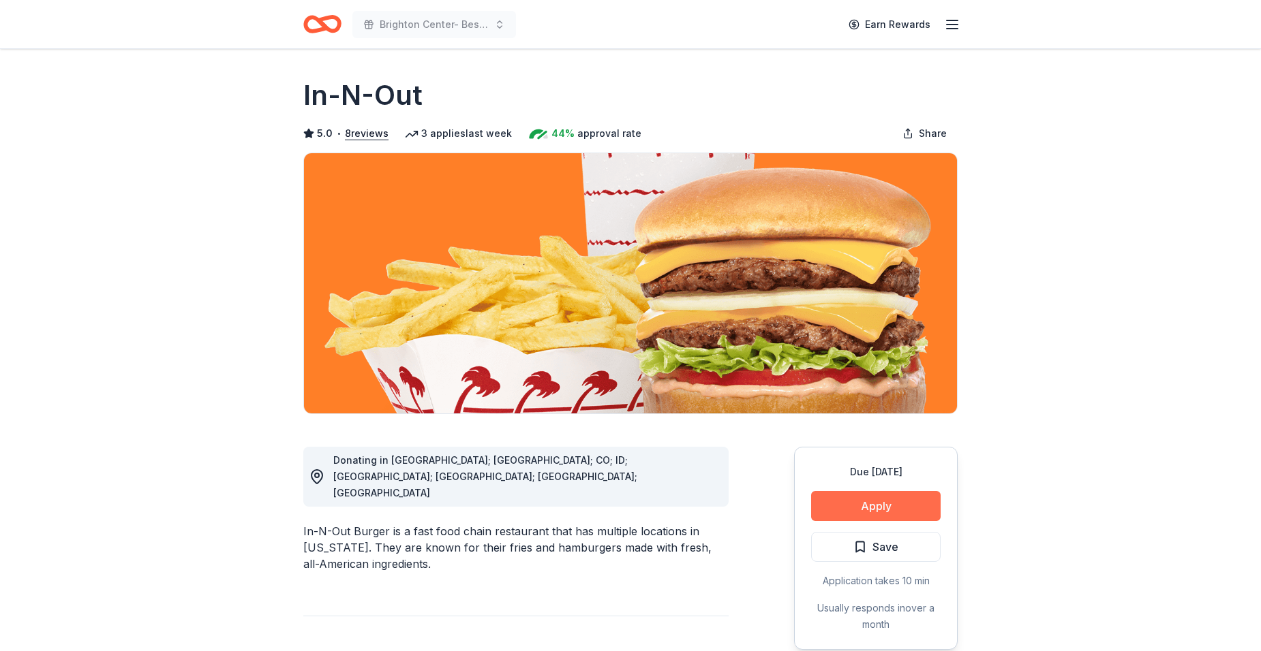
click at [827, 510] on button "Apply" at bounding box center [875, 506] width 129 height 30
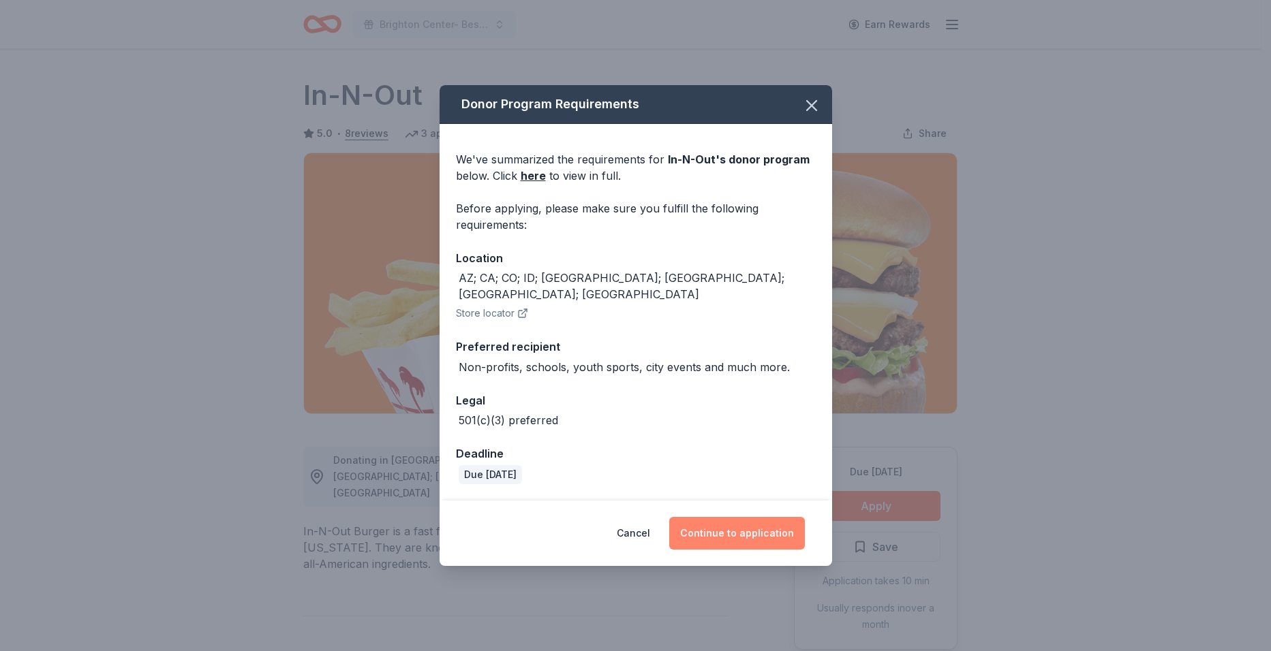
click at [701, 526] on button "Continue to application" at bounding box center [737, 533] width 136 height 33
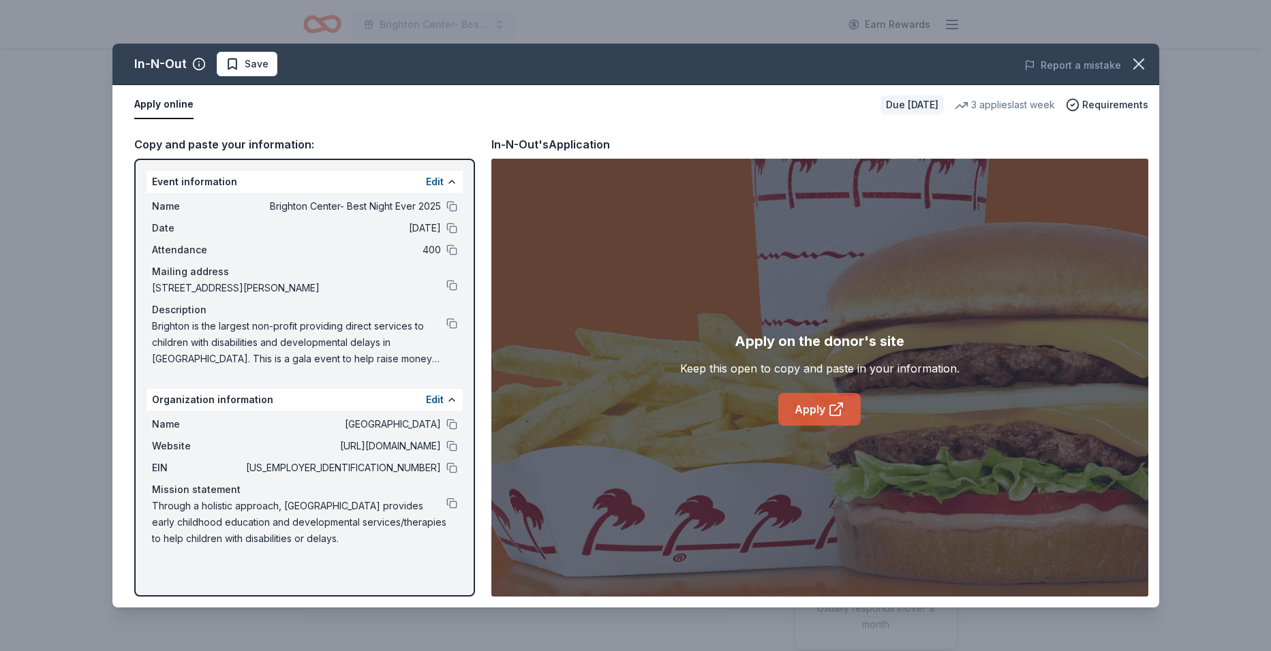
click at [811, 410] on link "Apply" at bounding box center [819, 409] width 82 height 33
